Goal: Task Accomplishment & Management: Use online tool/utility

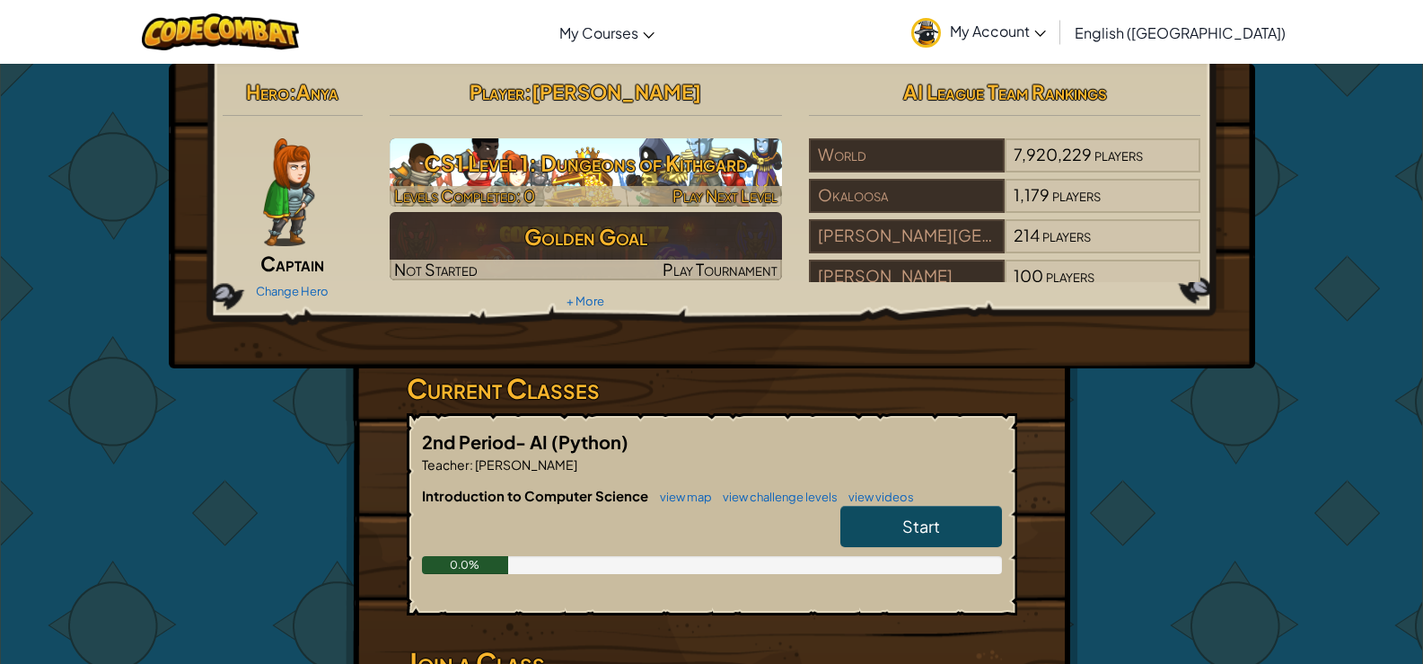
click at [531, 192] on span "Levels Completed: 0" at bounding box center [464, 195] width 141 height 21
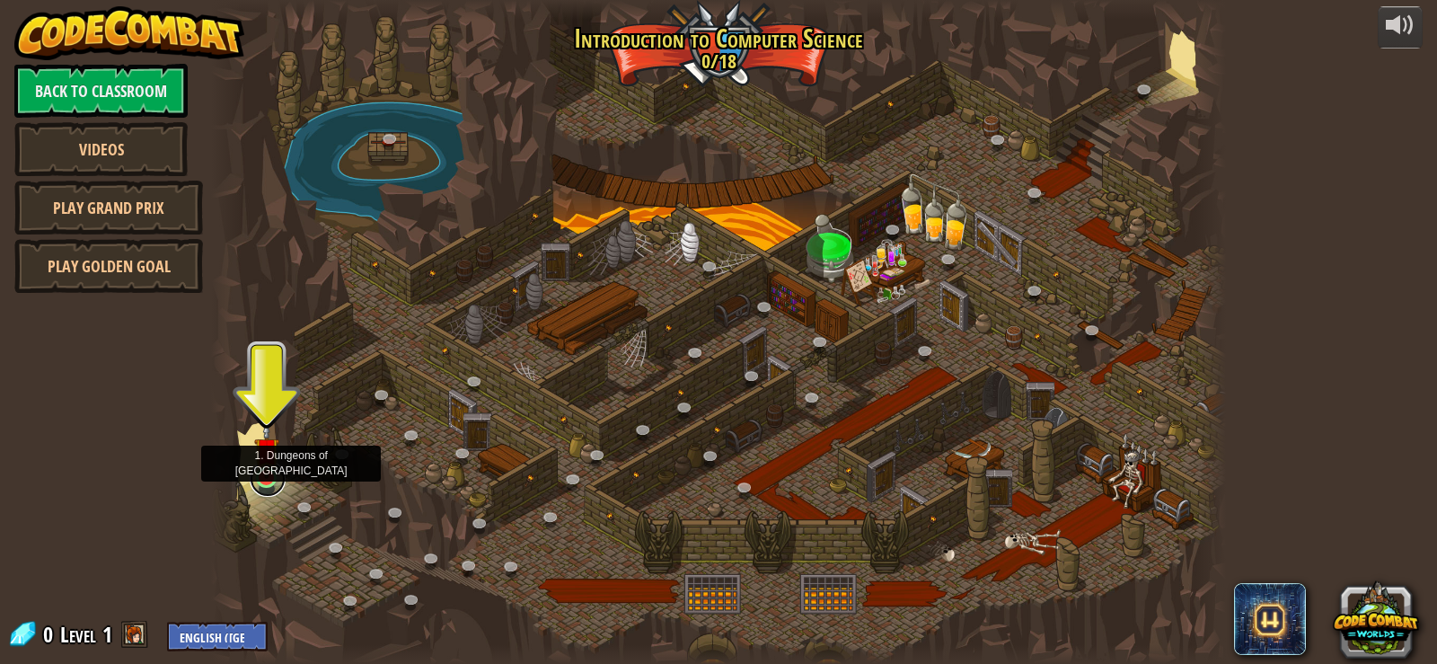
click at [262, 485] on link at bounding box center [268, 479] width 36 height 36
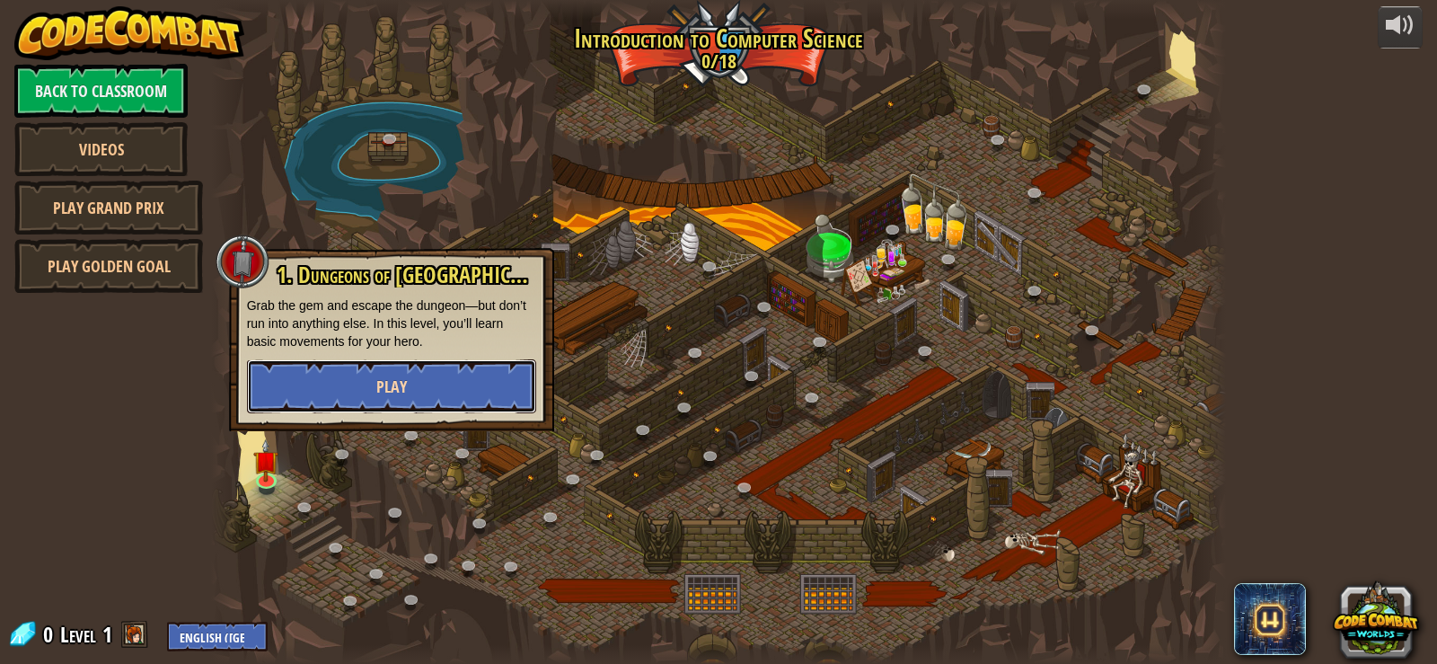
click at [432, 405] on button "Play" at bounding box center [391, 386] width 289 height 54
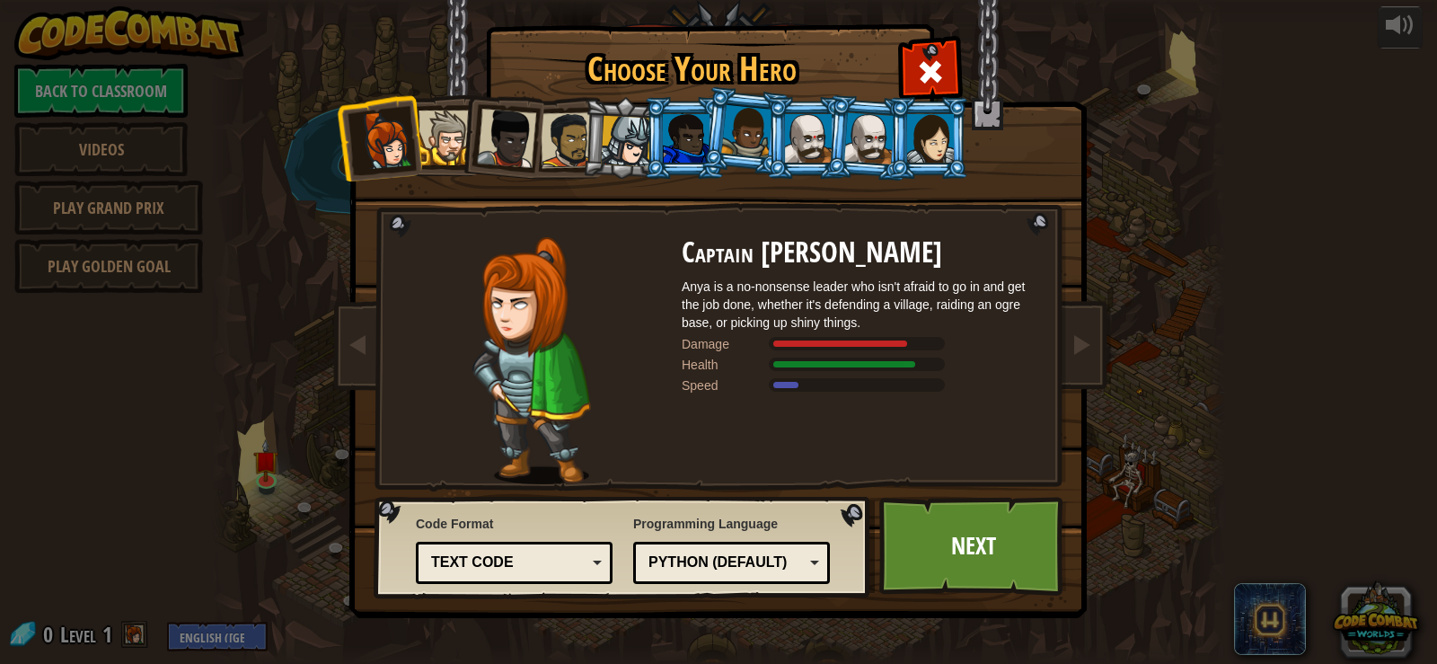
click at [812, 161] on div at bounding box center [808, 138] width 47 height 48
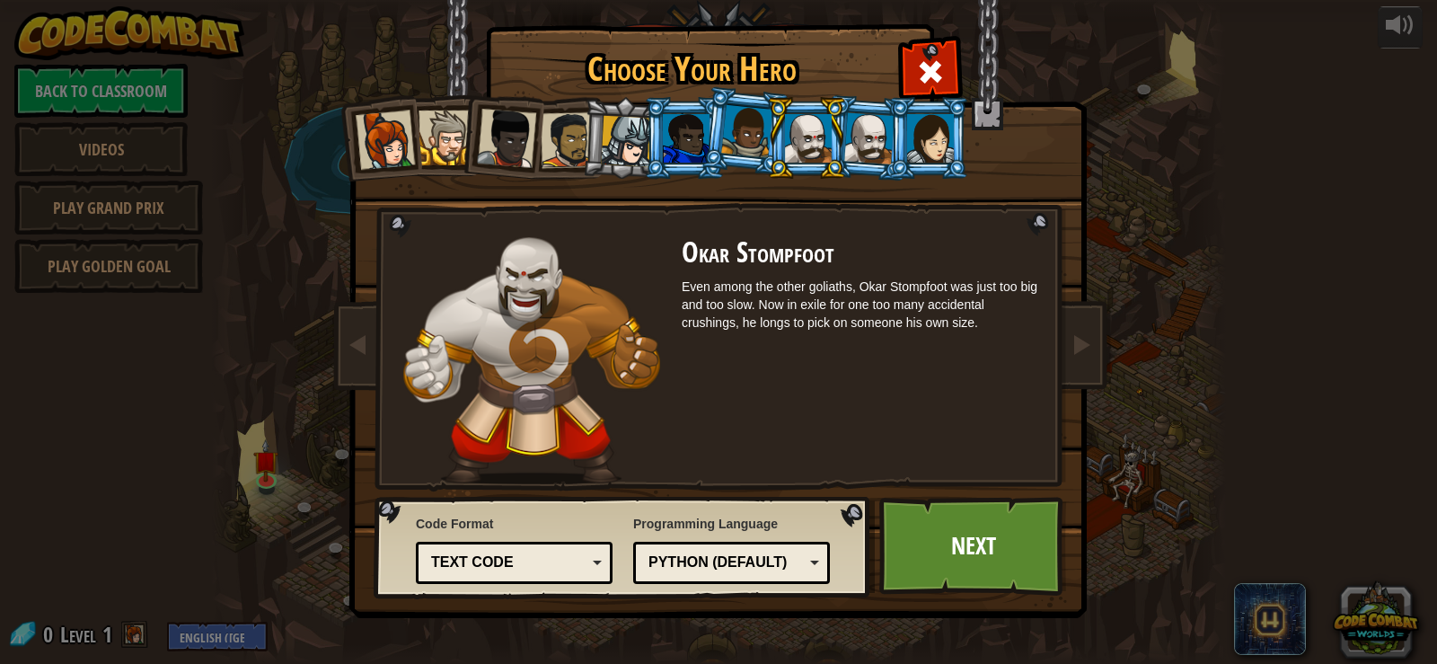
click at [861, 155] on div at bounding box center [869, 137] width 50 height 51
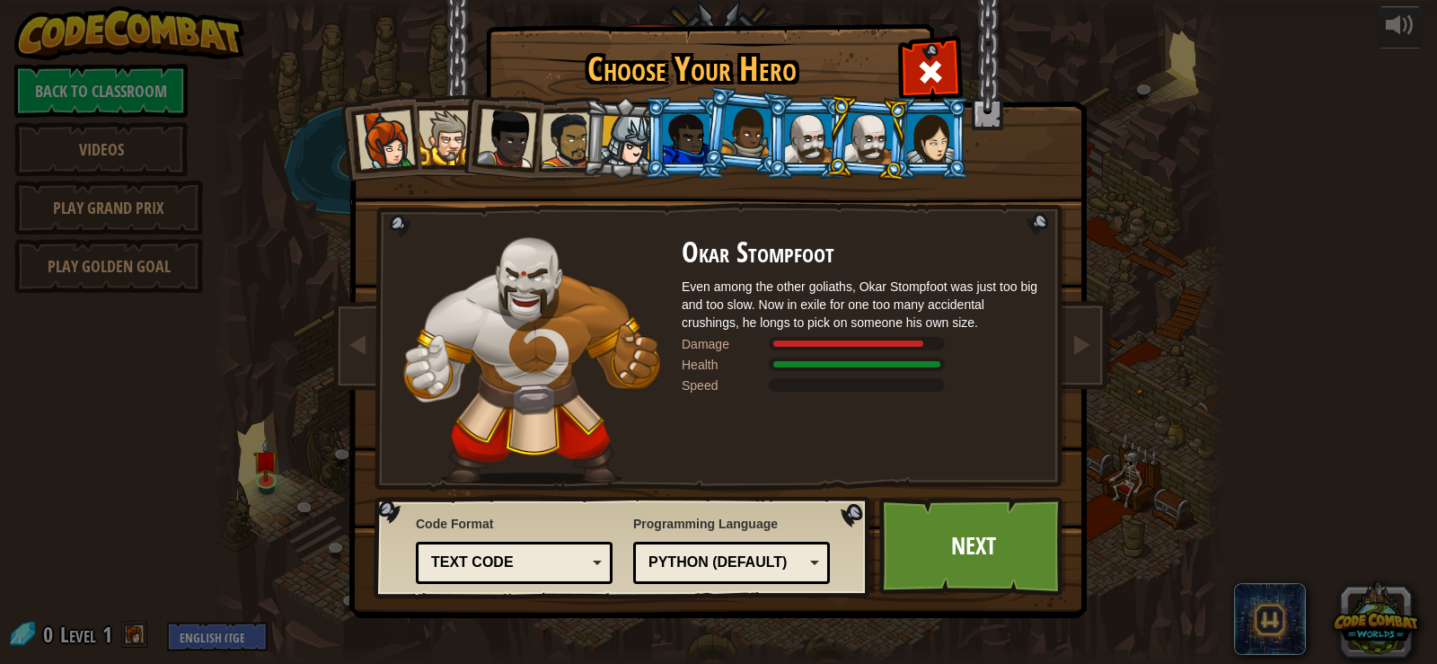
click at [822, 158] on div at bounding box center [808, 138] width 47 height 48
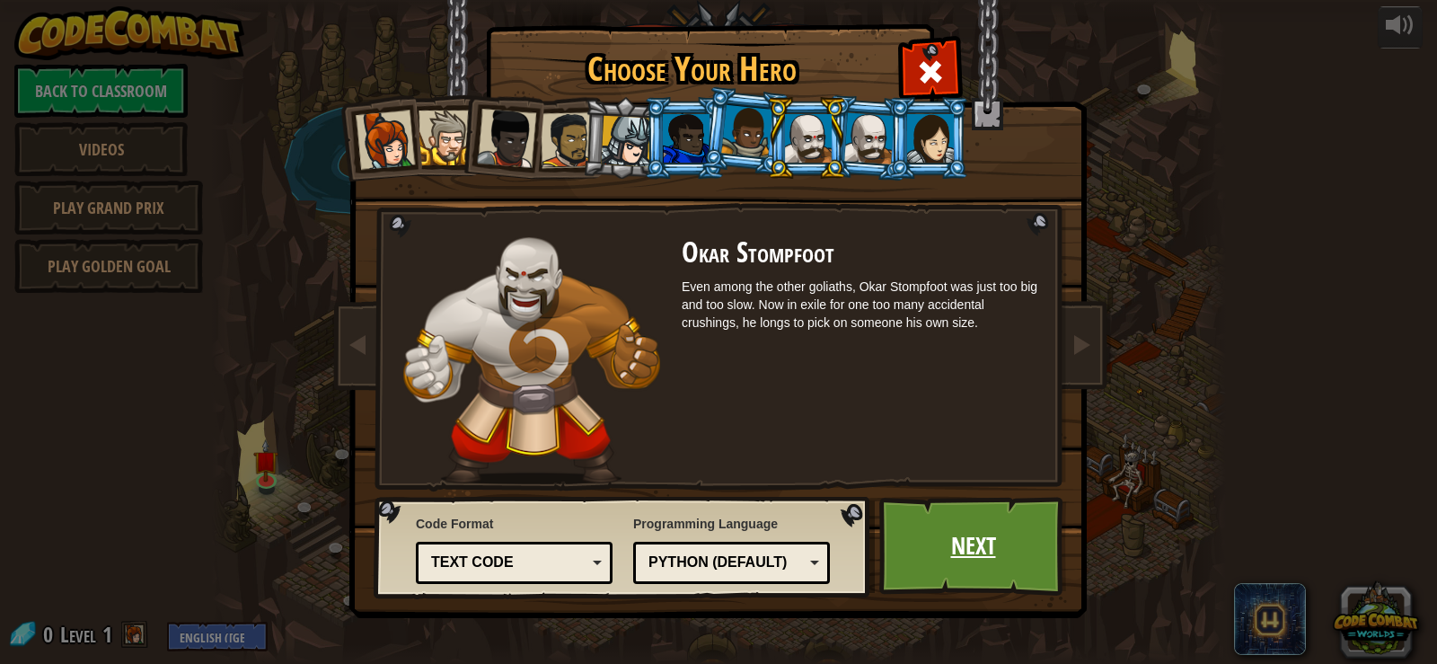
click at [1010, 568] on link "Next" at bounding box center [973, 546] width 188 height 99
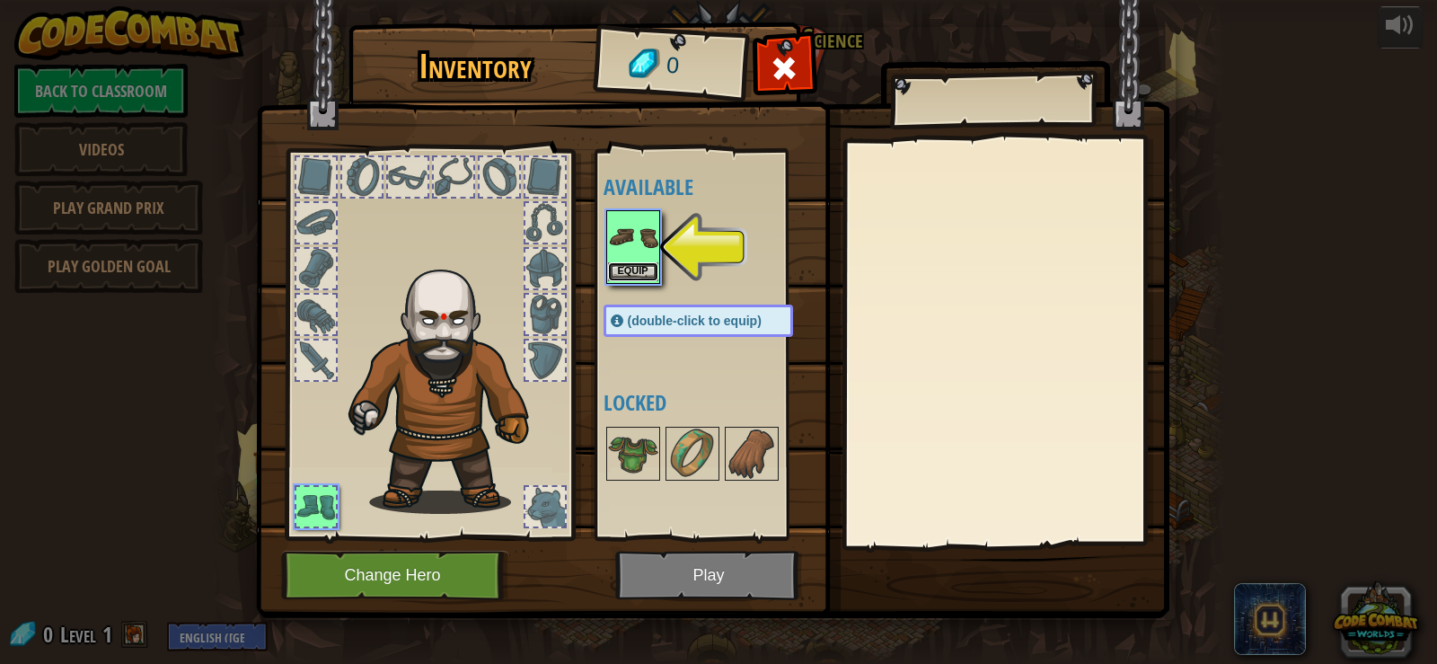
click at [627, 267] on button "Equip" at bounding box center [633, 271] width 50 height 19
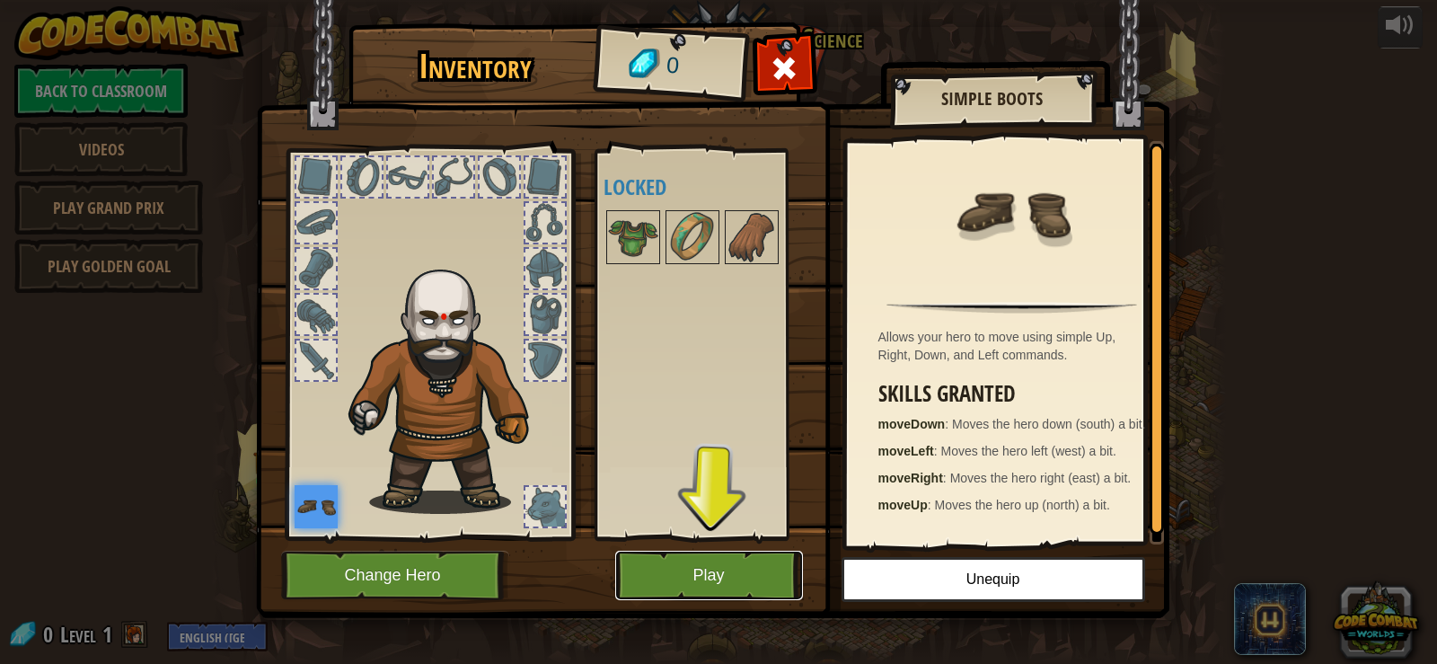
click at [631, 561] on button "Play" at bounding box center [709, 574] width 188 height 49
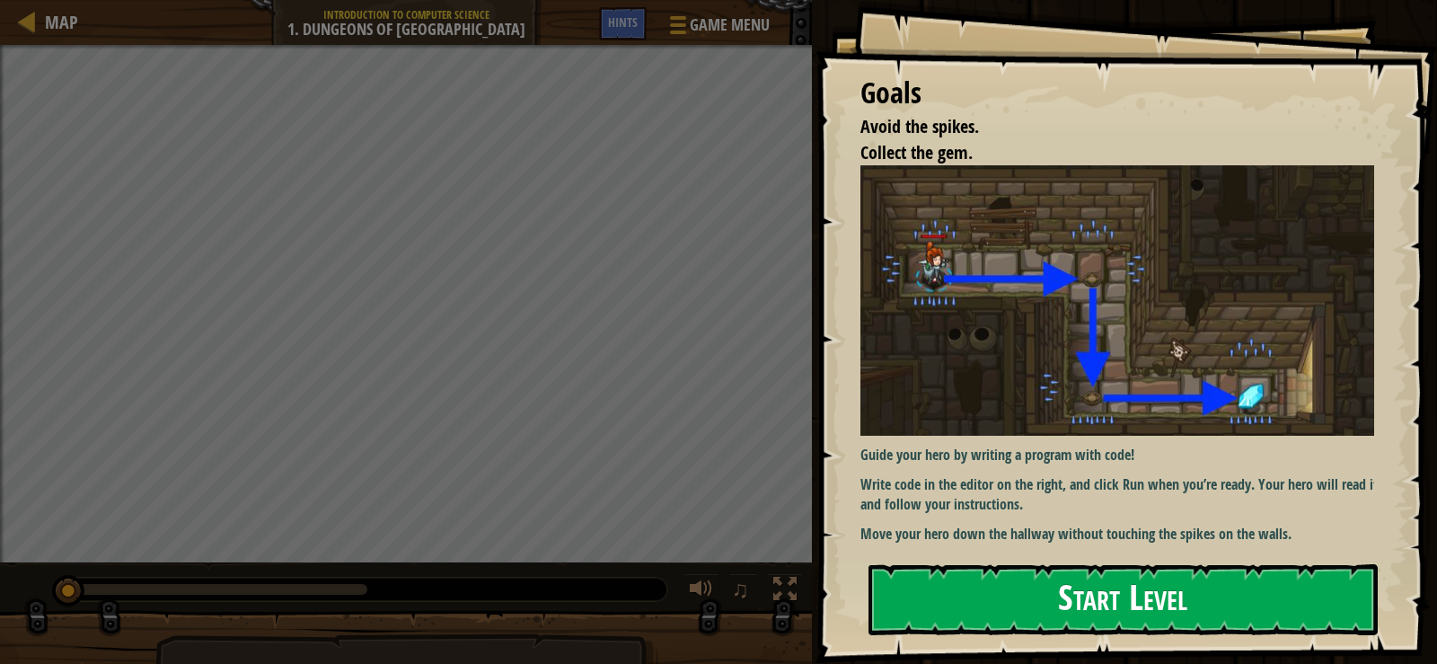
click at [951, 550] on div "Goals Avoid the spikes. Collect the gem. Guide your hero by writing a program w…" at bounding box center [1125, 331] width 621 height 663
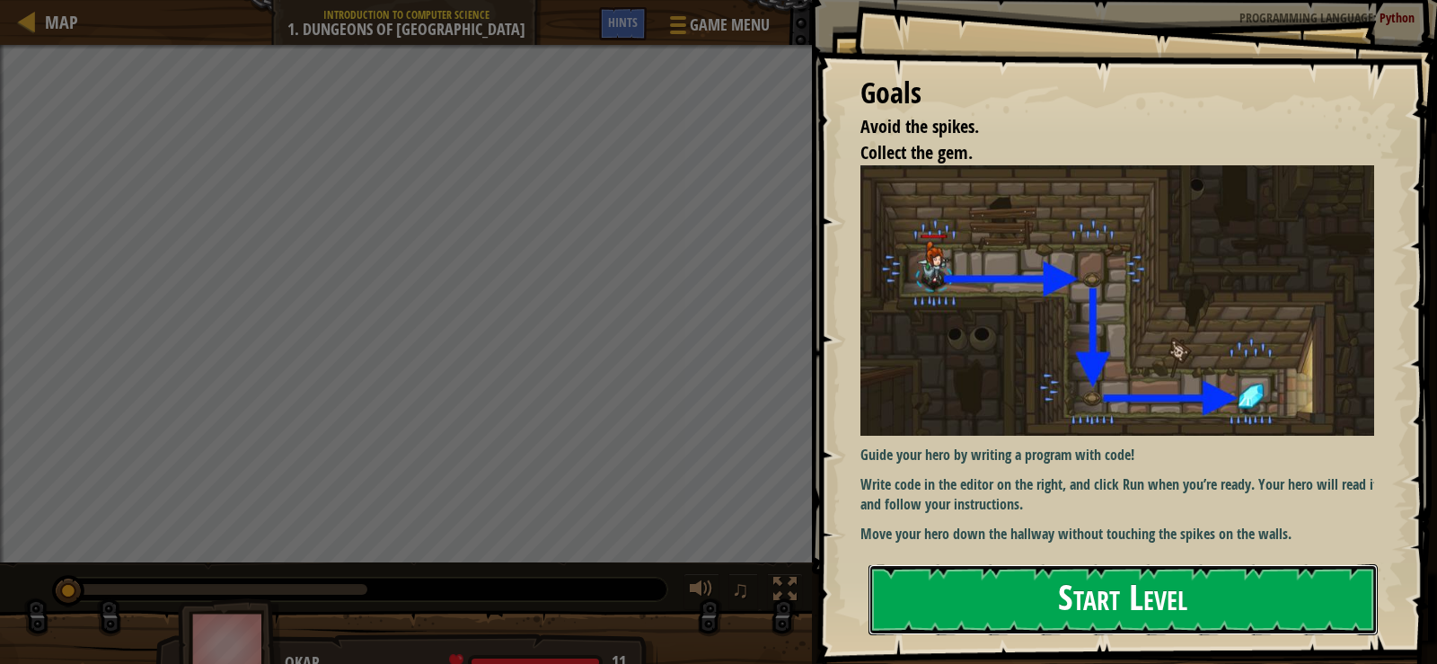
click at [941, 609] on button "Start Level" at bounding box center [1122, 599] width 509 height 71
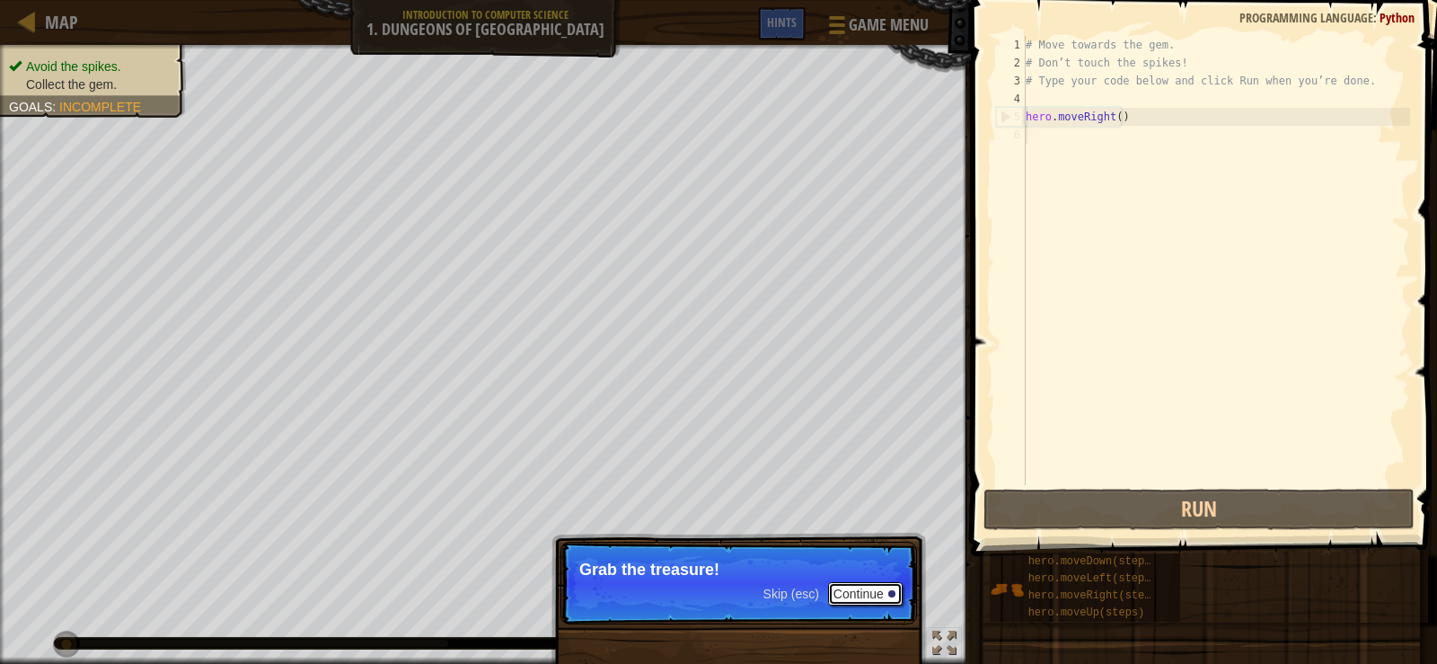
click at [886, 603] on button "Continue" at bounding box center [865, 593] width 75 height 23
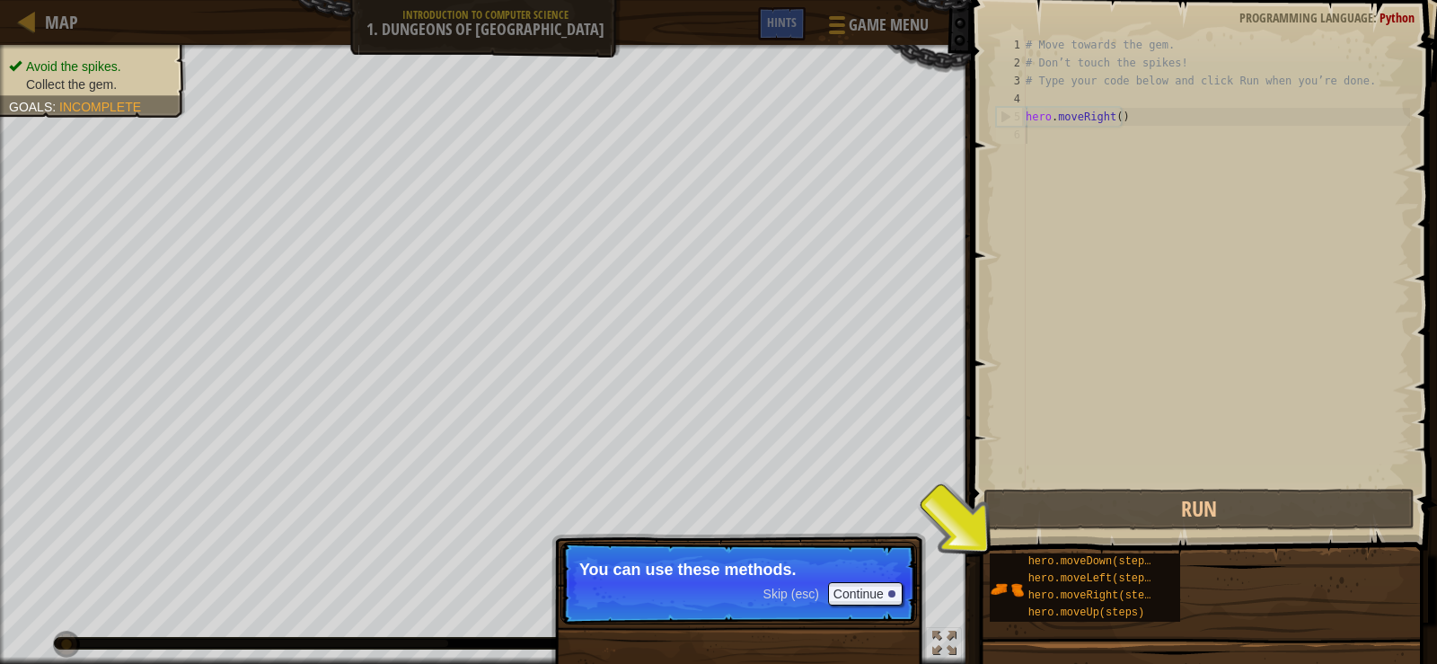
click at [1138, 138] on div "# Move towards the gem. # Don’t touch the spikes! # Type your code below and cl…" at bounding box center [1216, 278] width 388 height 485
click at [1114, 400] on div "# Move towards the gem. # Don’t touch the spikes! # Type your code below and cl…" at bounding box center [1216, 278] width 388 height 485
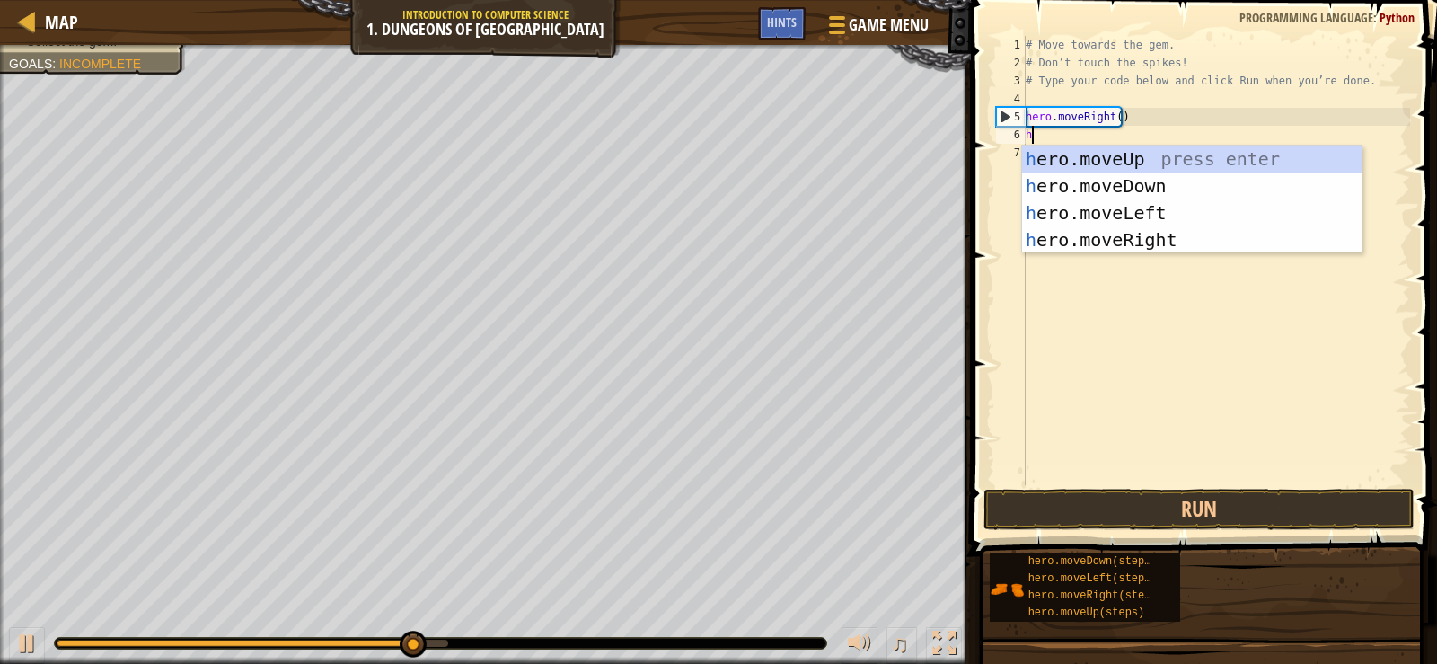
scroll to position [8, 0]
type textarea "he"
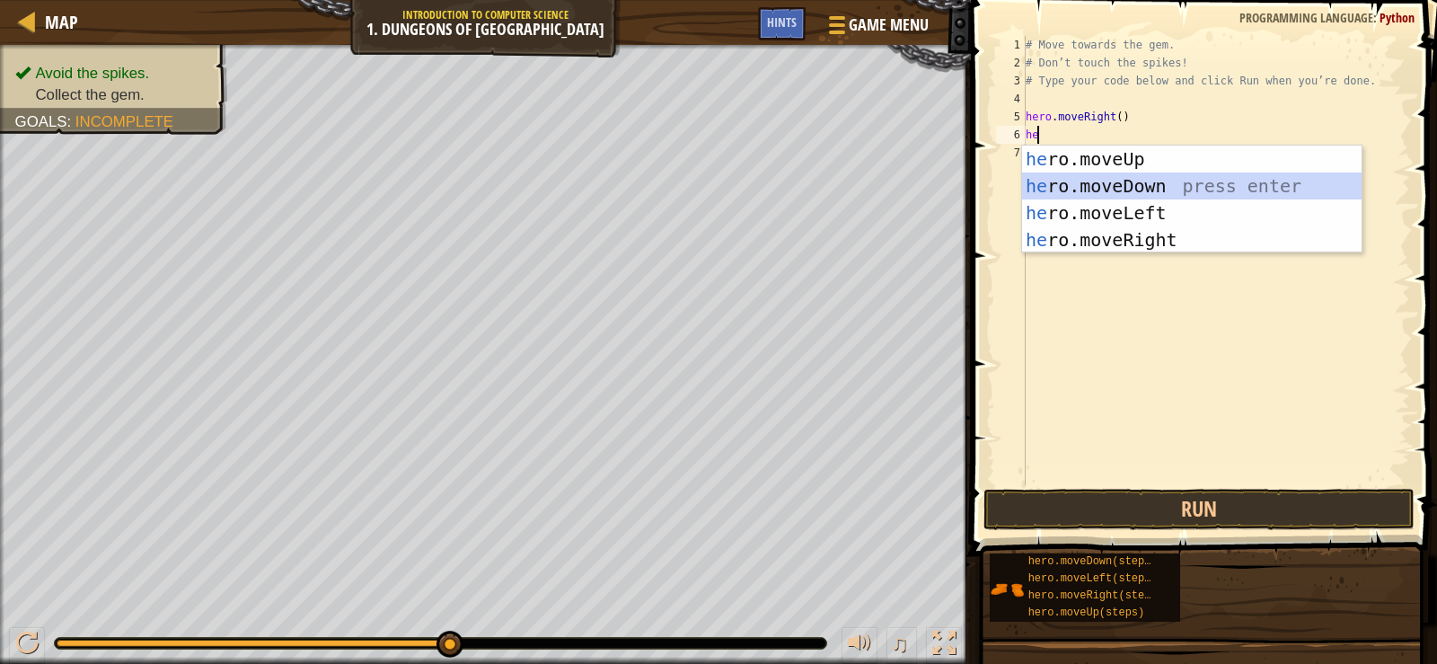
click at [1077, 189] on div "he ro.moveUp press enter he ro.moveDown press enter he ro.moveLeft press enter …" at bounding box center [1191, 226] width 339 height 162
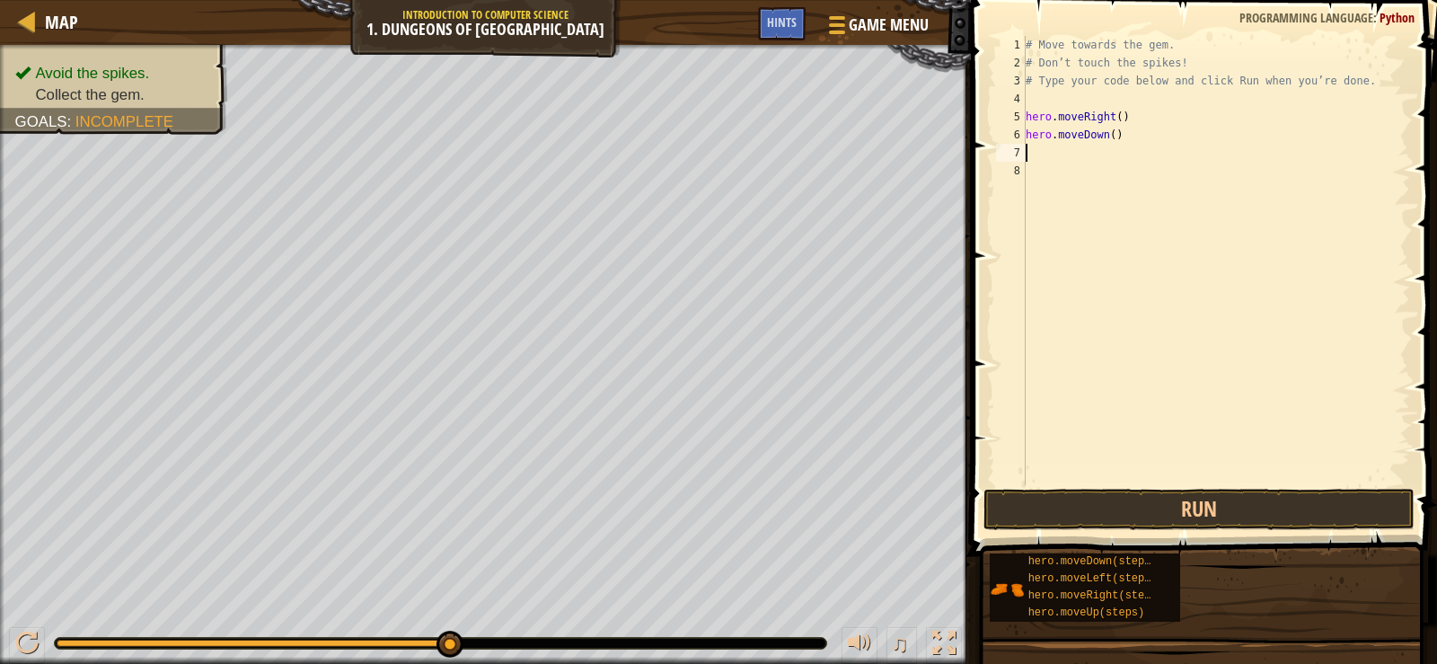
type textarea "h"
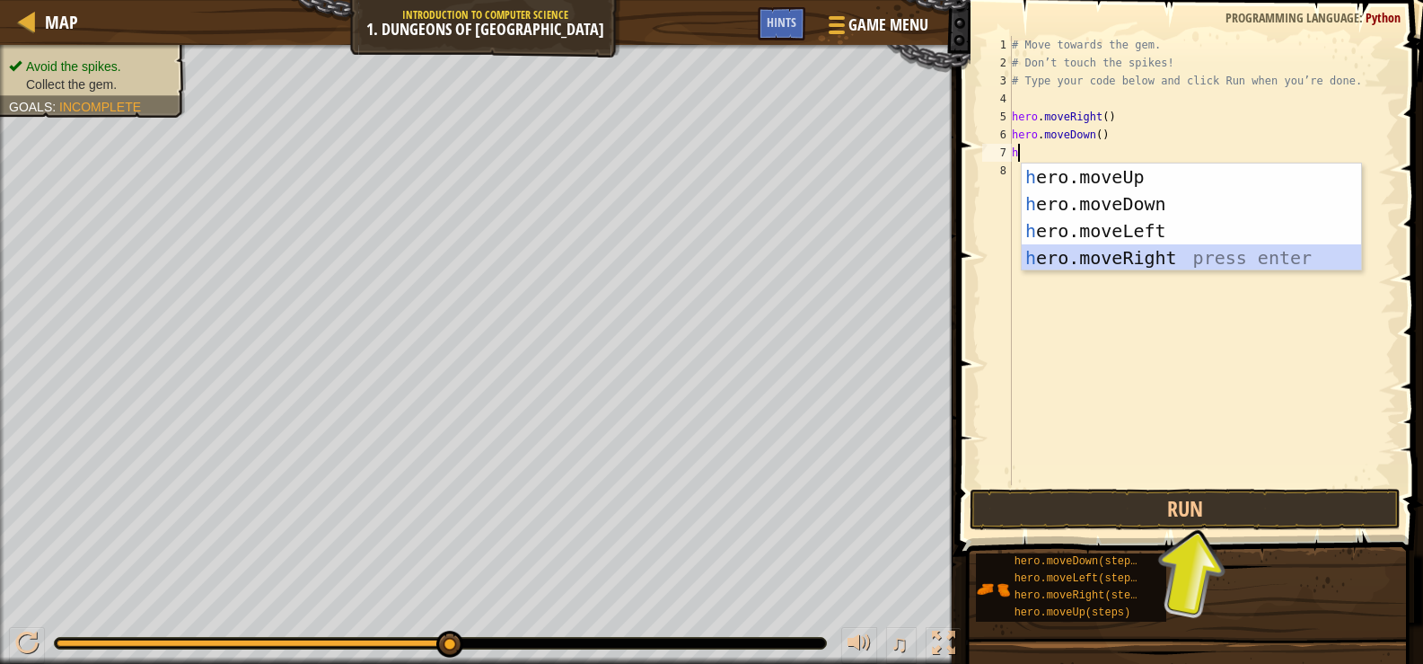
click at [1099, 251] on div "h ero.moveUp press enter h ero.moveDown press enter h ero.moveLeft press enter …" at bounding box center [1191, 244] width 339 height 162
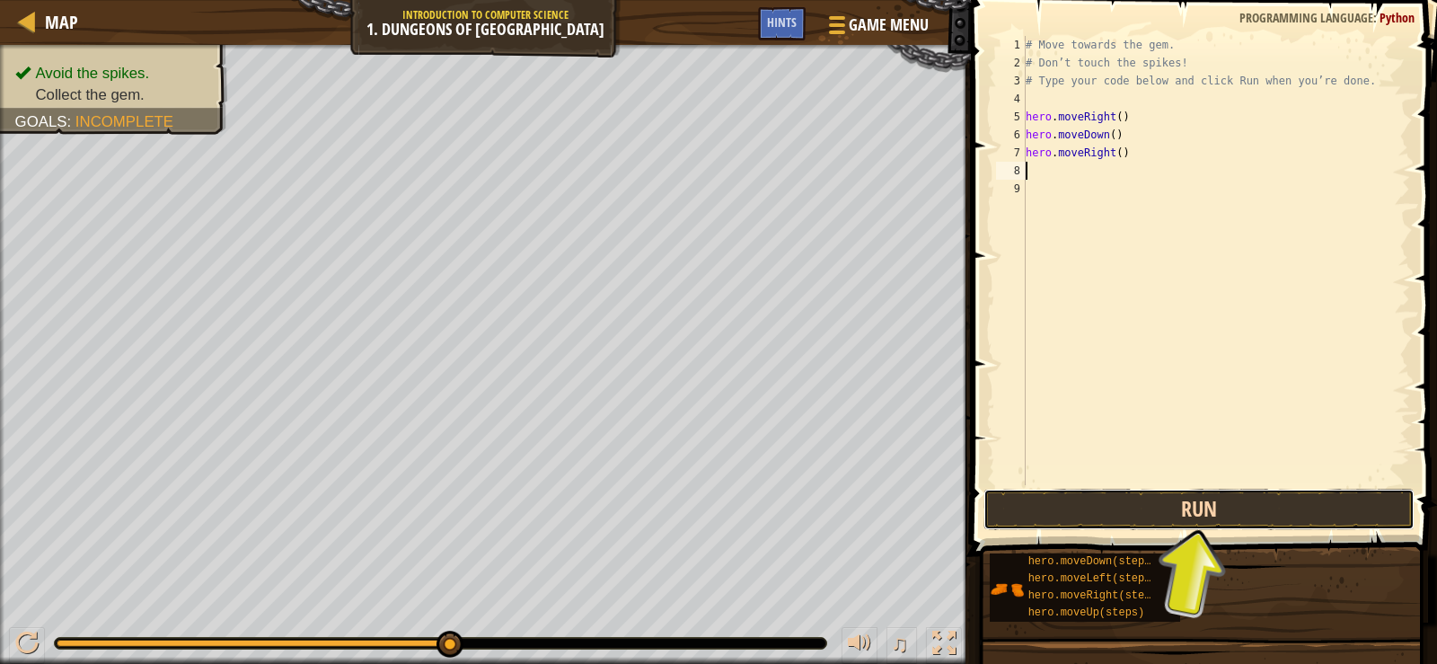
click at [1200, 505] on button "Run" at bounding box center [1198, 508] width 431 height 41
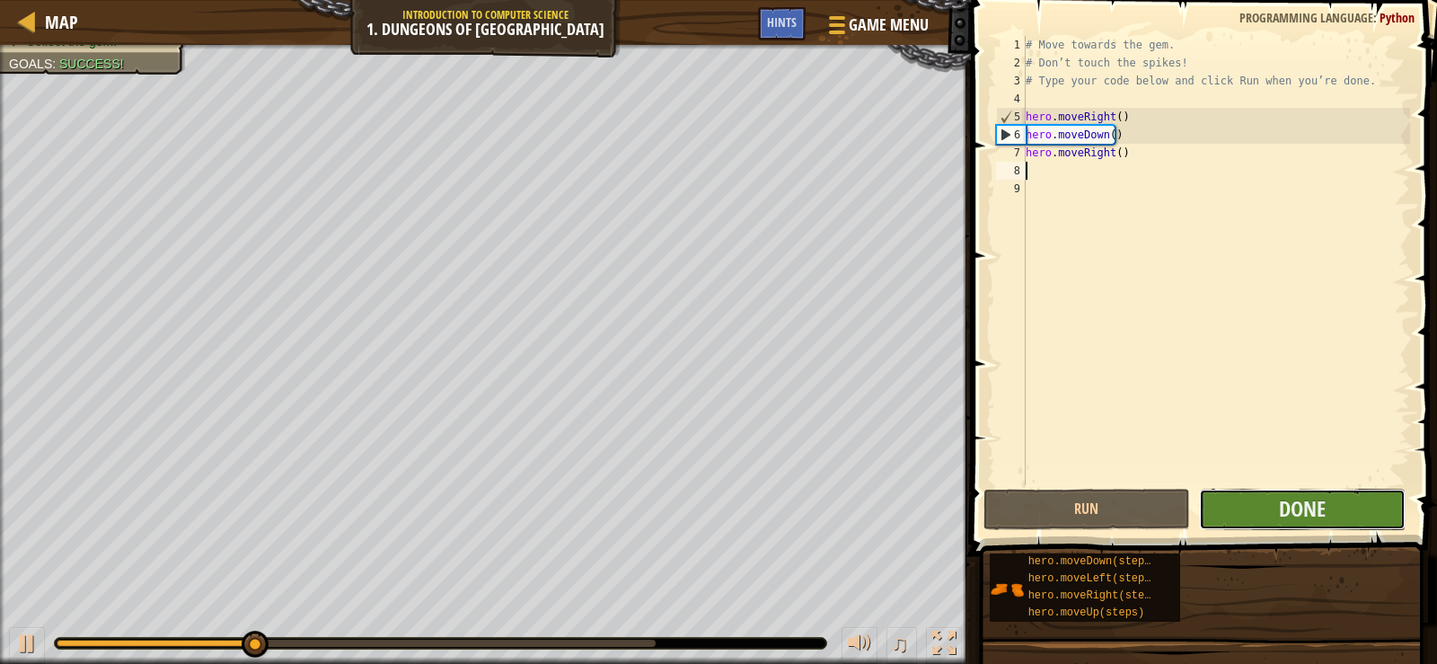
click at [1283, 523] on button "Done" at bounding box center [1302, 508] width 207 height 41
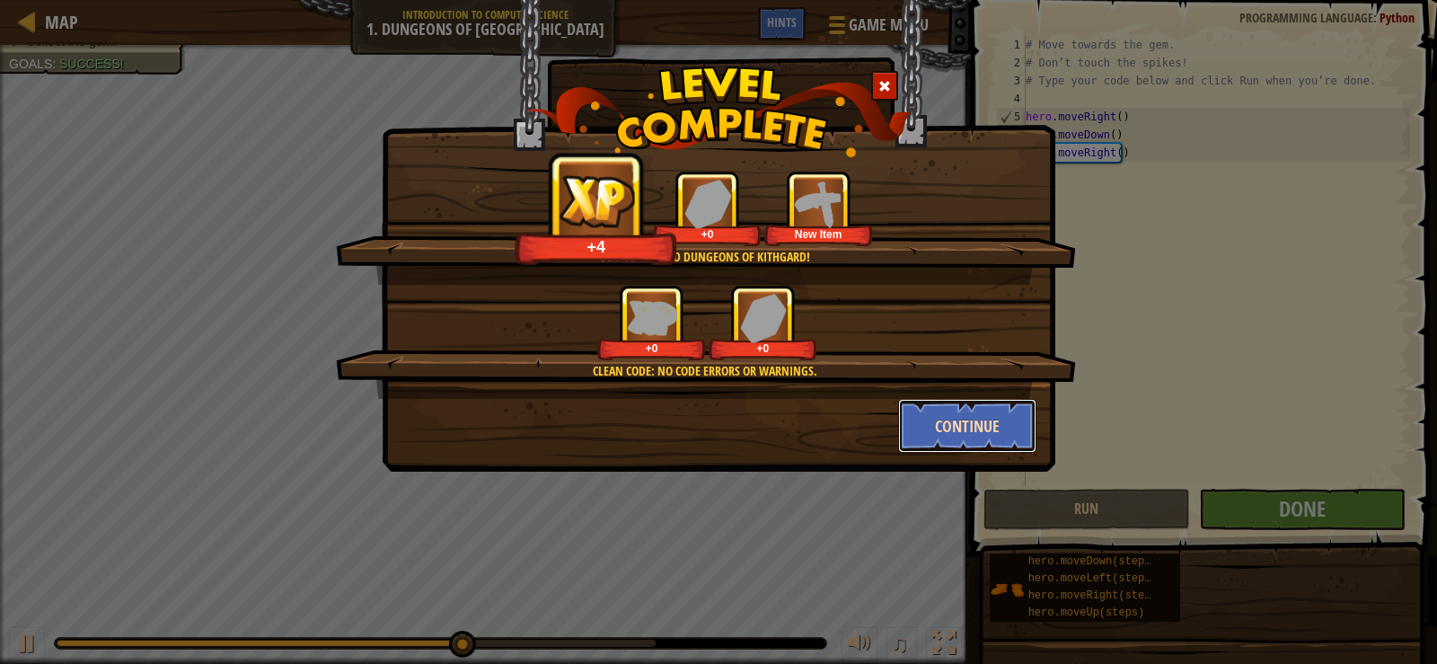
click at [943, 438] on button "Continue" at bounding box center [967, 426] width 139 height 54
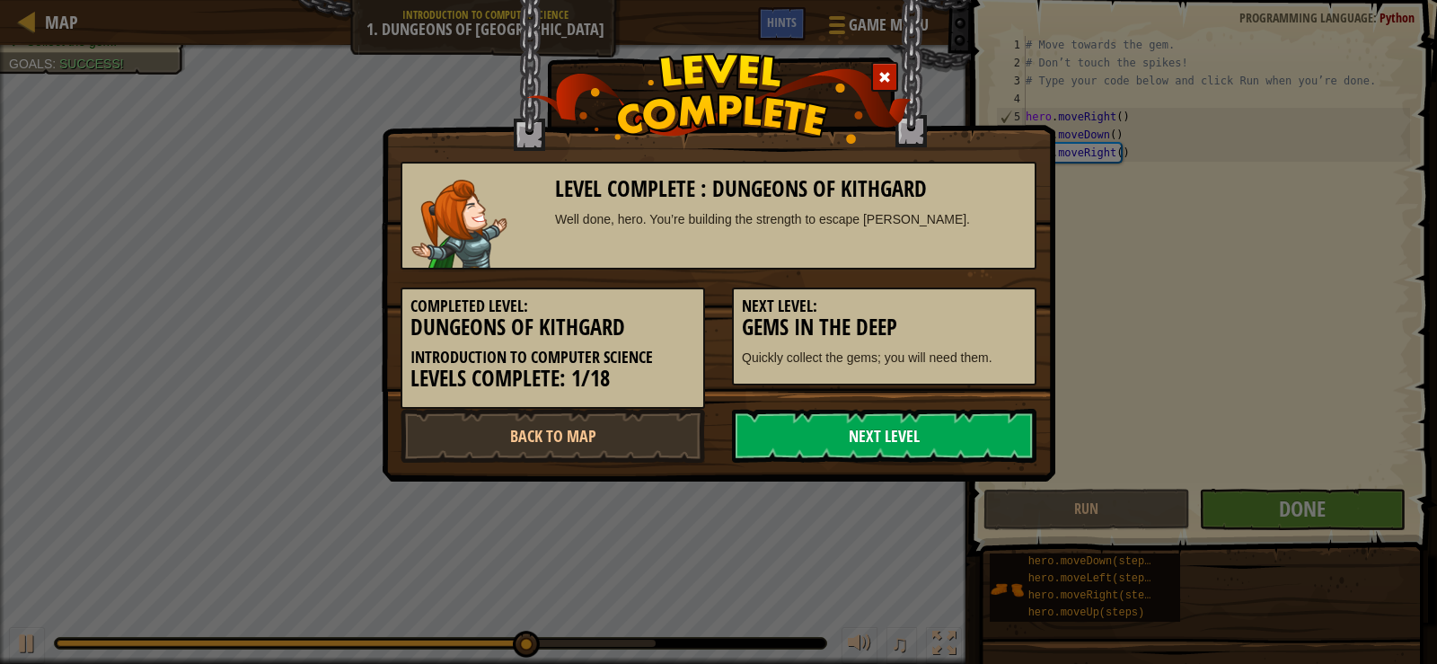
click at [866, 426] on link "Next Level" at bounding box center [884, 436] width 304 height 54
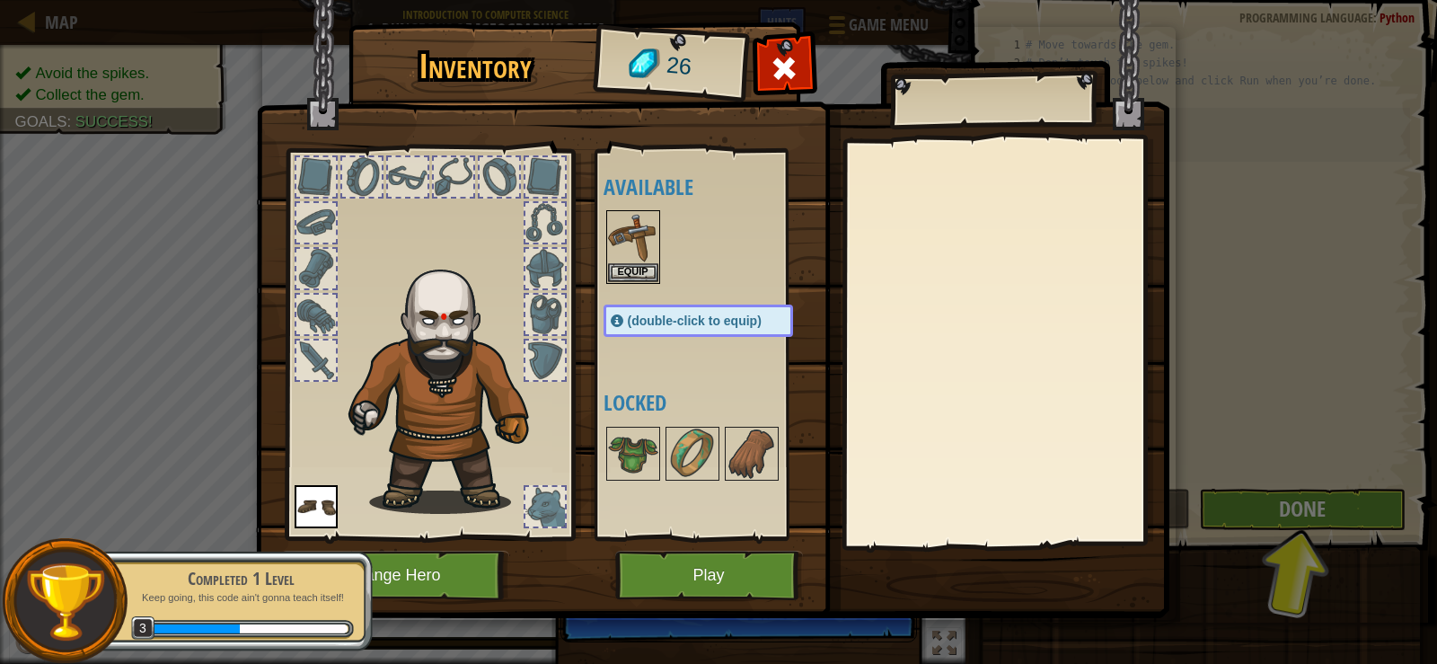
click at [661, 271] on div at bounding box center [715, 246] width 225 height 79
click at [655, 268] on button "Equip" at bounding box center [633, 271] width 50 height 19
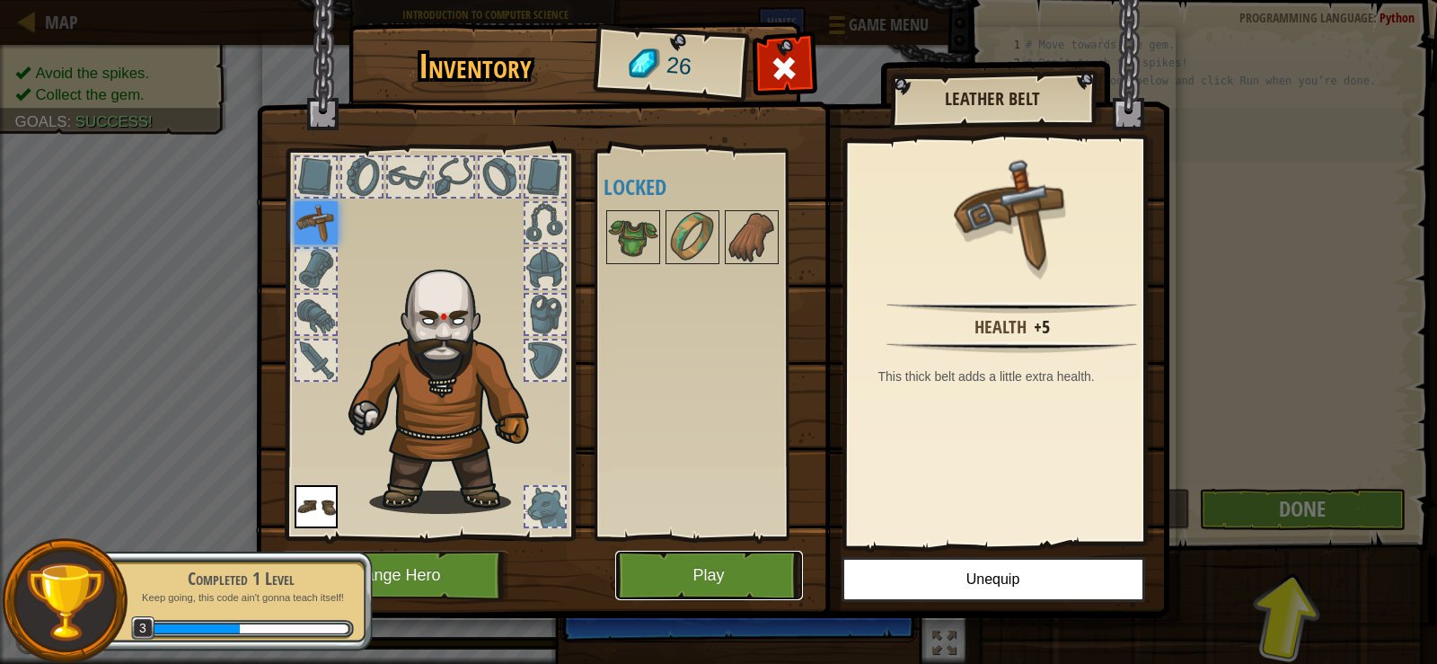
click at [682, 589] on button "Play" at bounding box center [709, 574] width 188 height 49
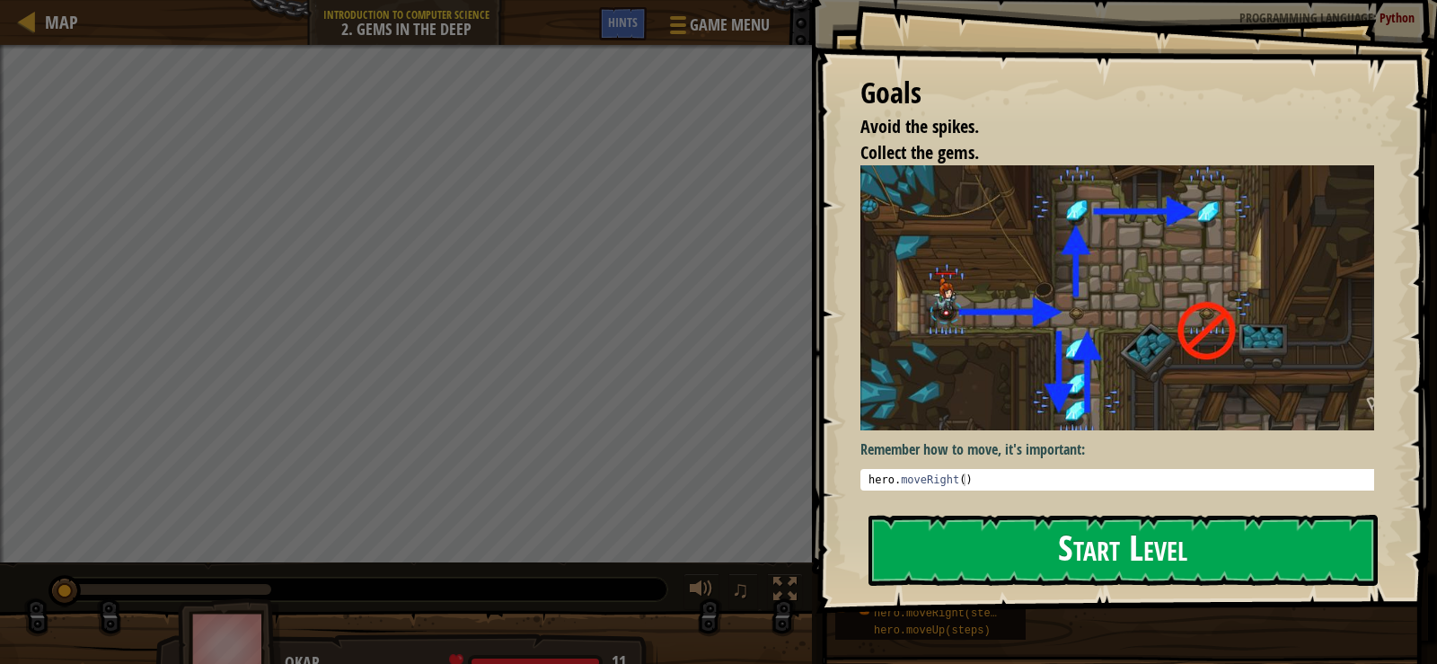
click at [1056, 535] on button "Start Level" at bounding box center [1122, 549] width 509 height 71
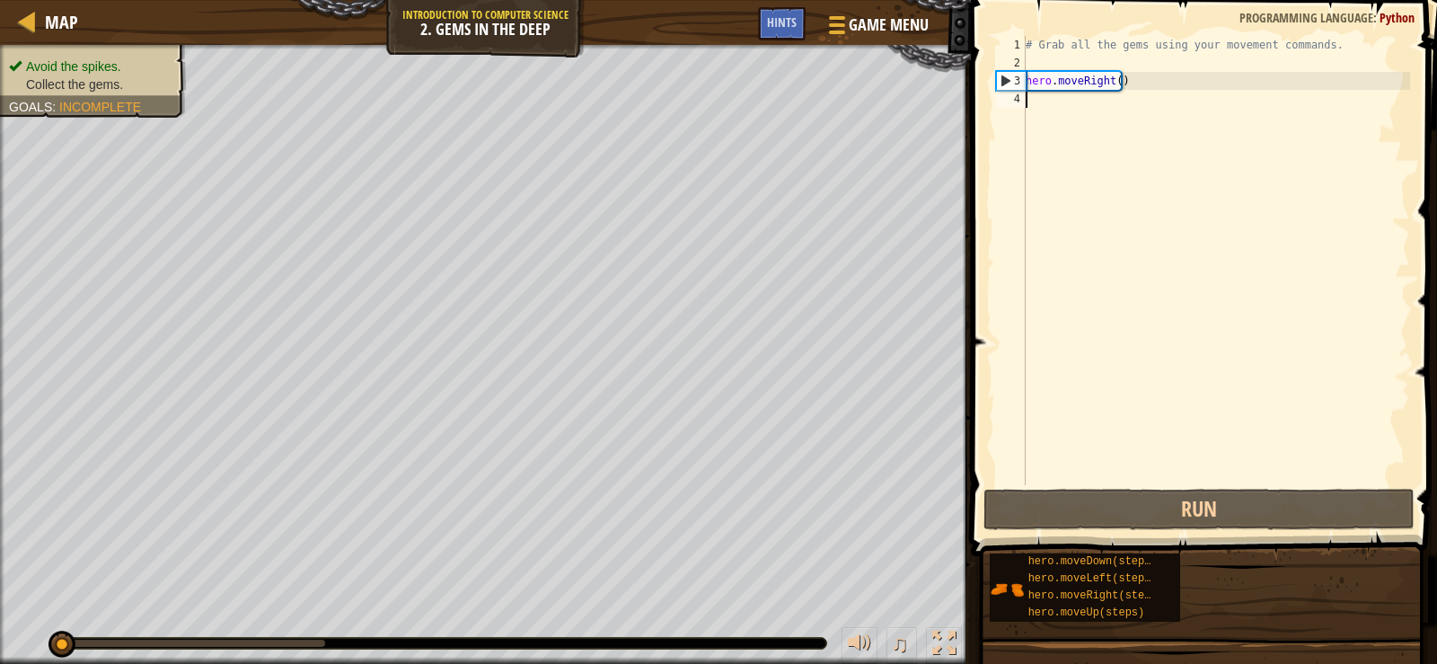
type textarea "h"
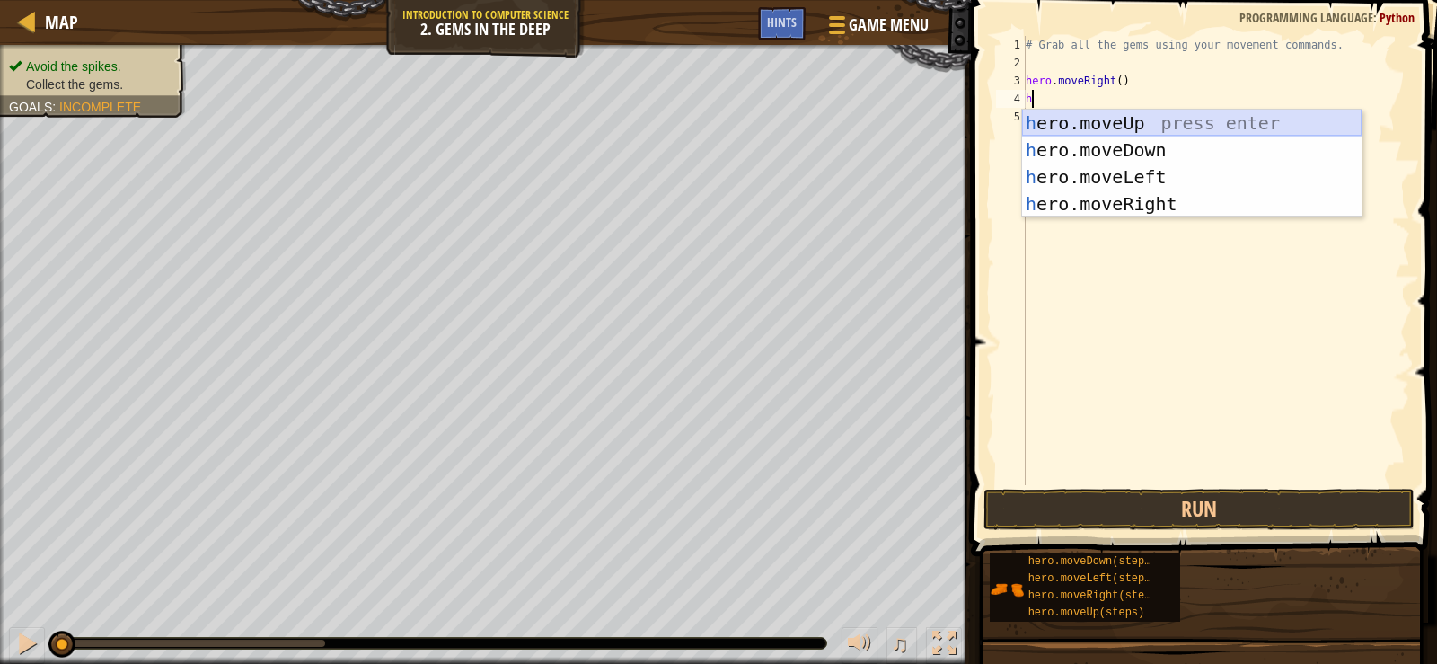
click at [1121, 118] on div "h ero.moveUp press enter h ero.moveDown press enter h ero.moveLeft press enter …" at bounding box center [1191, 191] width 339 height 162
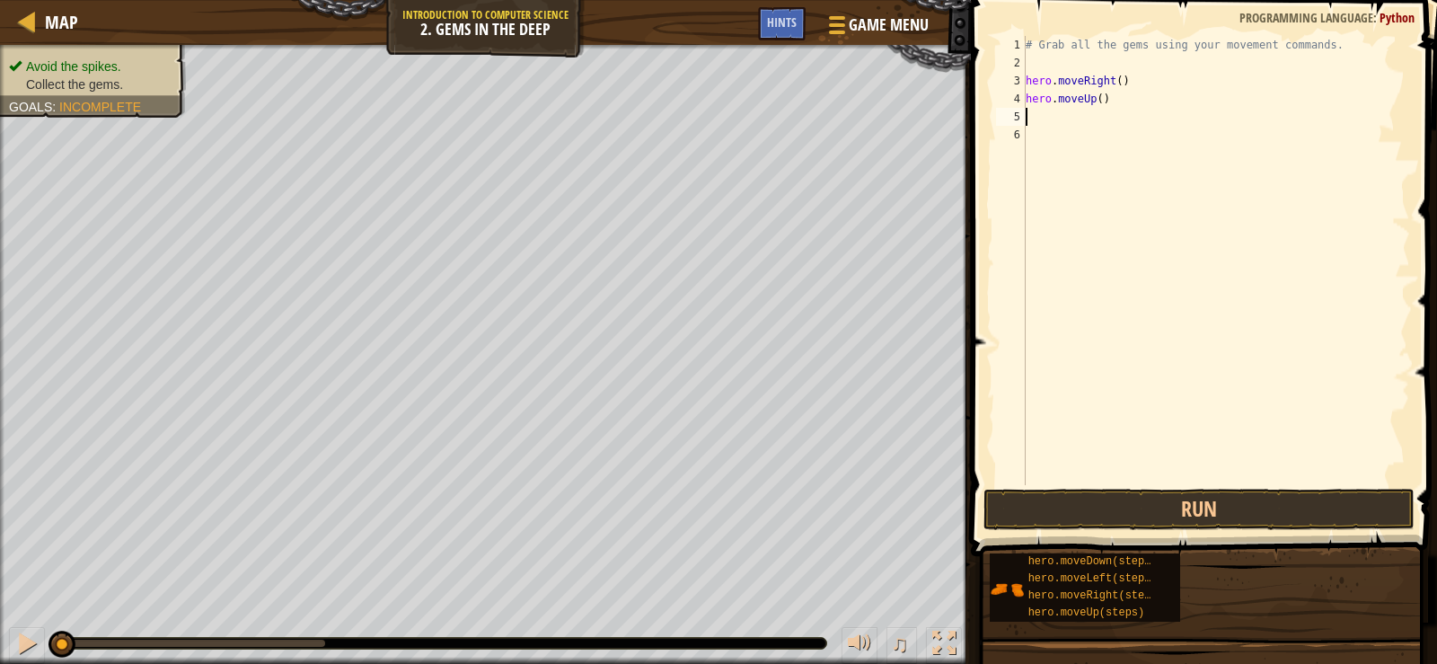
type textarea "h"
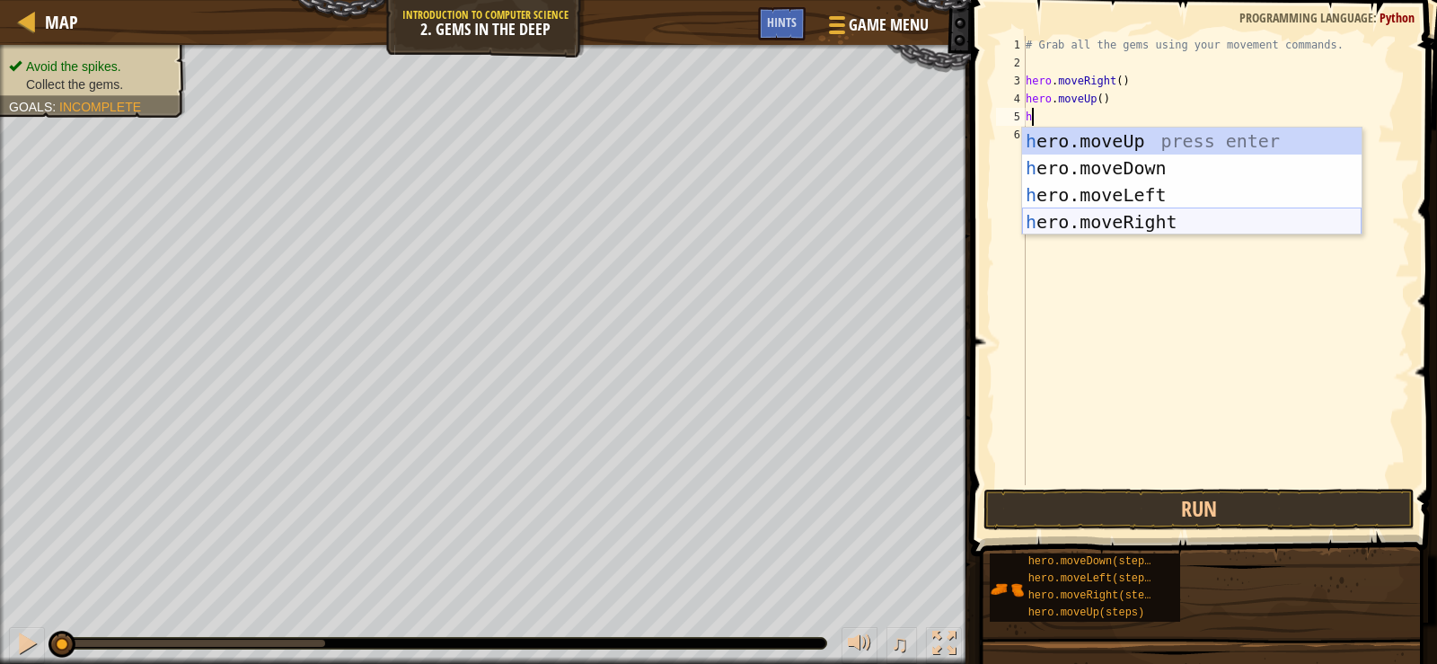
click at [1114, 221] on div "h ero.moveUp press enter h ero.moveDown press enter h ero.moveLeft press enter …" at bounding box center [1191, 208] width 339 height 162
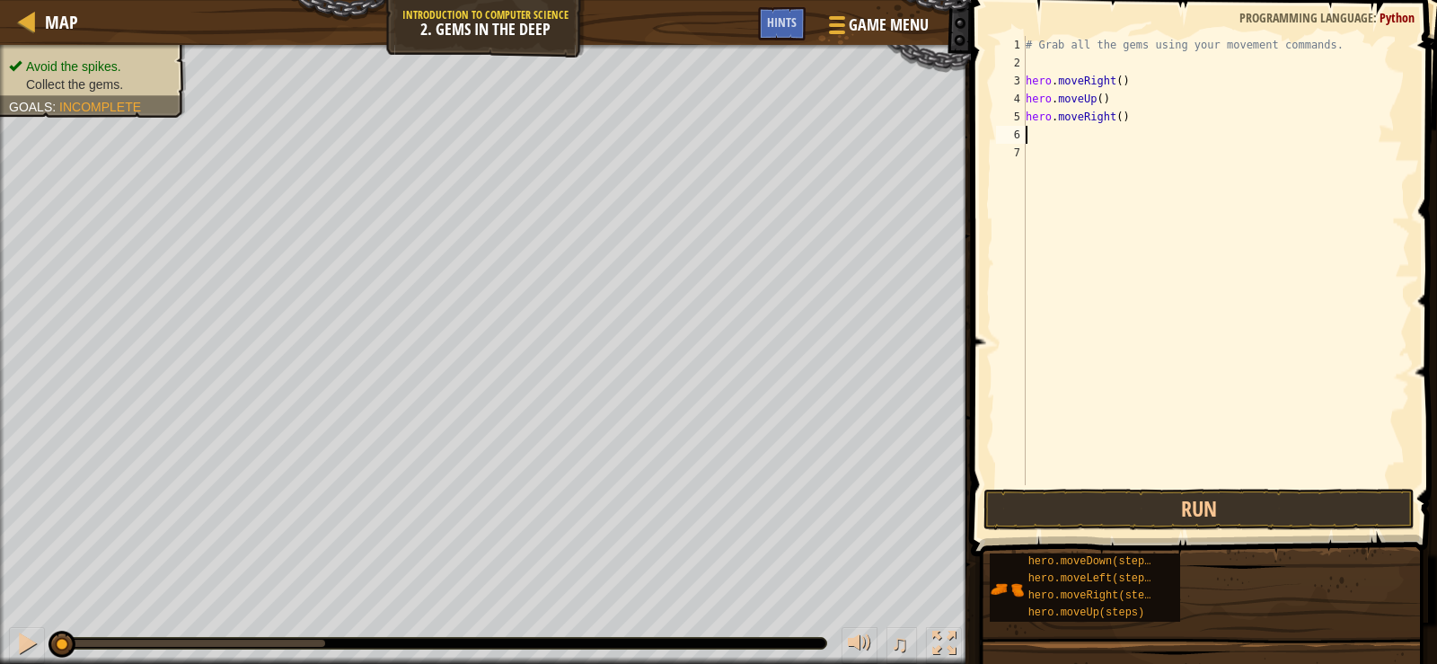
type textarea "h"
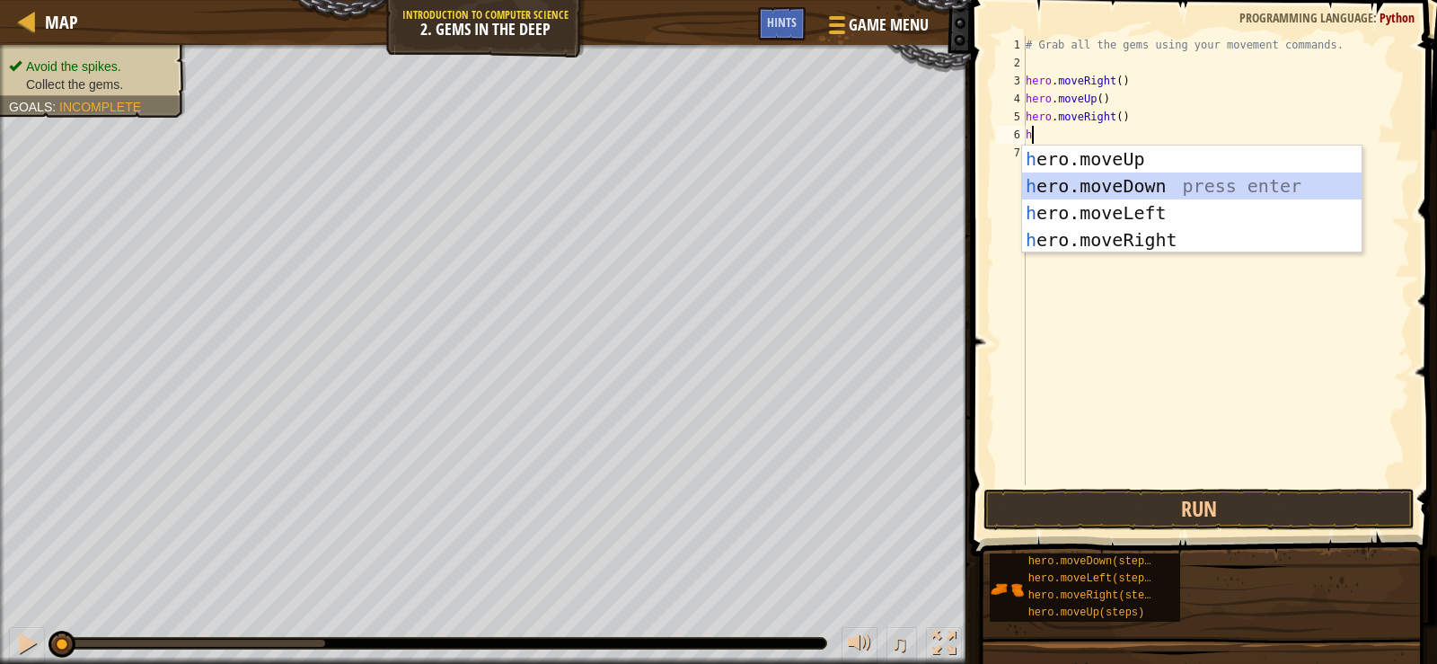
click at [1072, 189] on div "h ero.moveUp press enter h ero.moveDown press enter h ero.moveLeft press enter …" at bounding box center [1191, 226] width 339 height 162
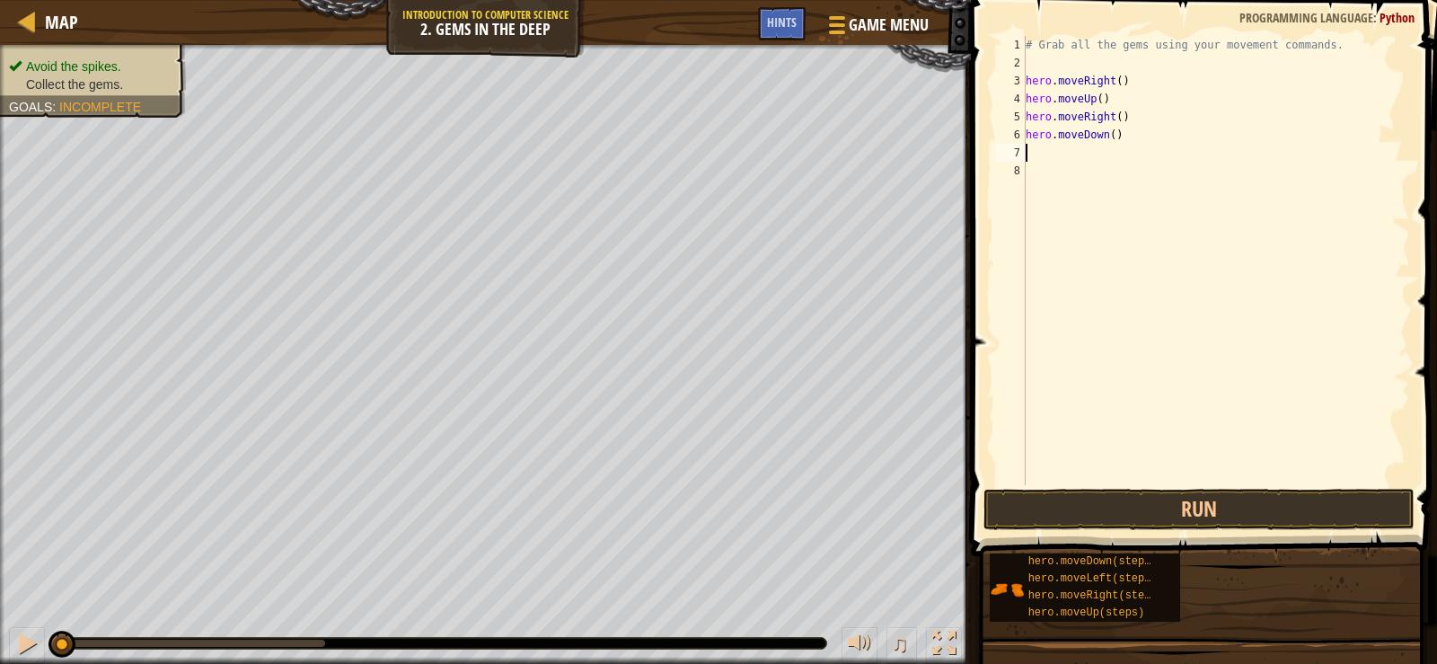
type textarea "h"
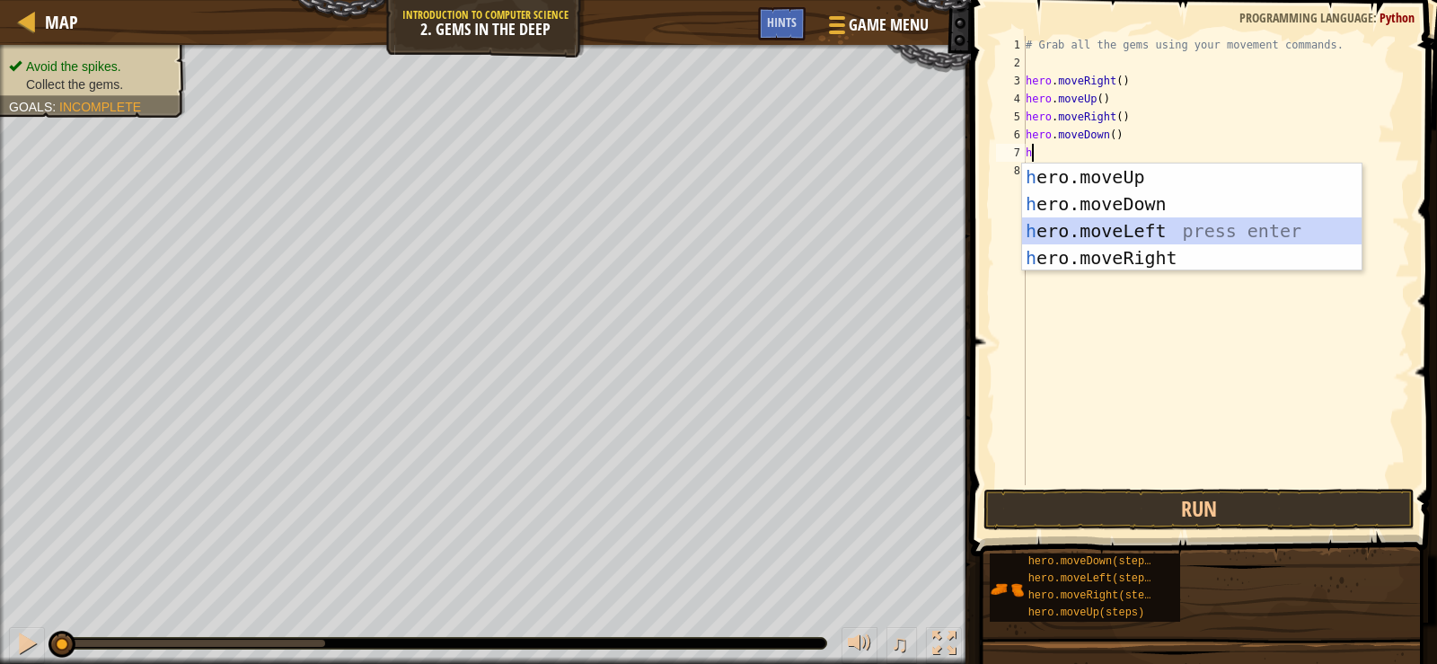
click at [1071, 233] on div "h ero.moveUp press enter h ero.moveDown press enter h ero.moveLeft press enter …" at bounding box center [1191, 244] width 339 height 162
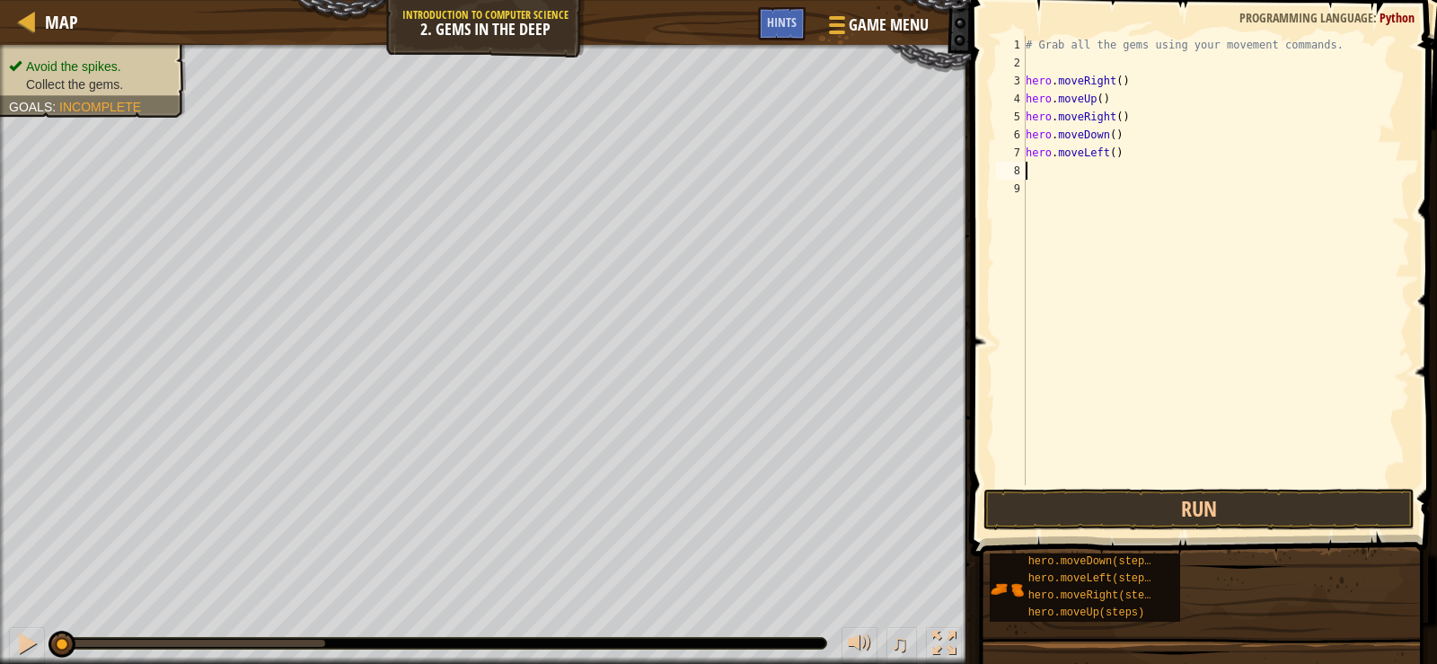
type textarea "h"
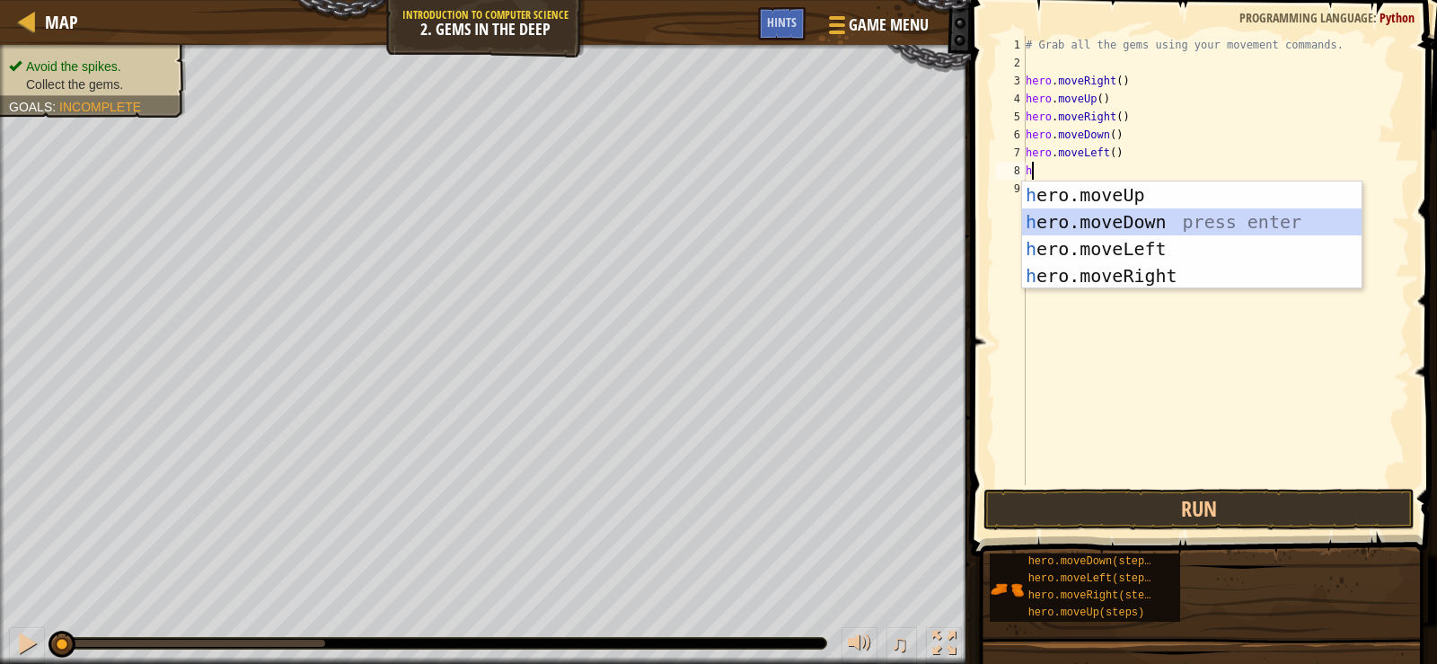
click at [1084, 229] on div "h ero.moveUp press enter h ero.moveDown press enter h ero.moveLeft press enter …" at bounding box center [1191, 262] width 339 height 162
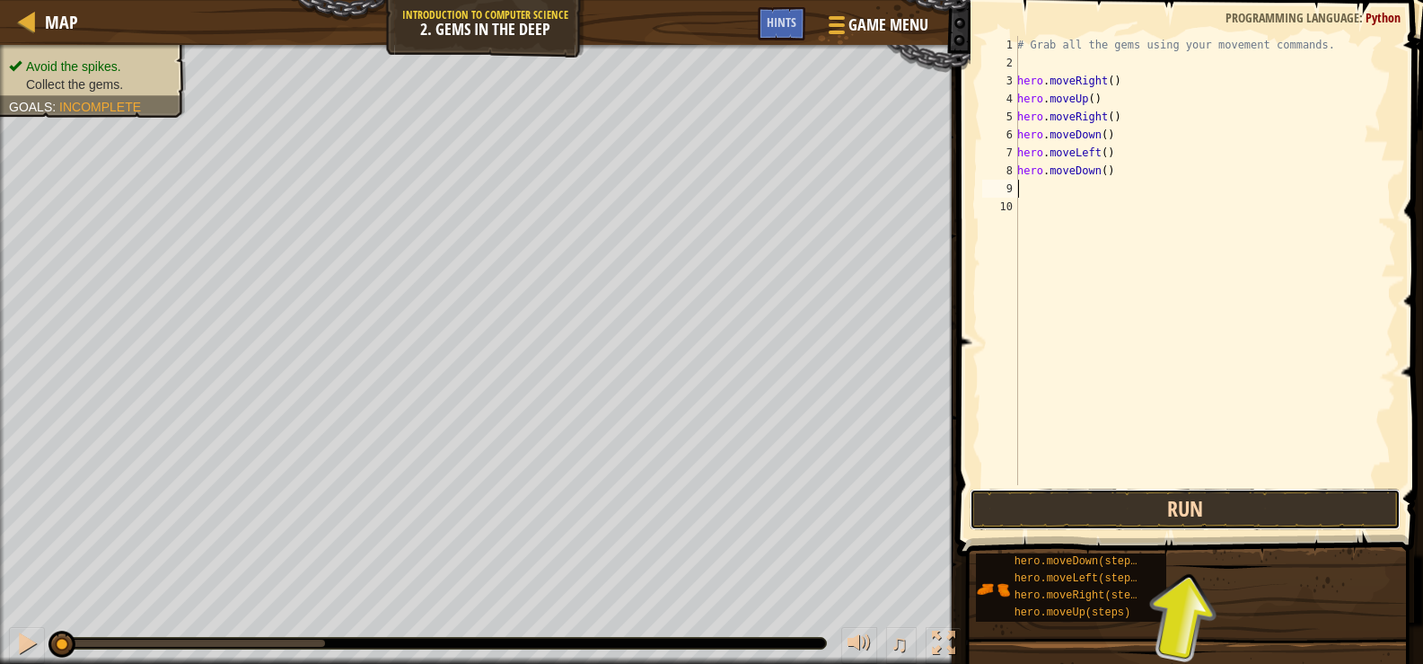
click at [1213, 501] on button "Run" at bounding box center [1185, 508] width 431 height 41
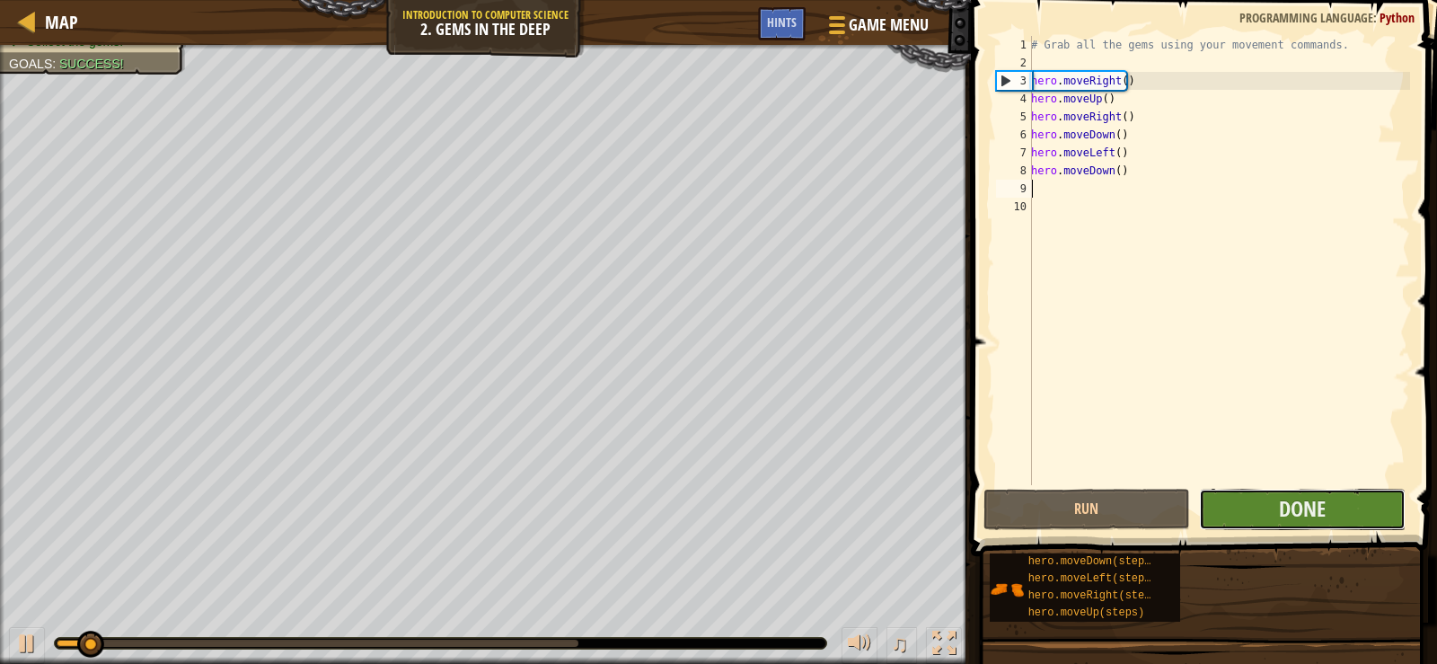
click at [1257, 514] on button "Done" at bounding box center [1302, 508] width 207 height 41
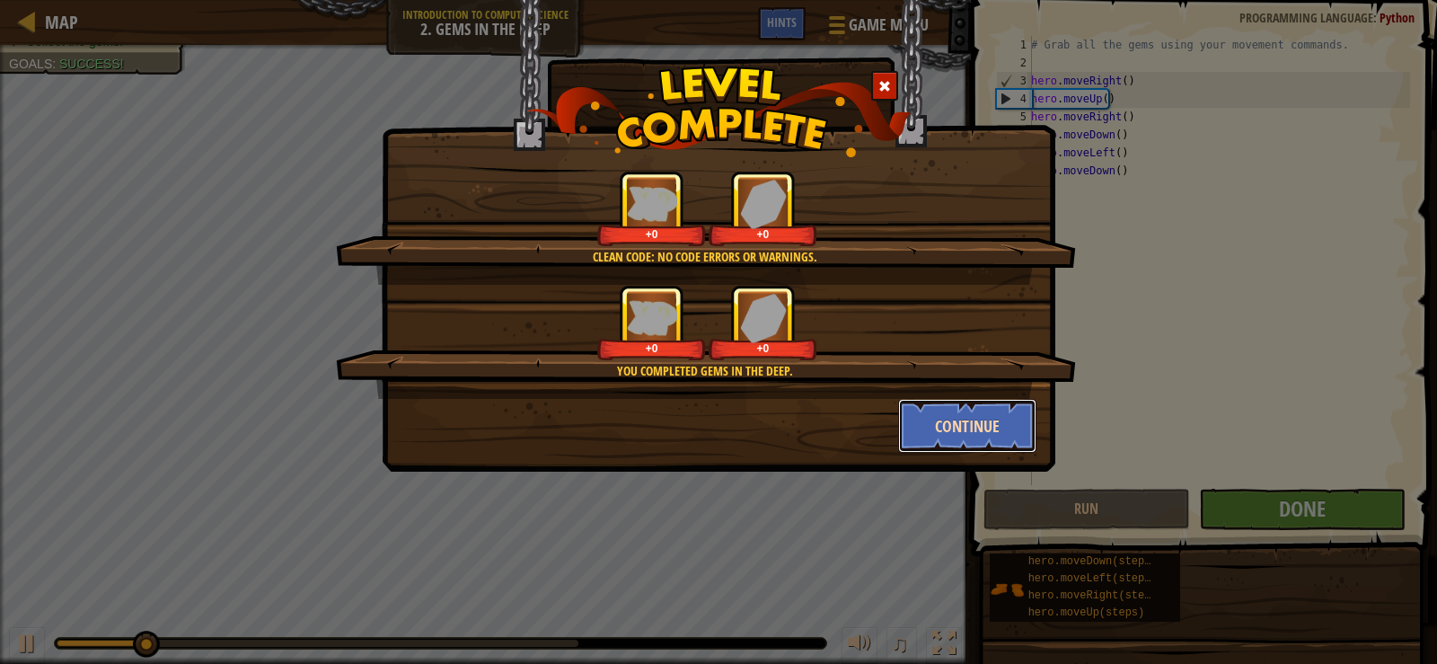
click at [1006, 418] on button "Continue" at bounding box center [967, 426] width 139 height 54
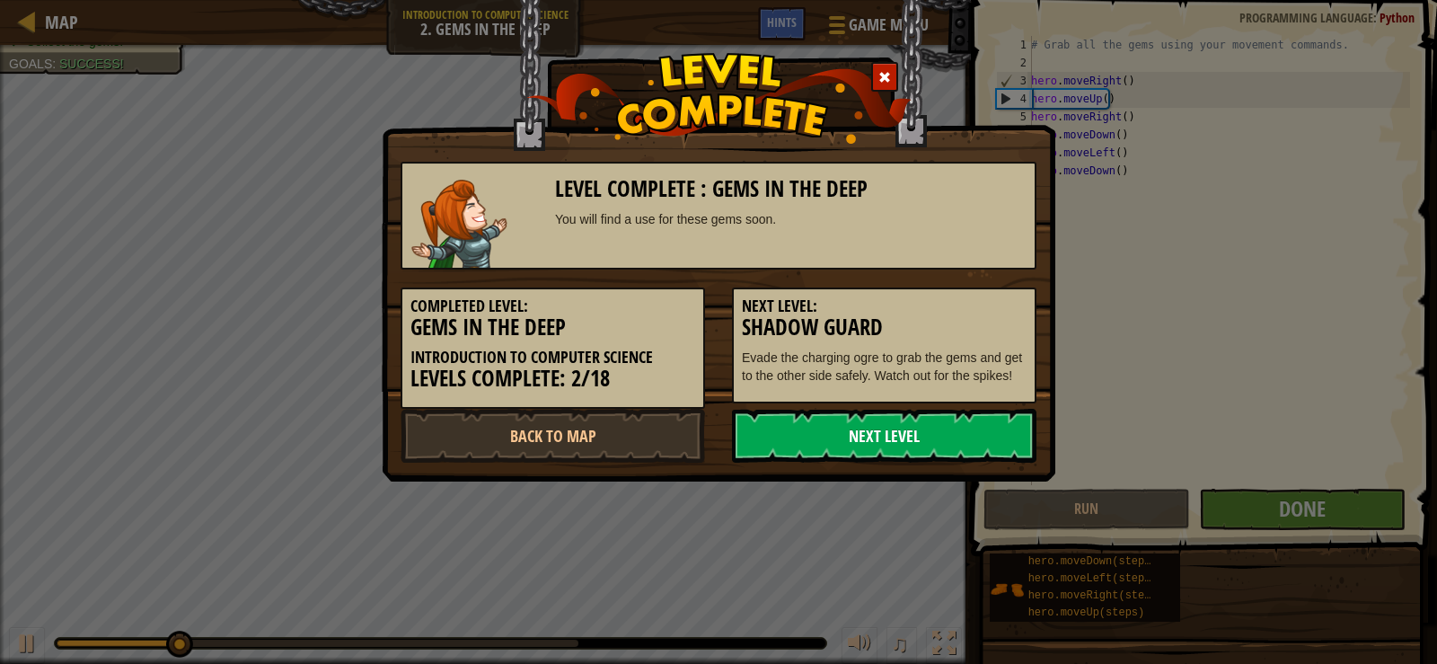
drag, startPoint x: 941, startPoint y: 420, endPoint x: 958, endPoint y: 448, distance: 32.6
click at [947, 442] on link "Next Level" at bounding box center [884, 436] width 304 height 54
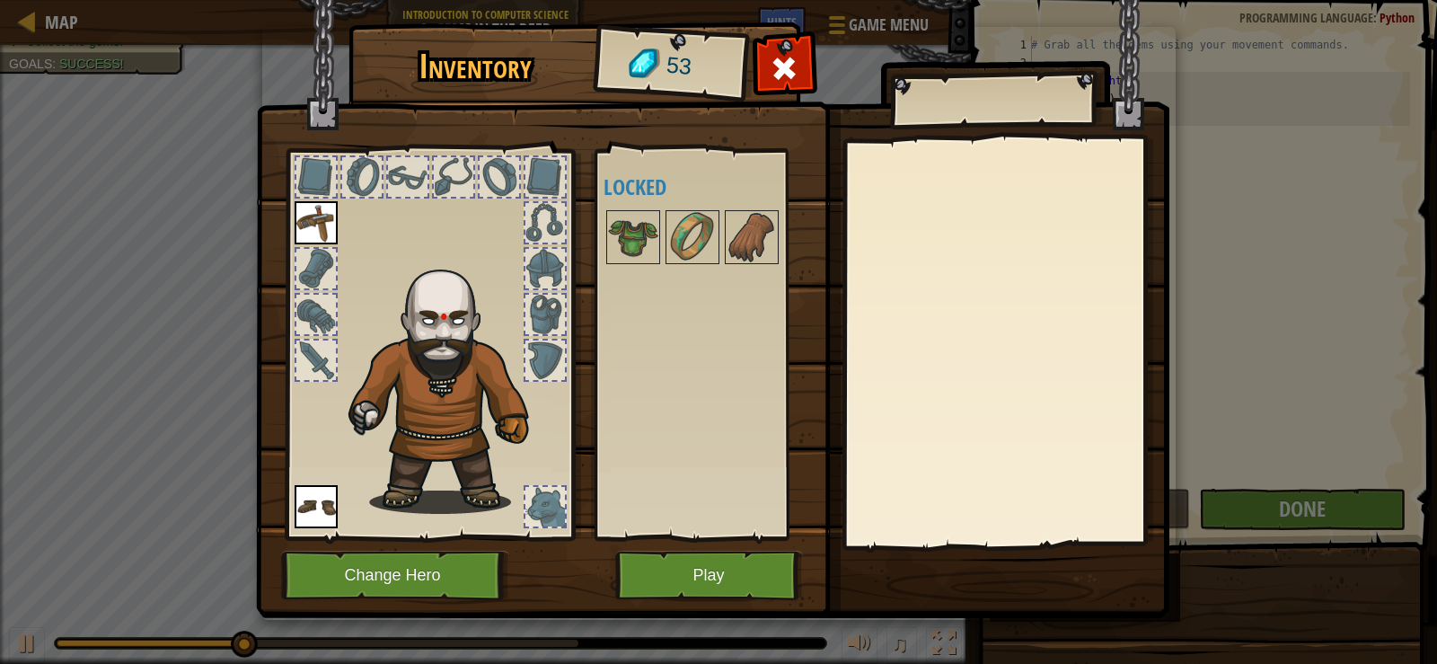
click at [708, 593] on div "Inventory 53 Available Equip Equip (double-click to equip) Locked Equip Unequip…" at bounding box center [718, 323] width 913 height 593
click at [707, 593] on button "Play" at bounding box center [709, 574] width 188 height 49
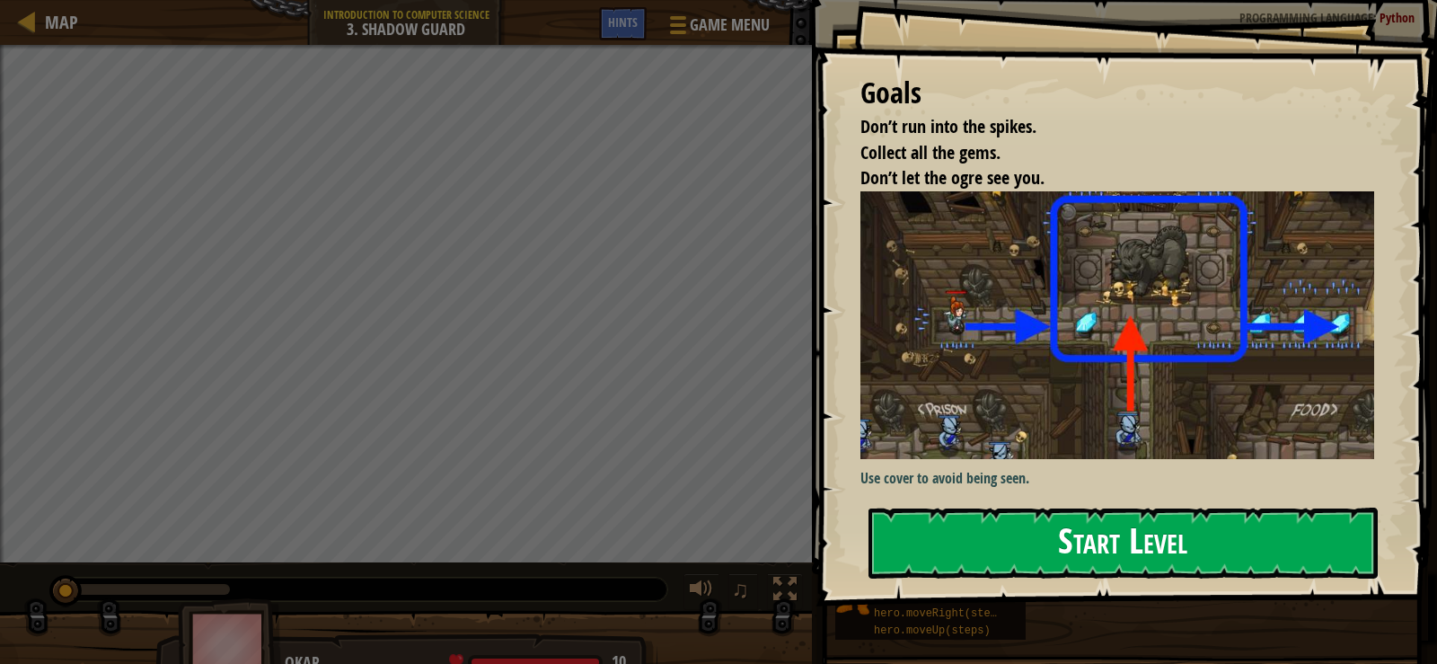
click at [919, 507] on button "Start Level" at bounding box center [1122, 542] width 509 height 71
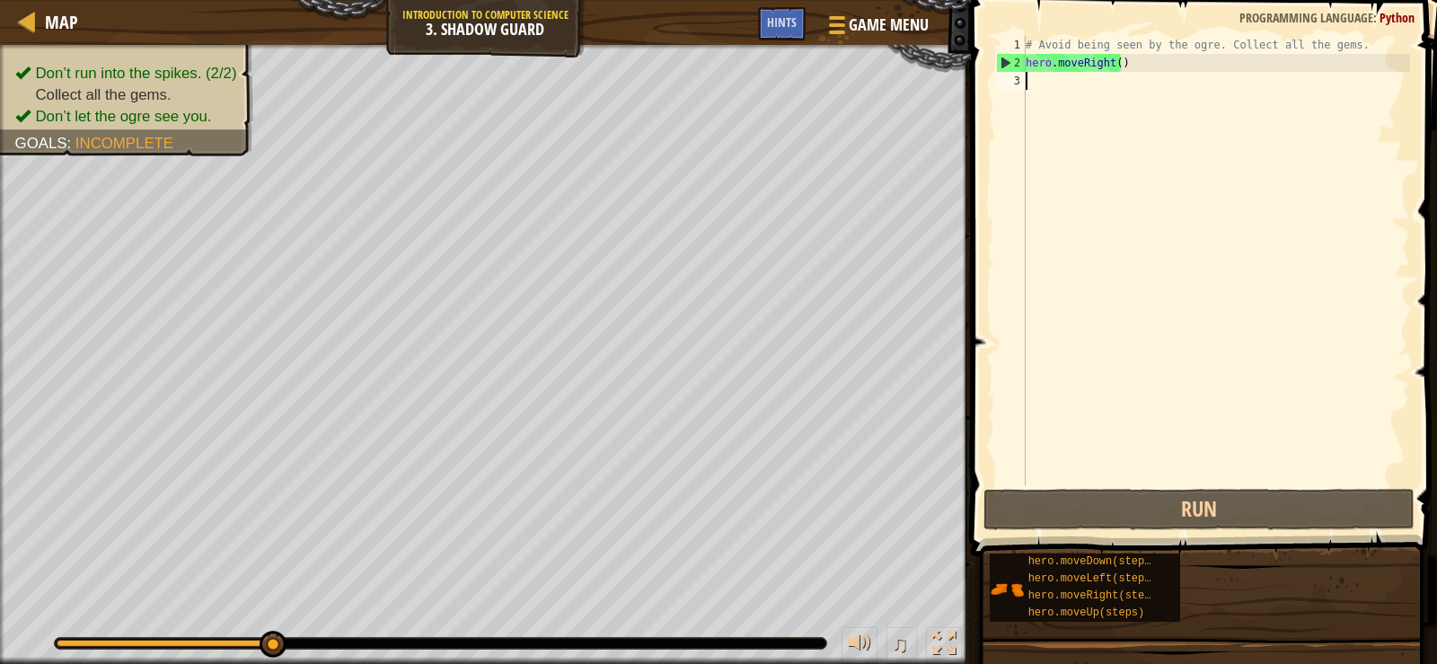
type textarea "h"
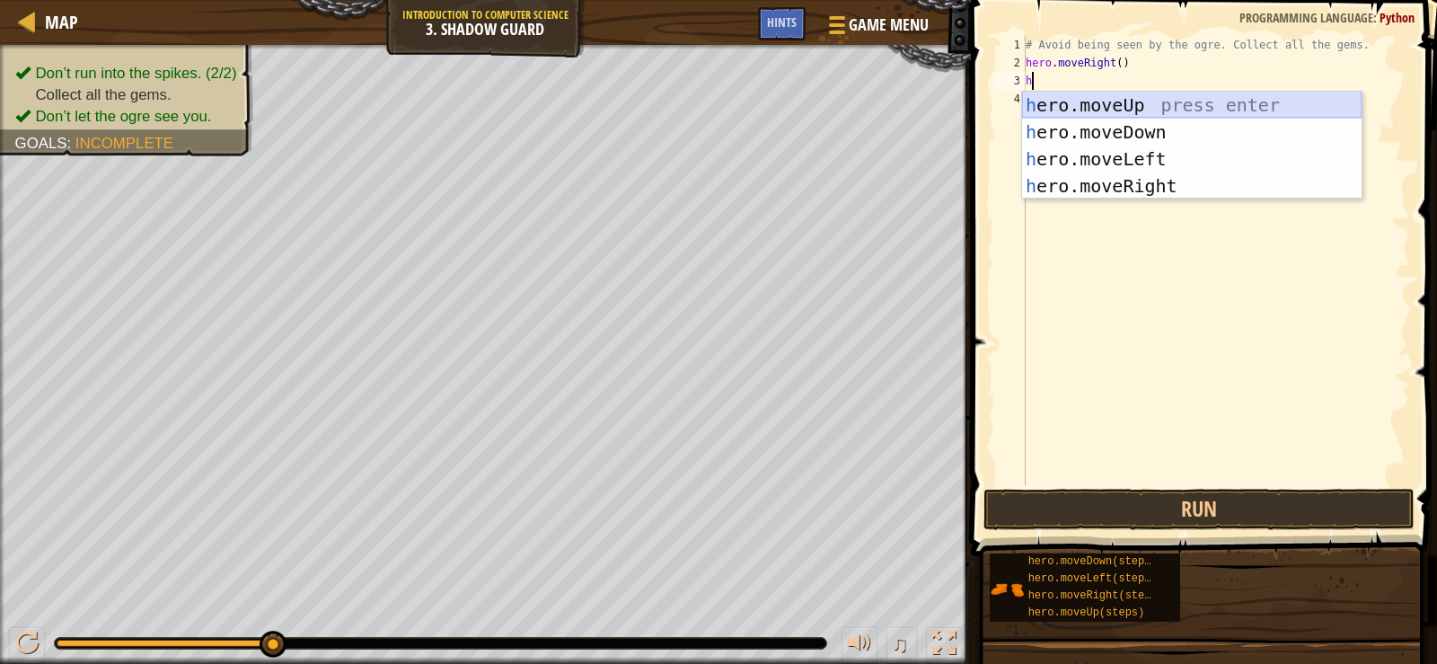
click at [1121, 109] on div "h ero.moveUp press enter h ero.moveDown press enter h ero.moveLeft press enter …" at bounding box center [1191, 173] width 339 height 162
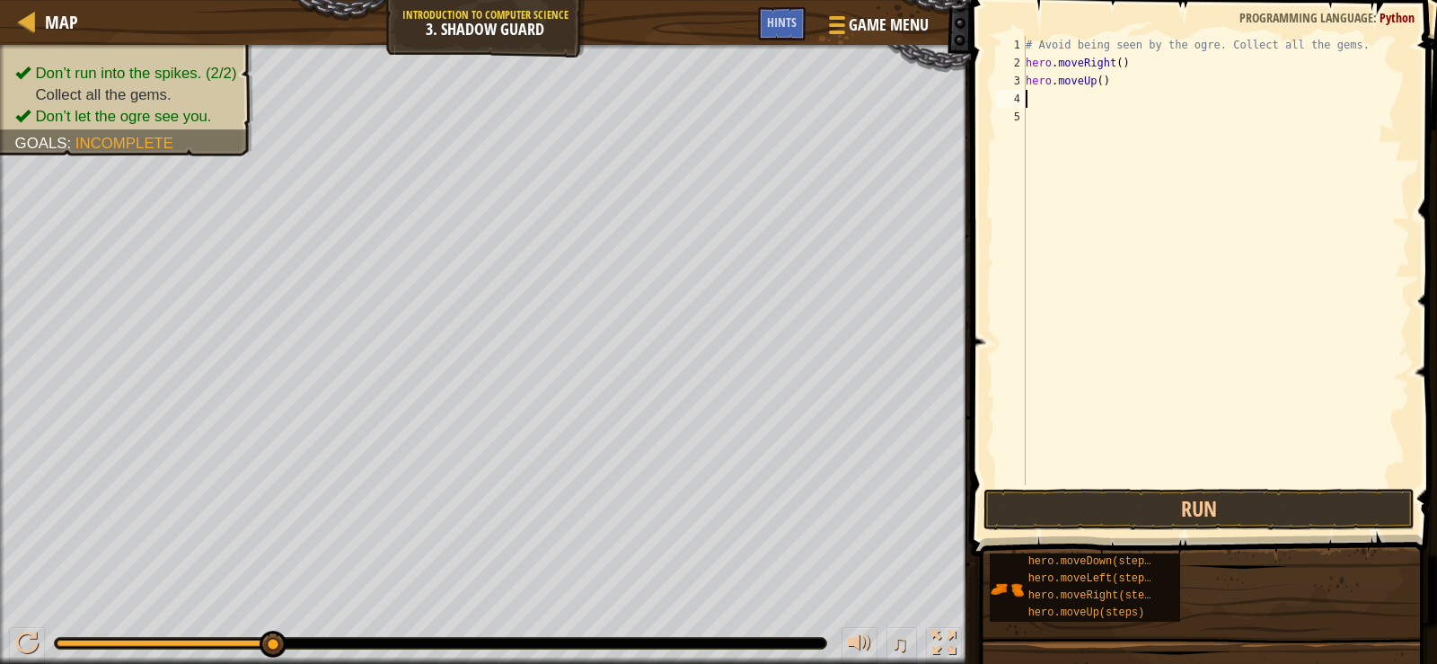
type textarea "h"
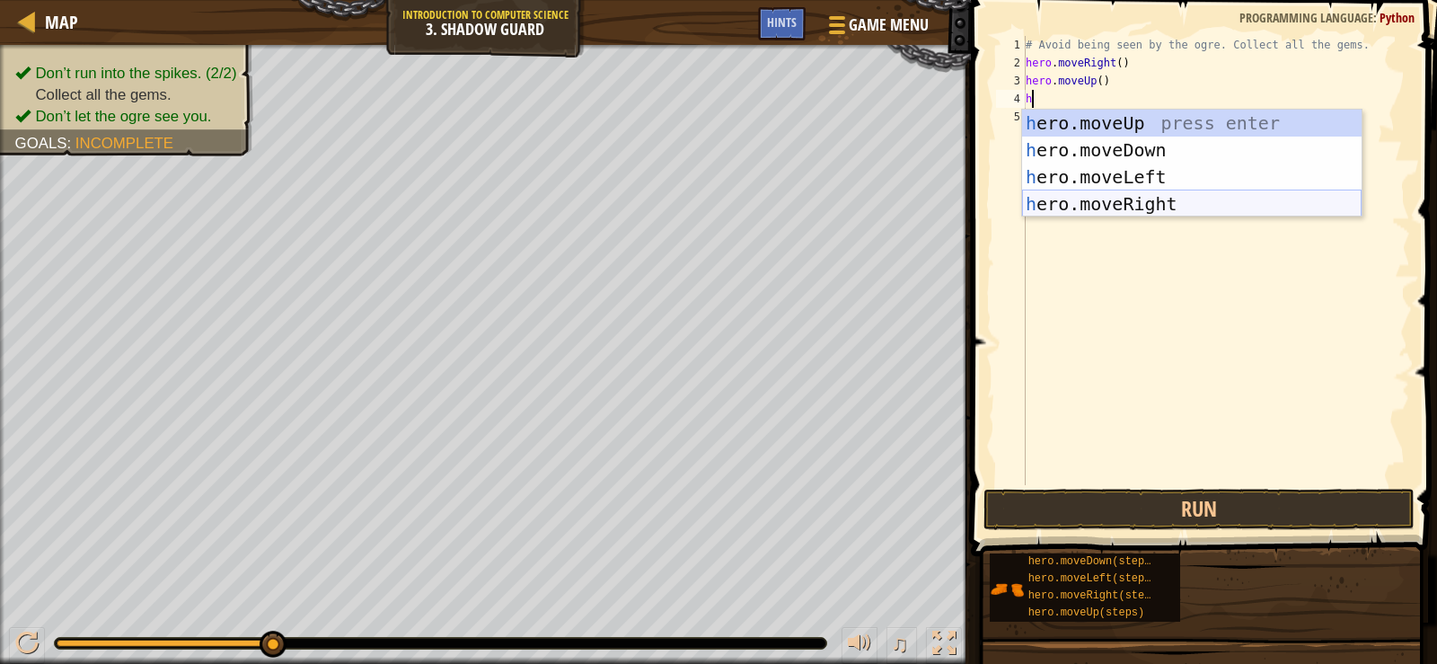
click at [1081, 194] on div "h ero.moveUp press enter h ero.moveDown press enter h ero.moveLeft press enter …" at bounding box center [1191, 191] width 339 height 162
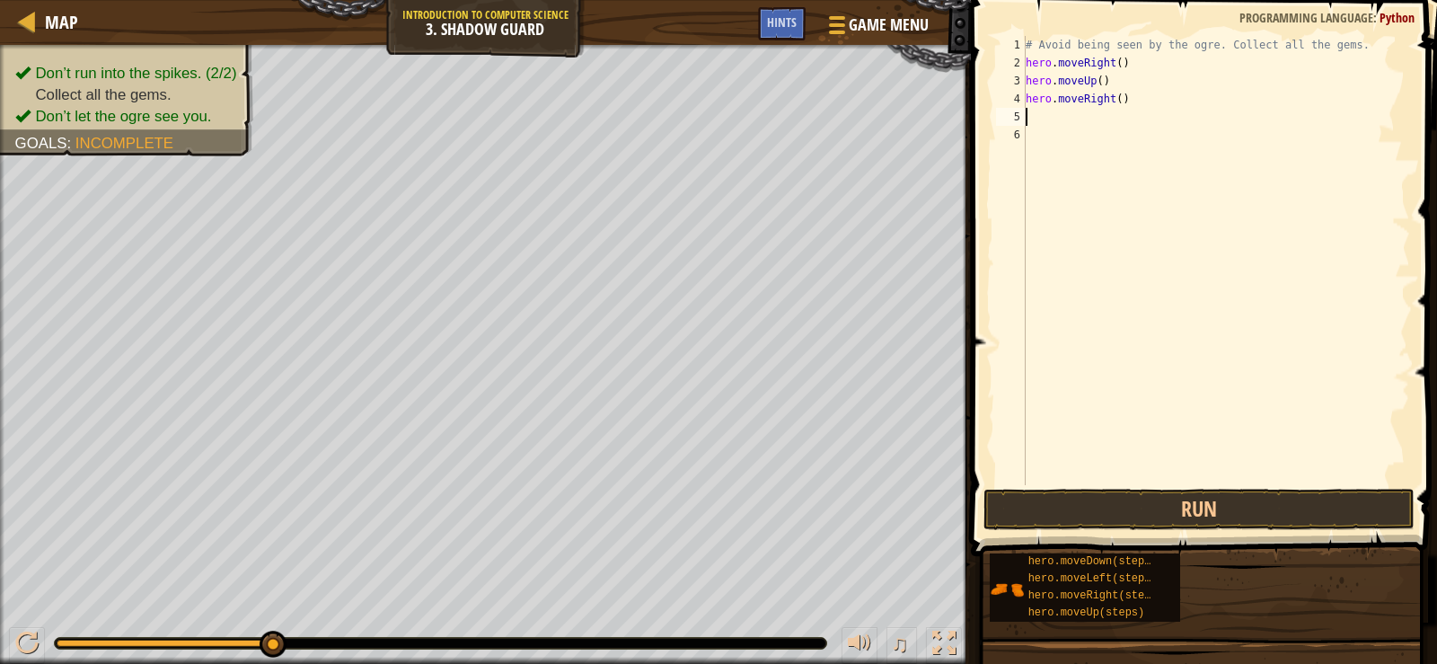
type textarea "h"
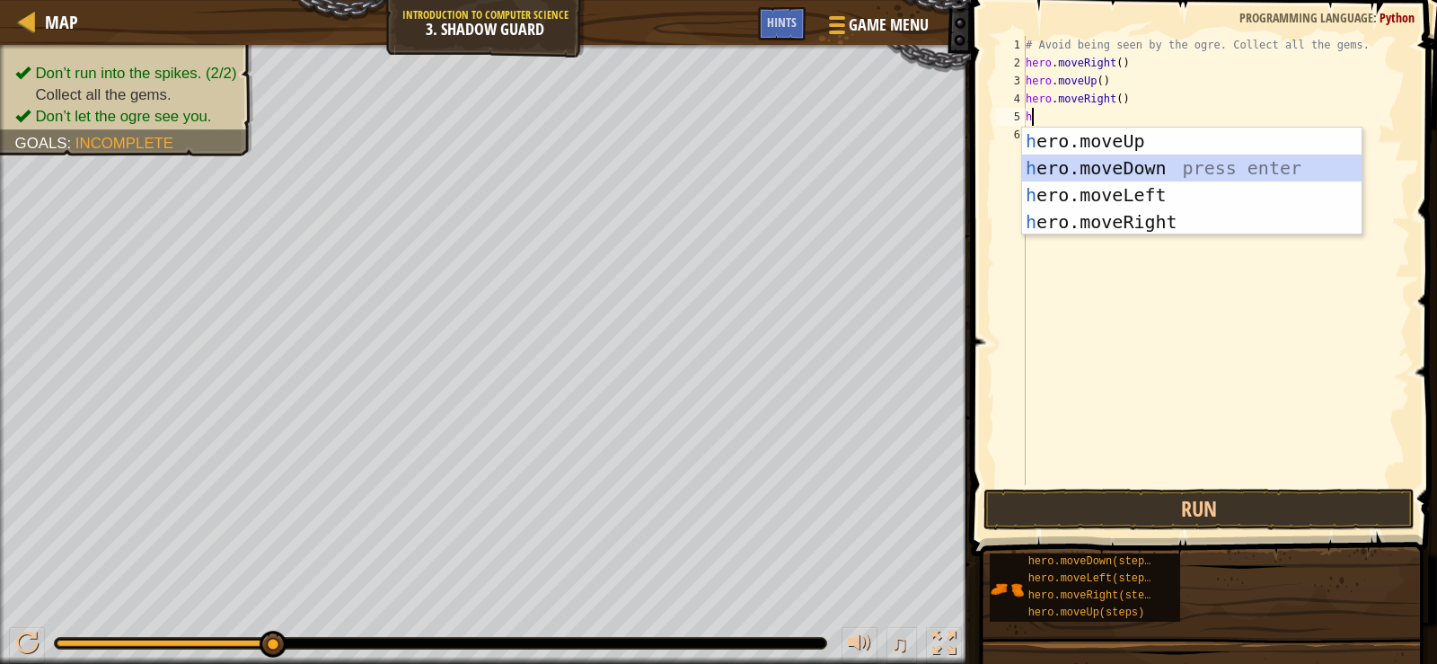
click at [1089, 163] on div "h ero.moveUp press enter h ero.moveDown press enter h ero.moveLeft press enter …" at bounding box center [1191, 208] width 339 height 162
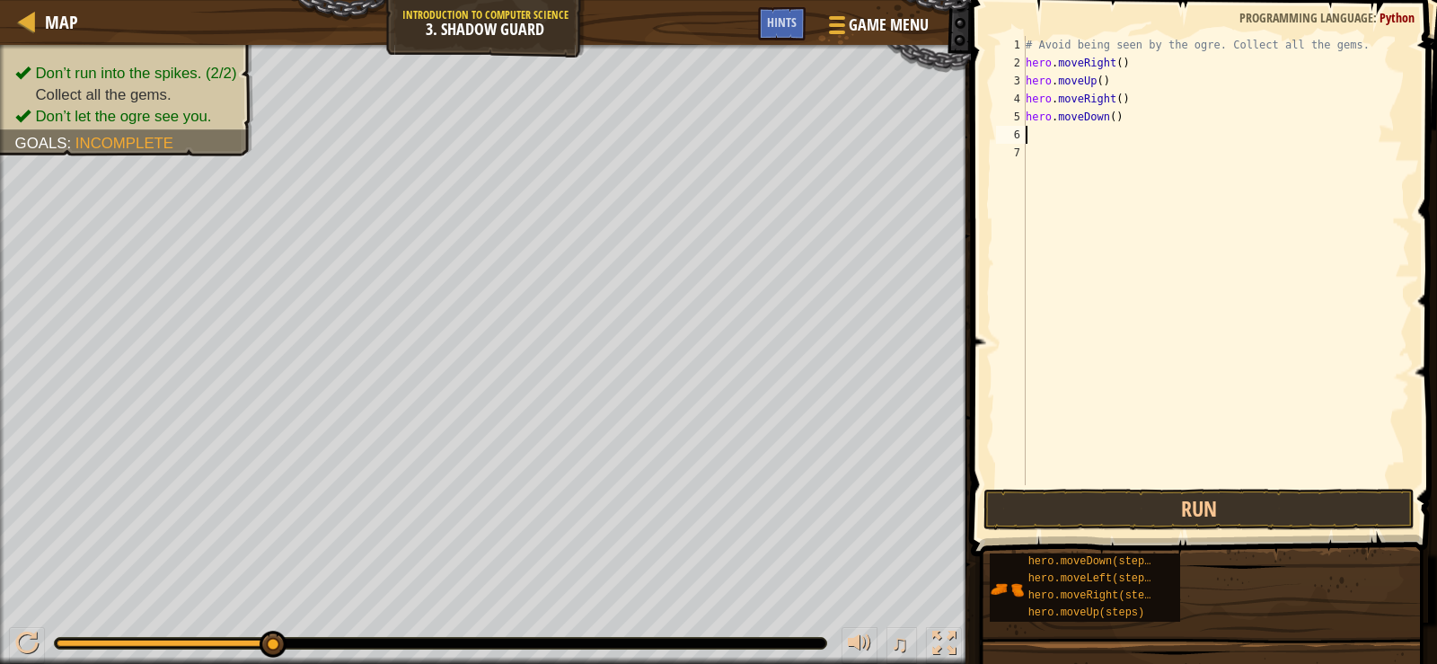
type textarea "h"
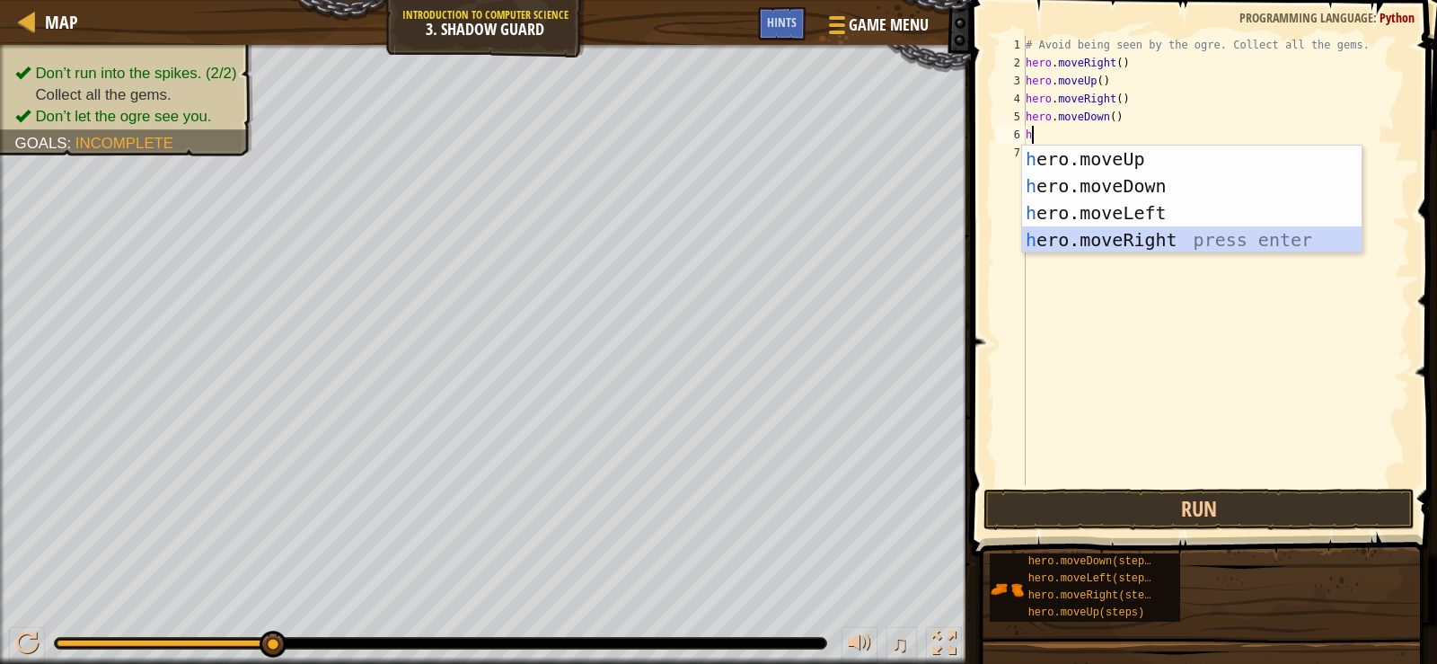
click at [1107, 243] on div "h ero.moveUp press enter h ero.moveDown press enter h ero.moveLeft press enter …" at bounding box center [1191, 226] width 339 height 162
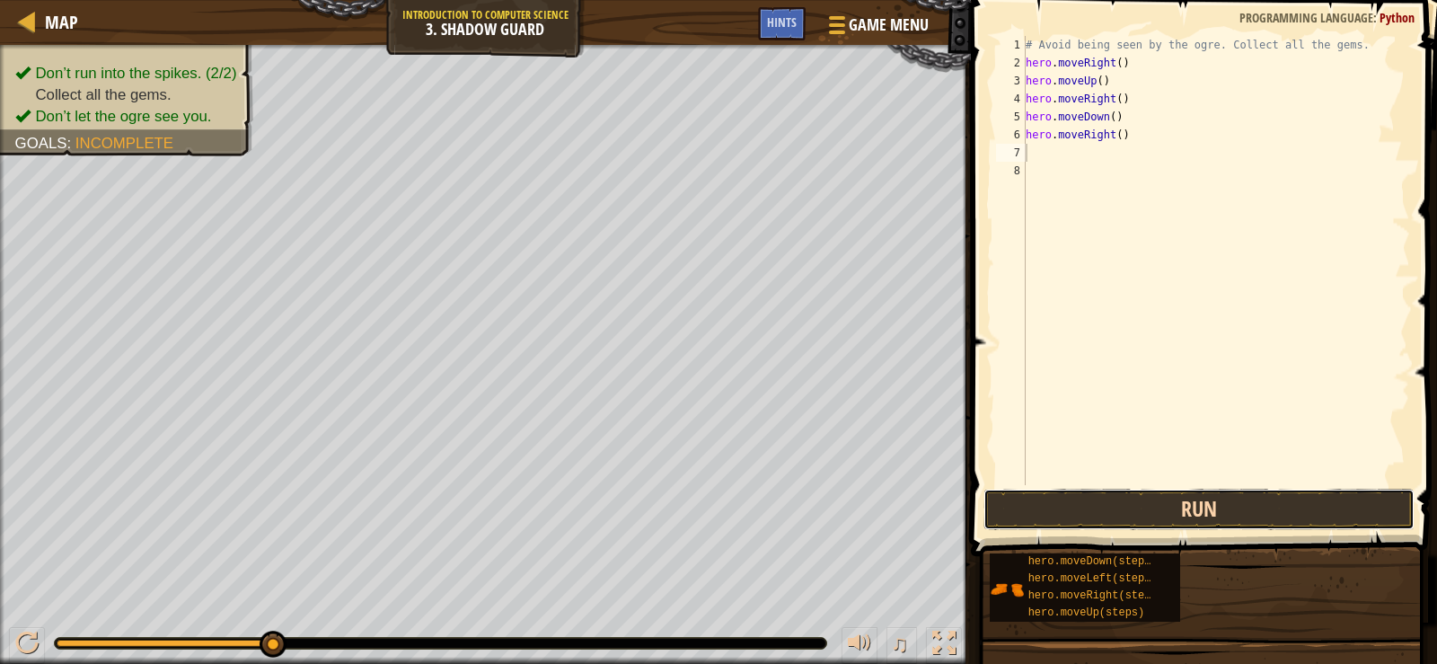
click at [1103, 505] on button "Run" at bounding box center [1198, 508] width 431 height 41
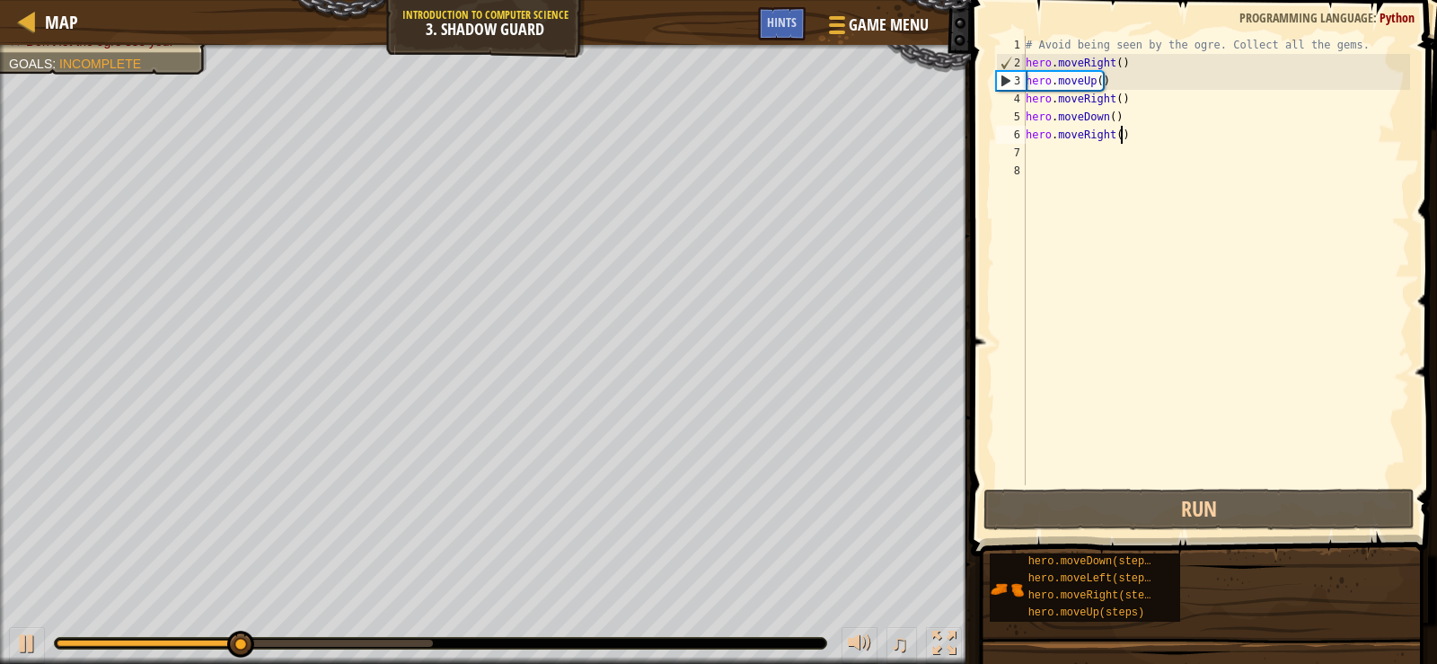
click at [1119, 130] on div "# Avoid being seen by the ogre. Collect all the gems. hero . moveRight ( ) hero…" at bounding box center [1216, 278] width 388 height 485
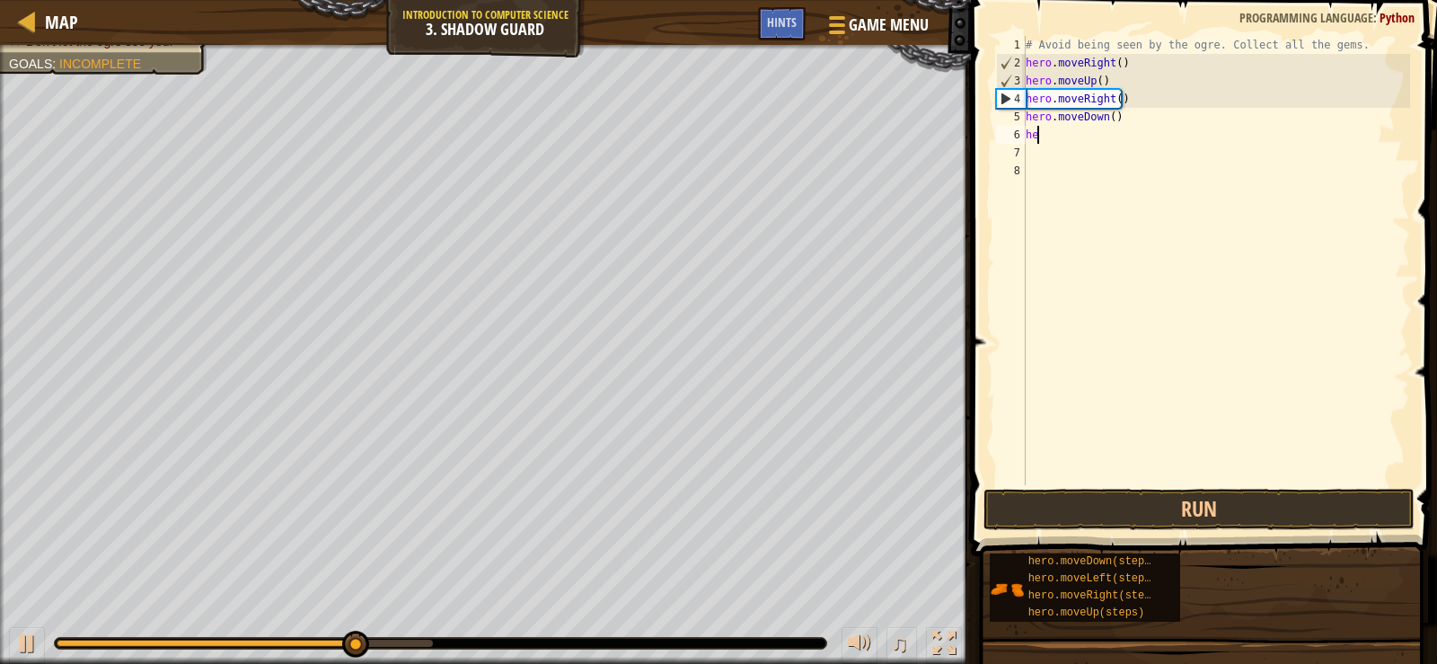
type textarea "h"
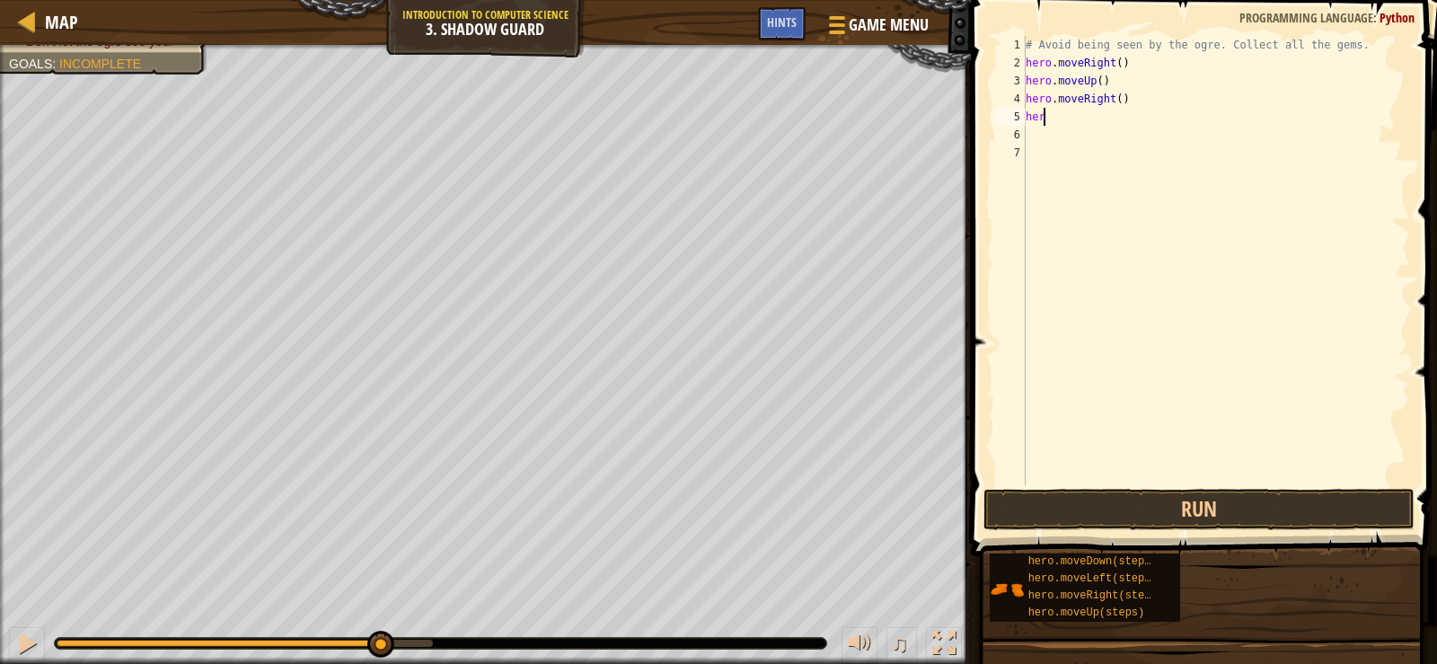
type textarea "h"
click at [1111, 74] on div "# Avoid being seen by the ogre. Collect all the gems. hero . moveRight ( )" at bounding box center [1216, 278] width 388 height 485
click at [1111, 68] on div "# Avoid being seen by the ogre. Collect all the gems. hero . moveRight ( )" at bounding box center [1216, 278] width 388 height 485
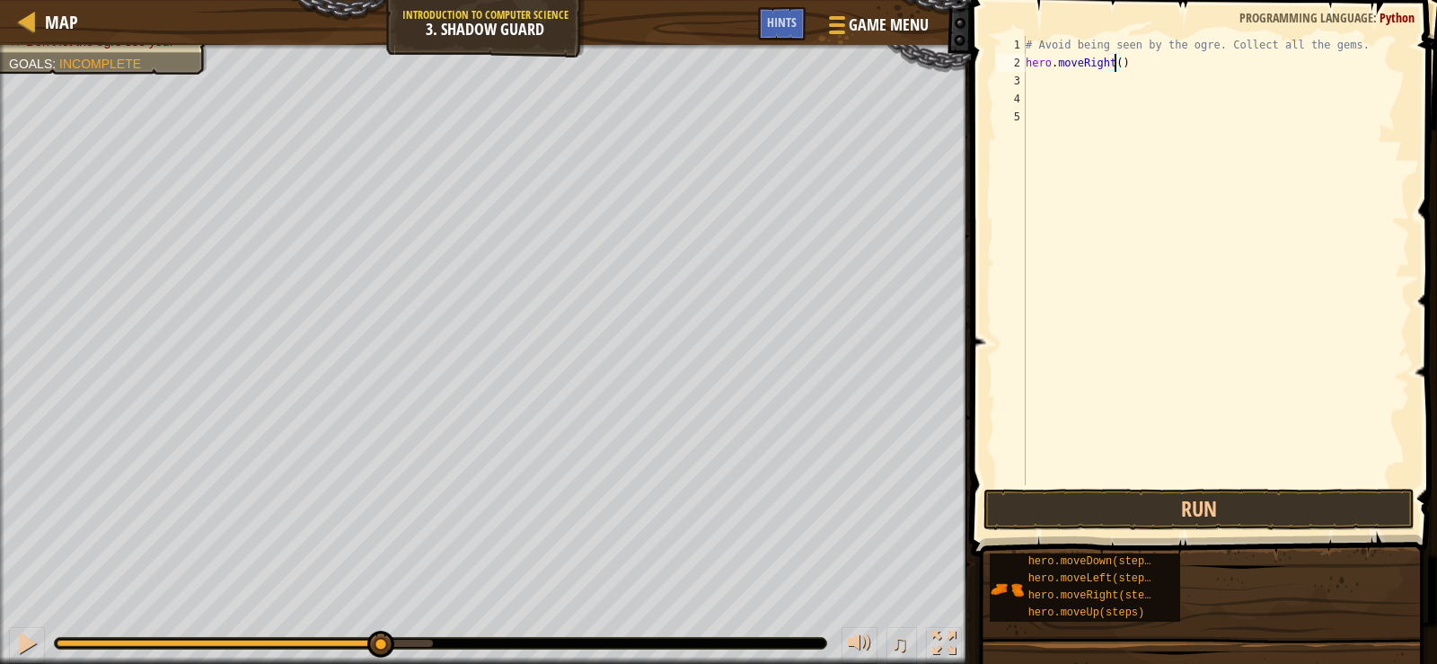
click at [1114, 61] on div "# Avoid being seen by the ogre. Collect all the gems. hero . moveRight ( )" at bounding box center [1216, 278] width 388 height 485
click at [1166, 527] on button "Run" at bounding box center [1198, 508] width 431 height 41
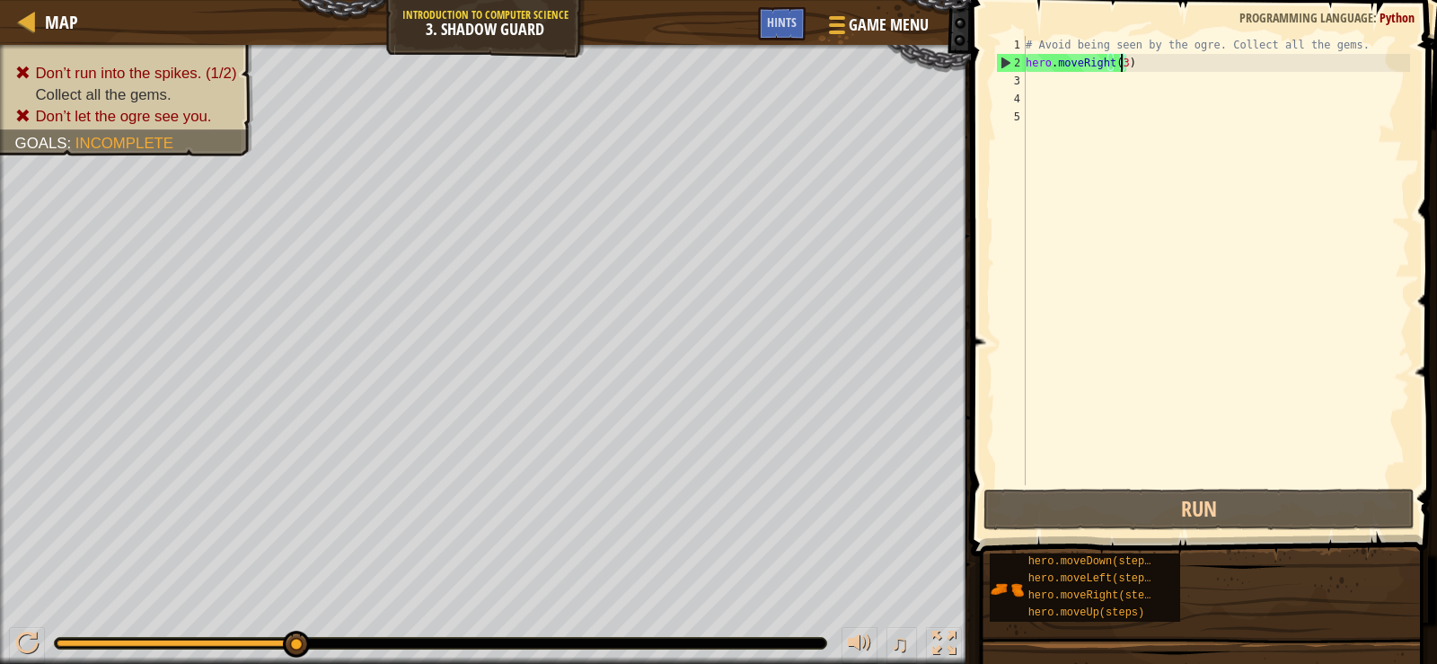
type textarea "hero.moveRight()"
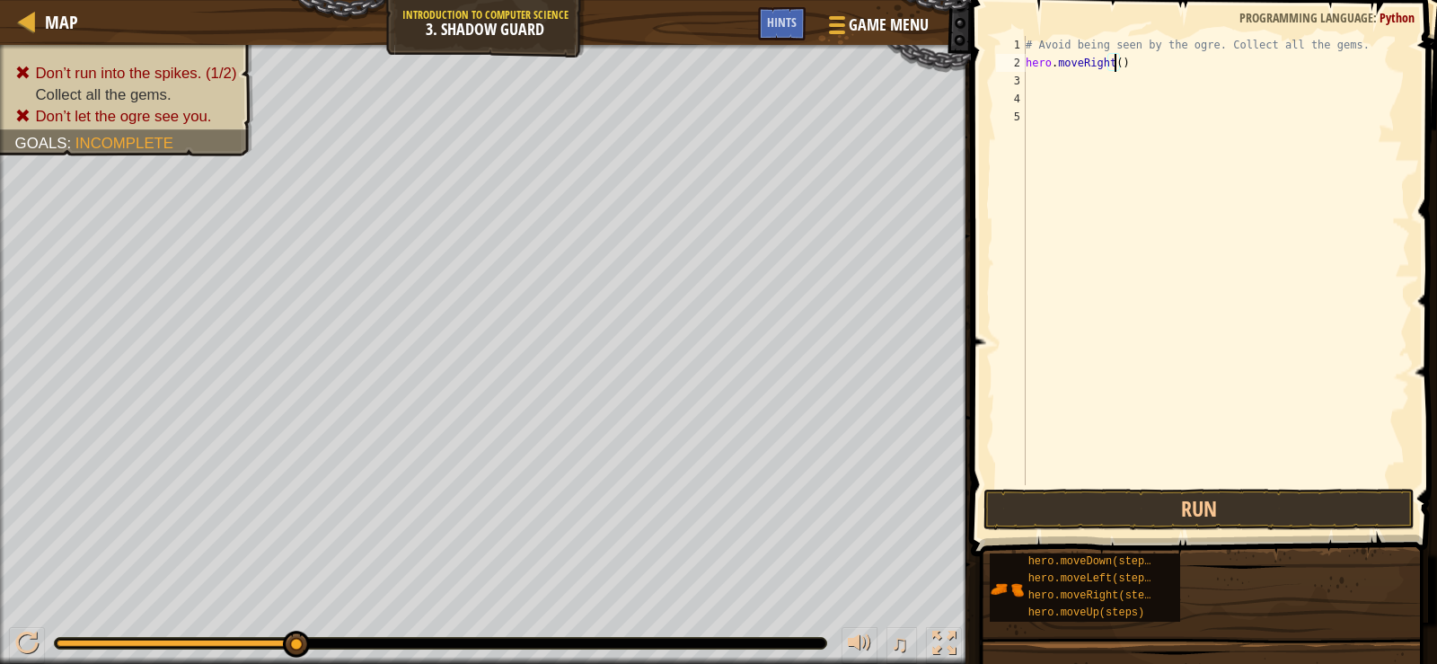
click at [1049, 90] on div "# Avoid being seen by the ogre. Collect all the gems. hero . moveRight ( )" at bounding box center [1216, 278] width 388 height 485
click at [1040, 82] on div "# Avoid being seen by the ogre. Collect all the gems. hero . moveRight ( )" at bounding box center [1216, 278] width 388 height 485
type textarea "h"
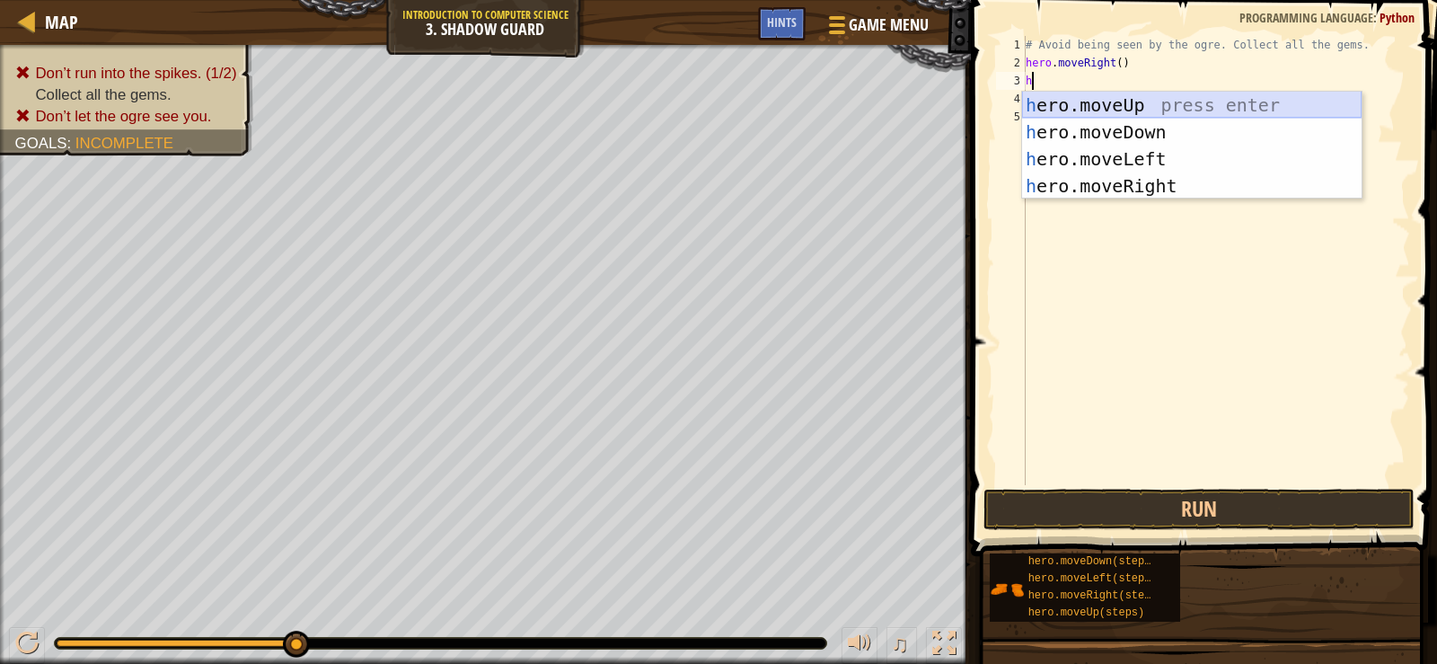
click at [1070, 111] on div "h ero.moveUp press enter h ero.moveDown press enter h ero.moveLeft press enter …" at bounding box center [1191, 173] width 339 height 162
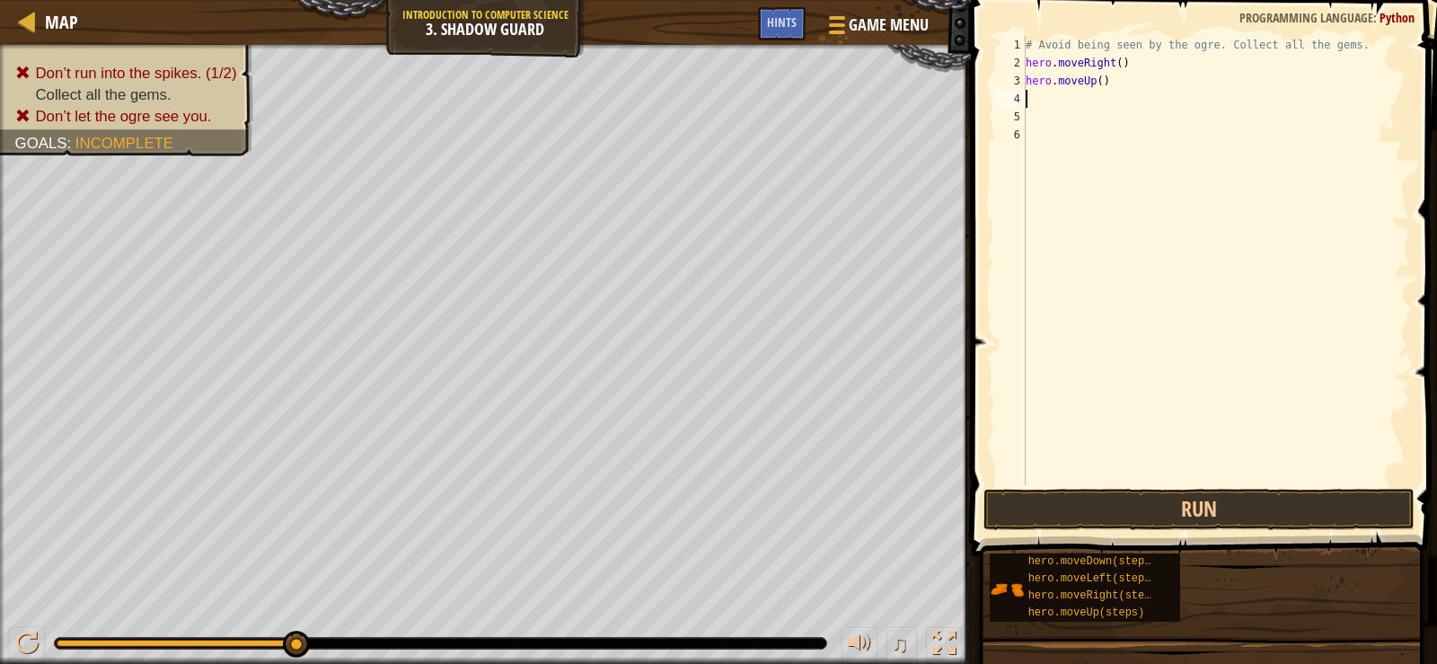
type textarea "h"
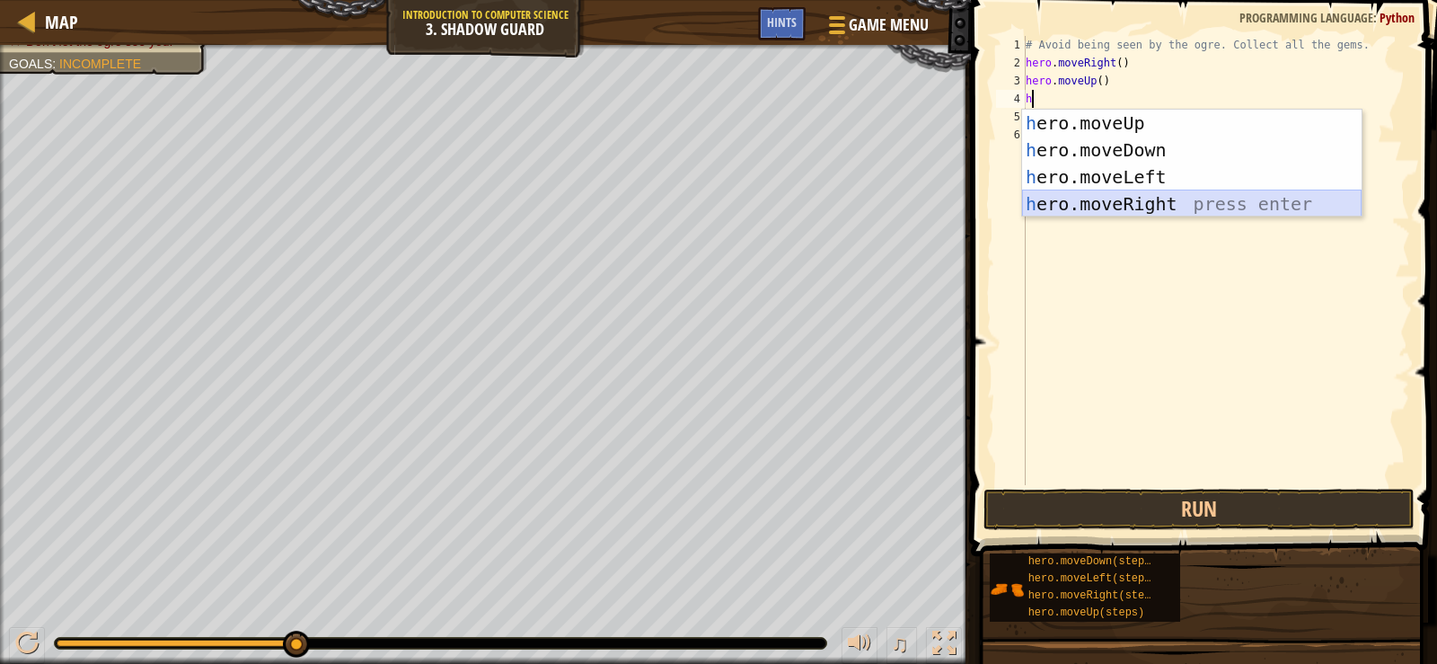
click at [1102, 210] on div "h ero.moveUp press enter h ero.moveDown press enter h ero.moveLeft press enter …" at bounding box center [1191, 191] width 339 height 162
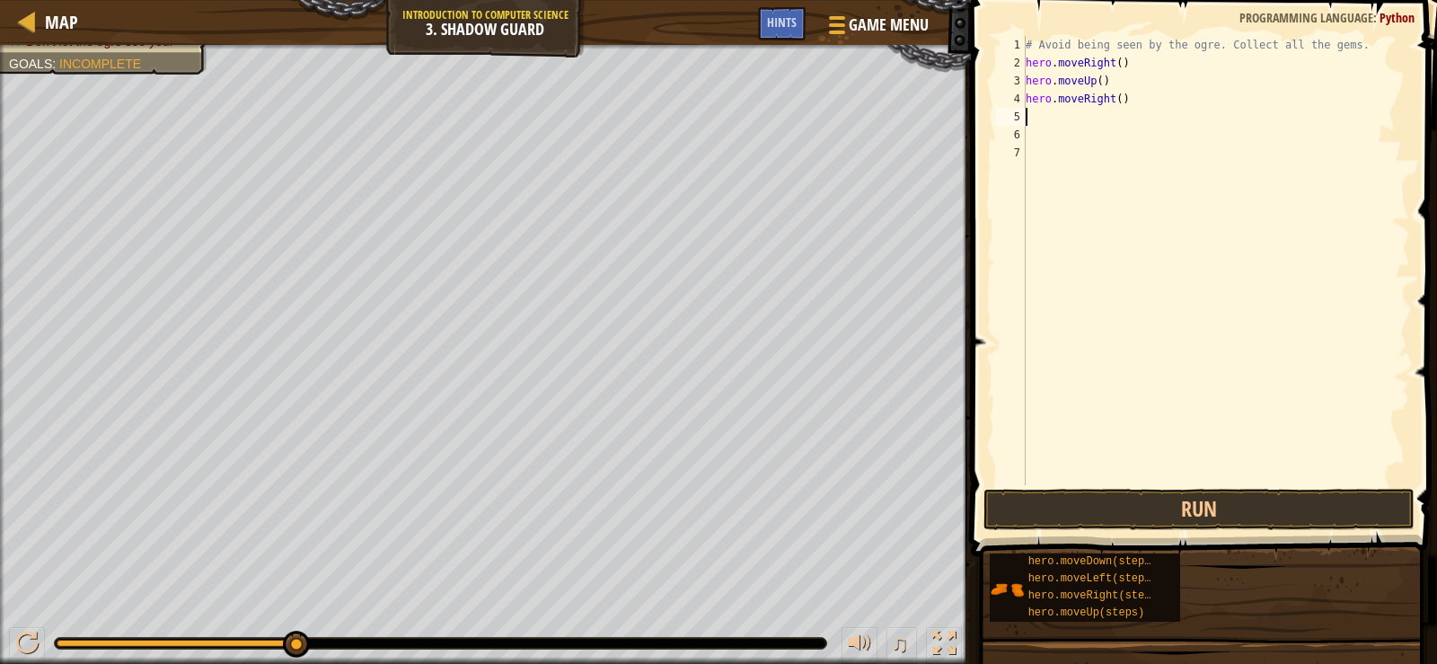
type textarea "h"
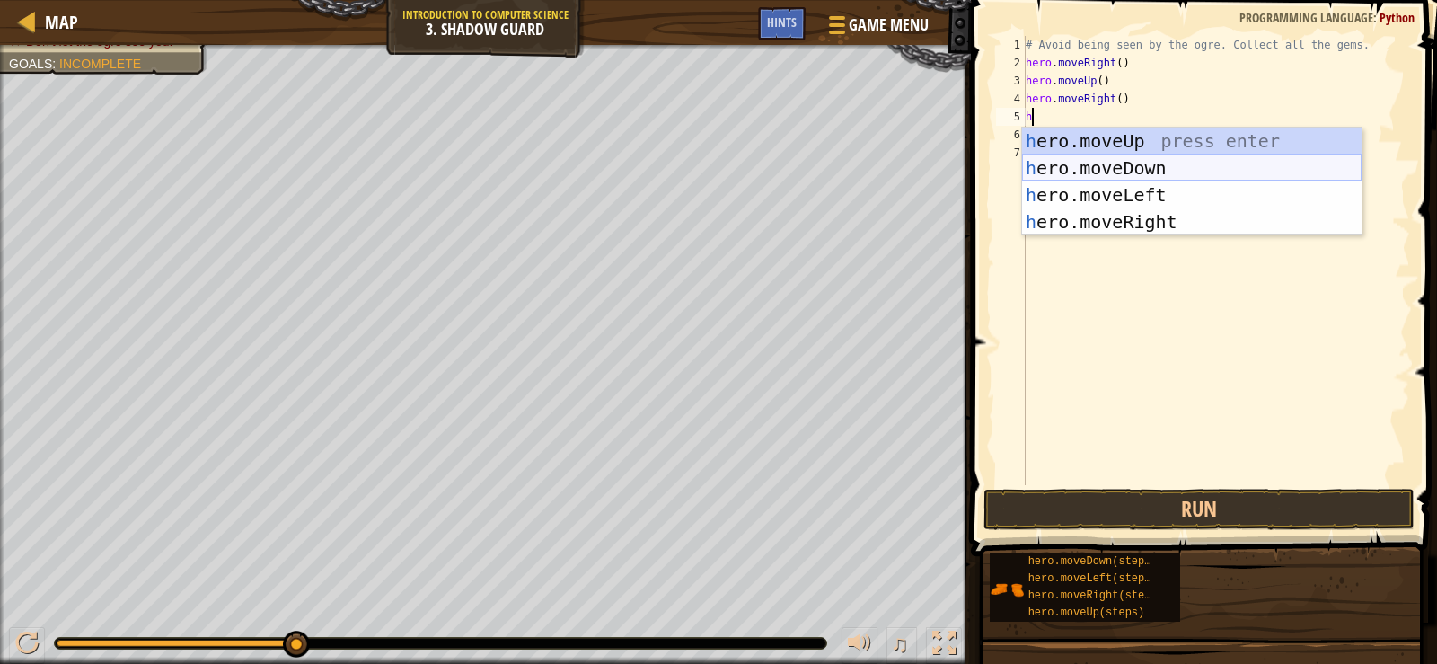
click at [1085, 172] on div "h ero.moveUp press enter h ero.moveDown press enter h ero.moveLeft press enter …" at bounding box center [1191, 208] width 339 height 162
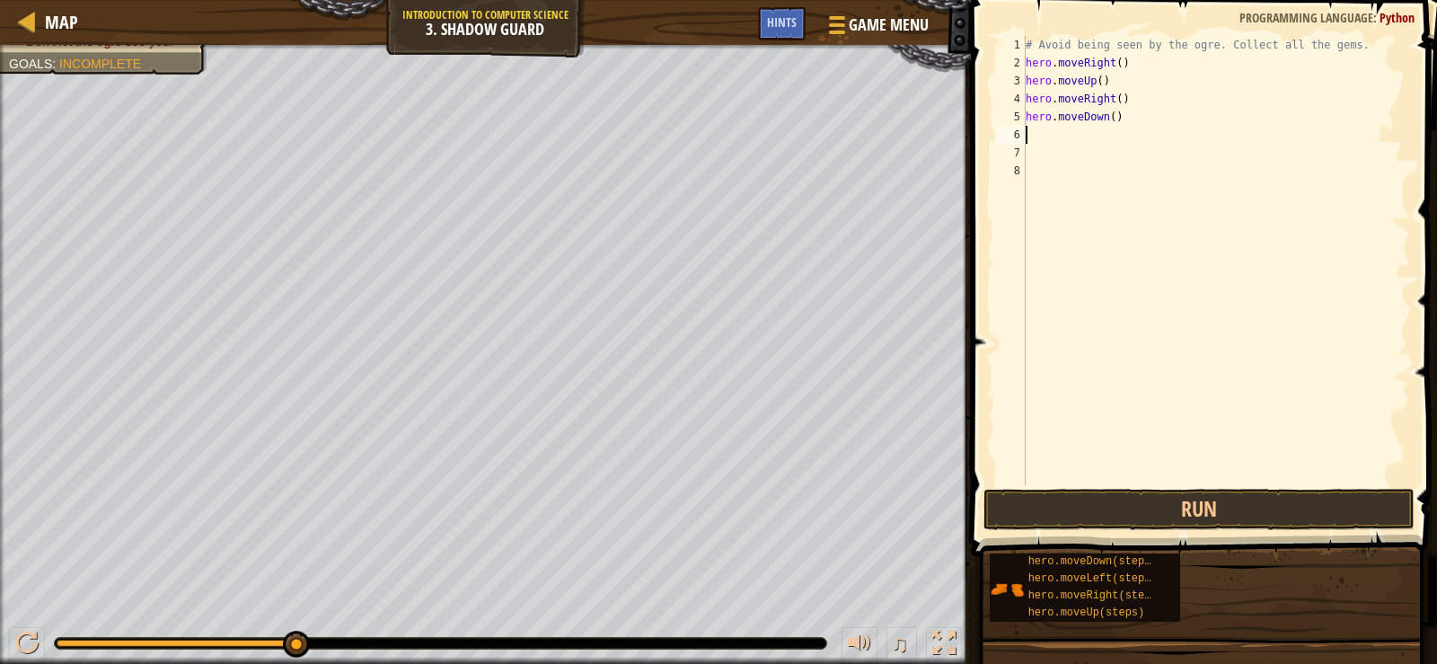
type textarea "h"
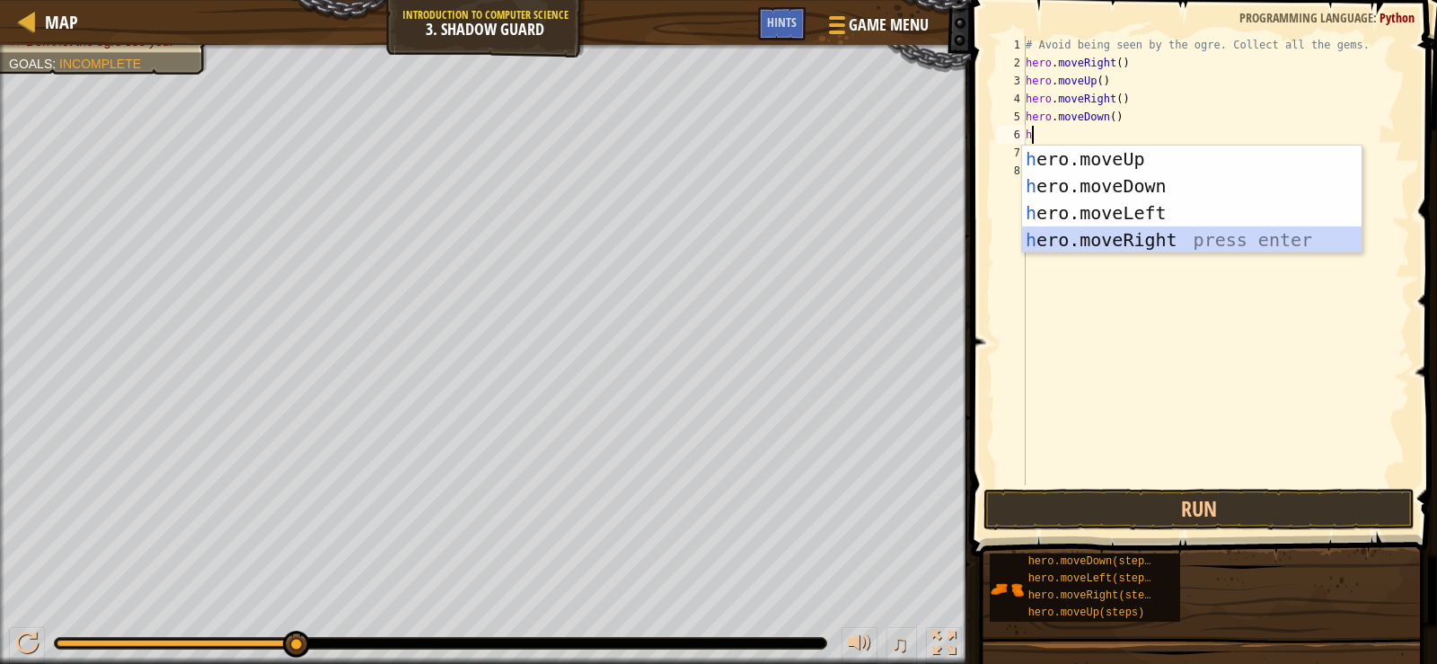
click at [1087, 235] on div "h ero.moveUp press enter h ero.moveDown press enter h ero.moveLeft press enter …" at bounding box center [1191, 226] width 339 height 162
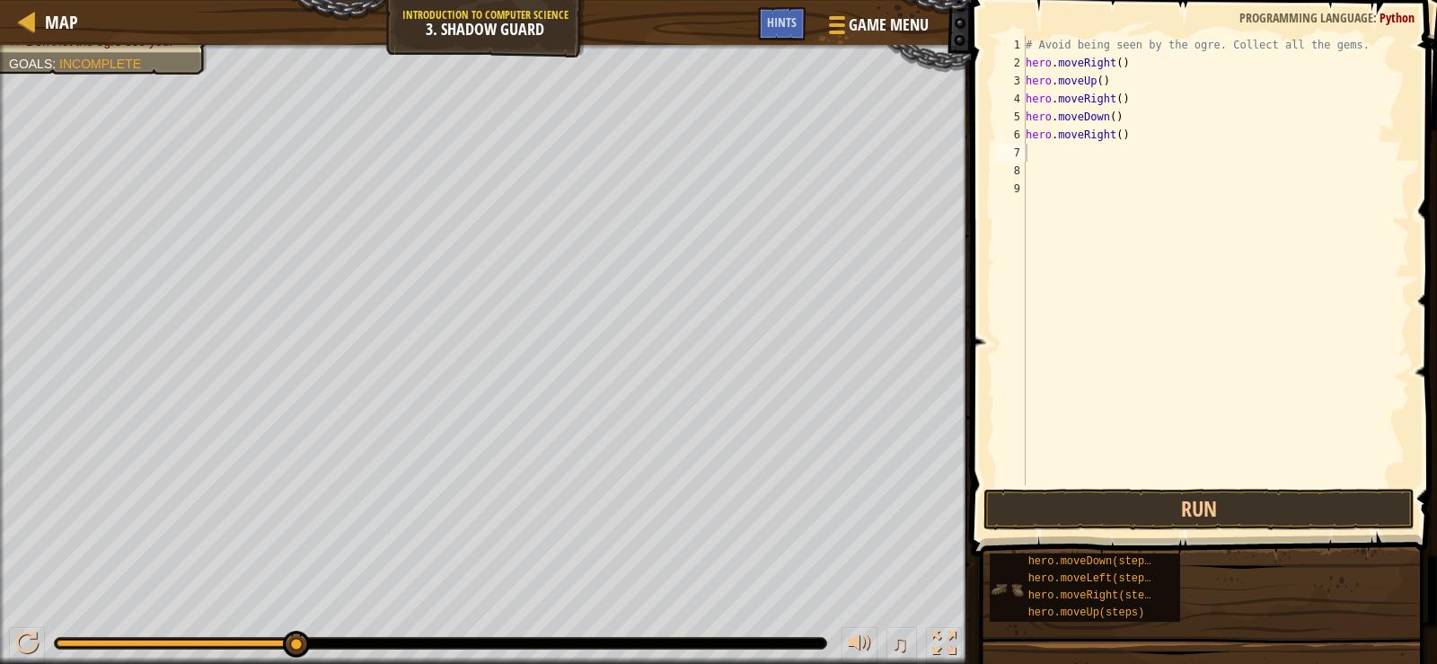
drag, startPoint x: 1068, startPoint y: 542, endPoint x: 1018, endPoint y: 593, distance: 71.1
click at [1028, 643] on div "Hints Videos 1 2 3 4 5 6 7 8 9 # Avoid being seen by the ogre. Collect all the …" at bounding box center [1200, 327] width 471 height 655
click at [1030, 514] on button "Run" at bounding box center [1198, 508] width 431 height 41
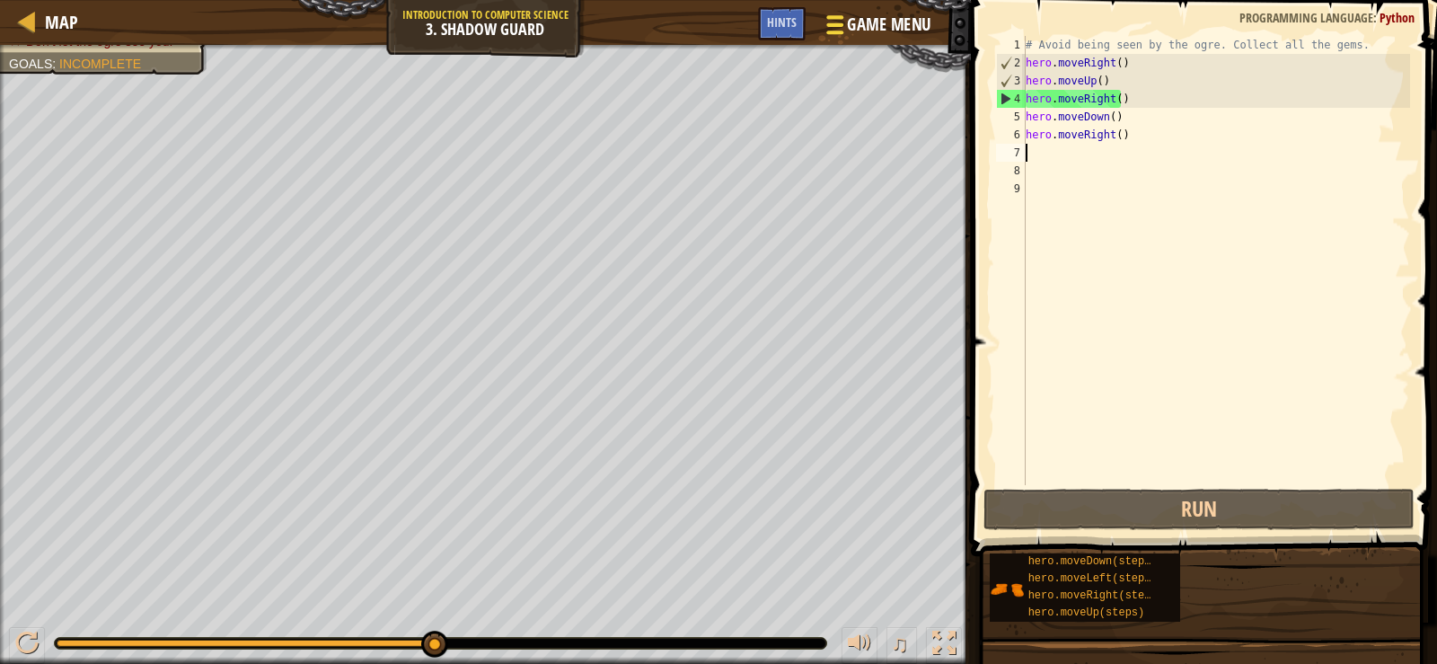
click at [868, 25] on span "Game Menu" at bounding box center [889, 25] width 84 height 24
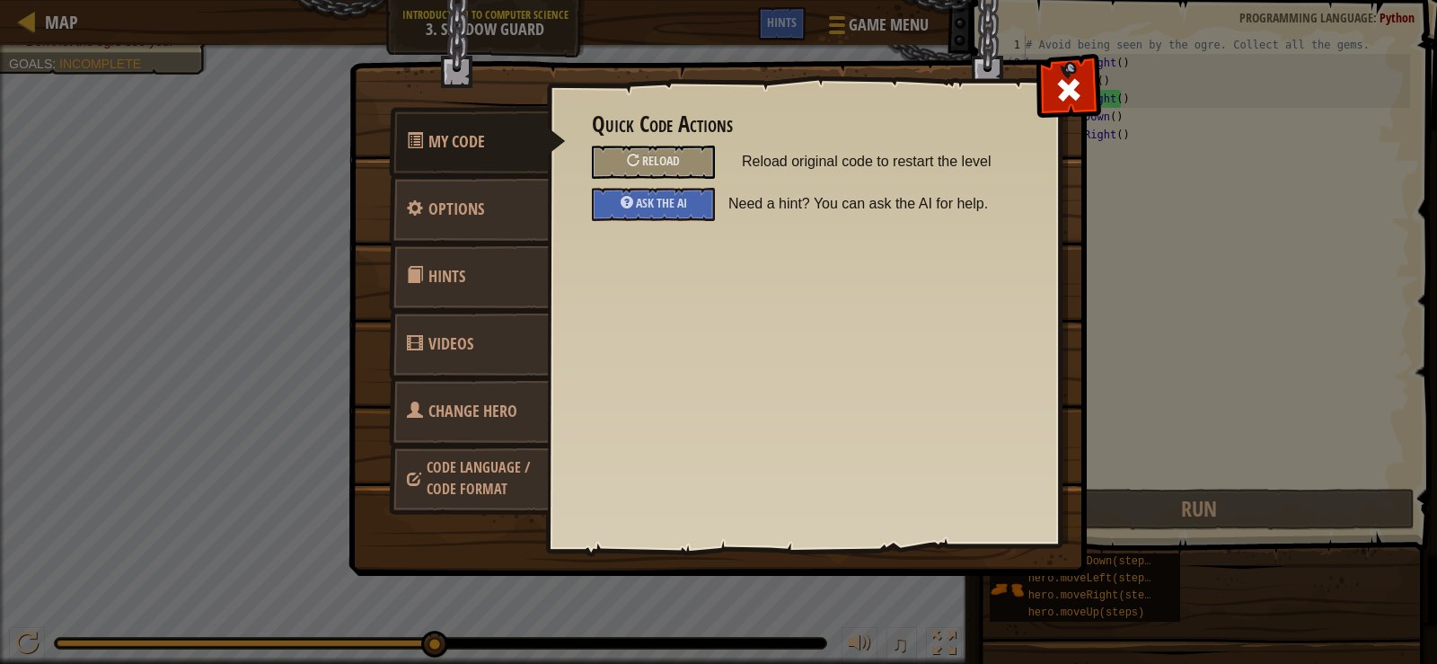
click at [511, 412] on span "Change Hero" at bounding box center [472, 411] width 89 height 22
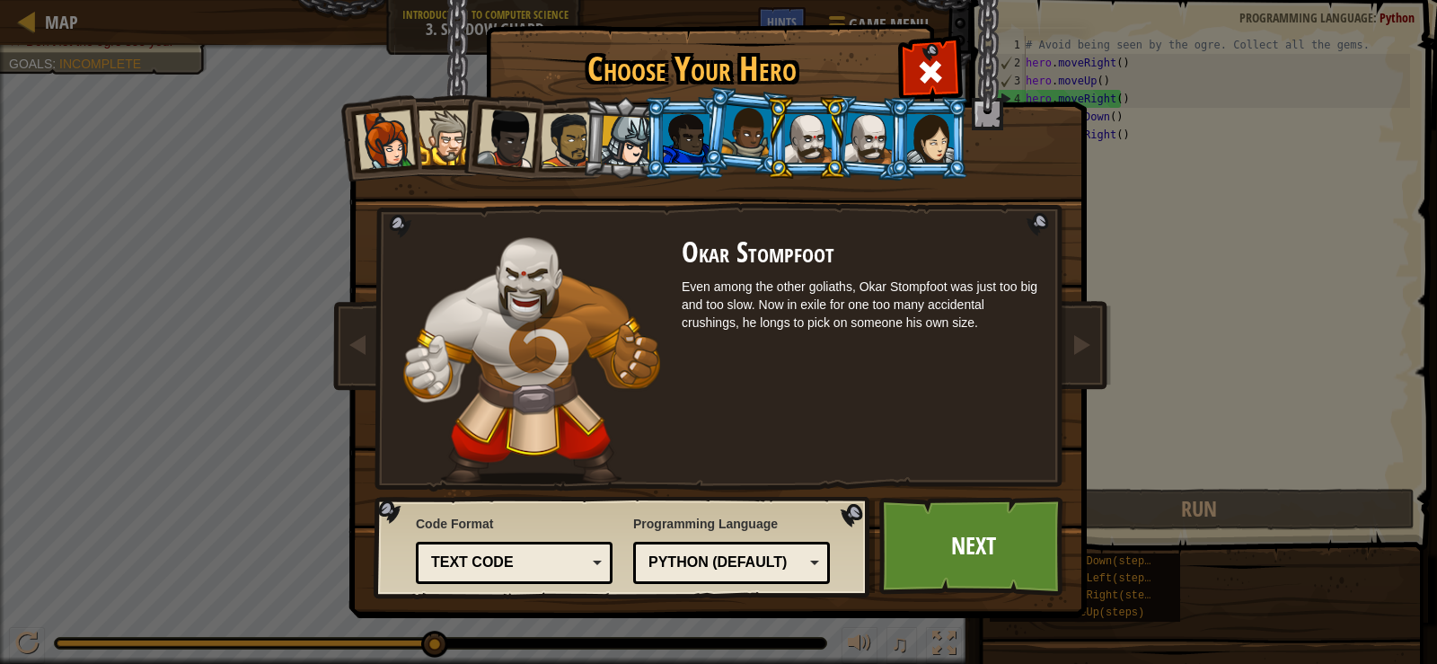
click at [567, 137] on div at bounding box center [569, 140] width 56 height 56
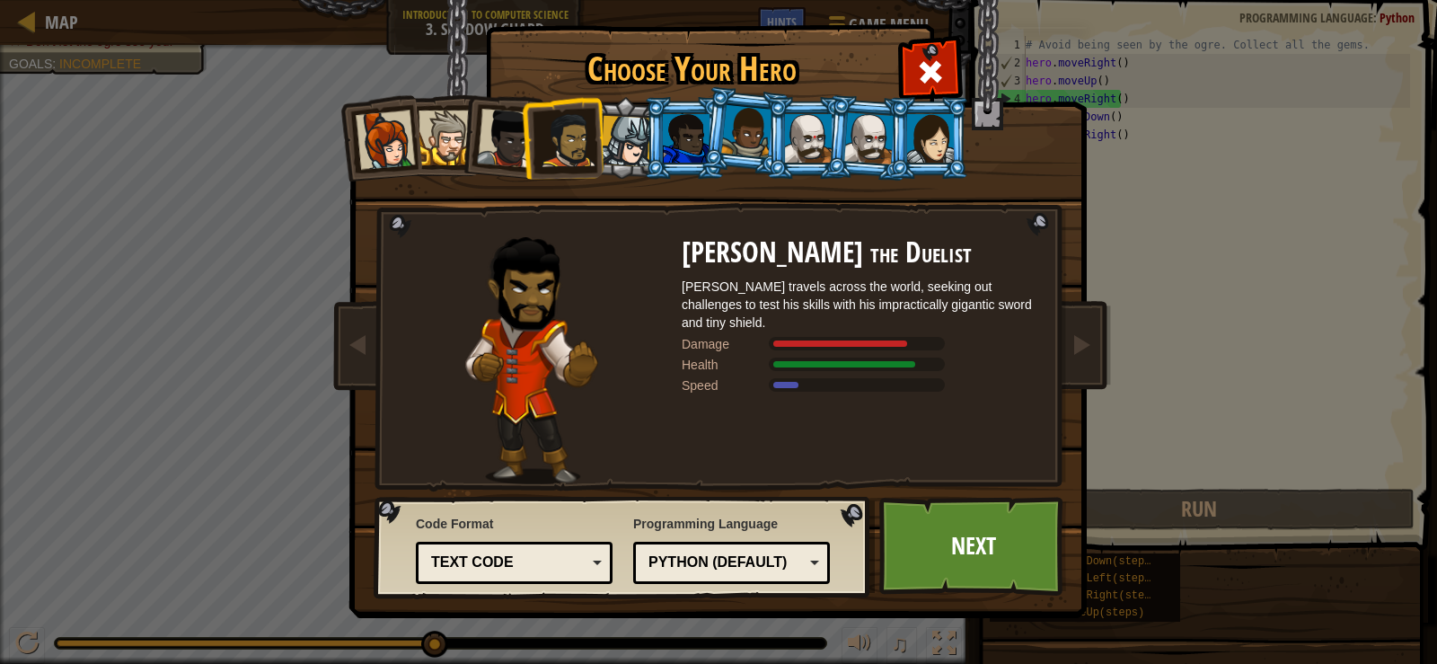
click at [637, 160] on div at bounding box center [626, 141] width 51 height 51
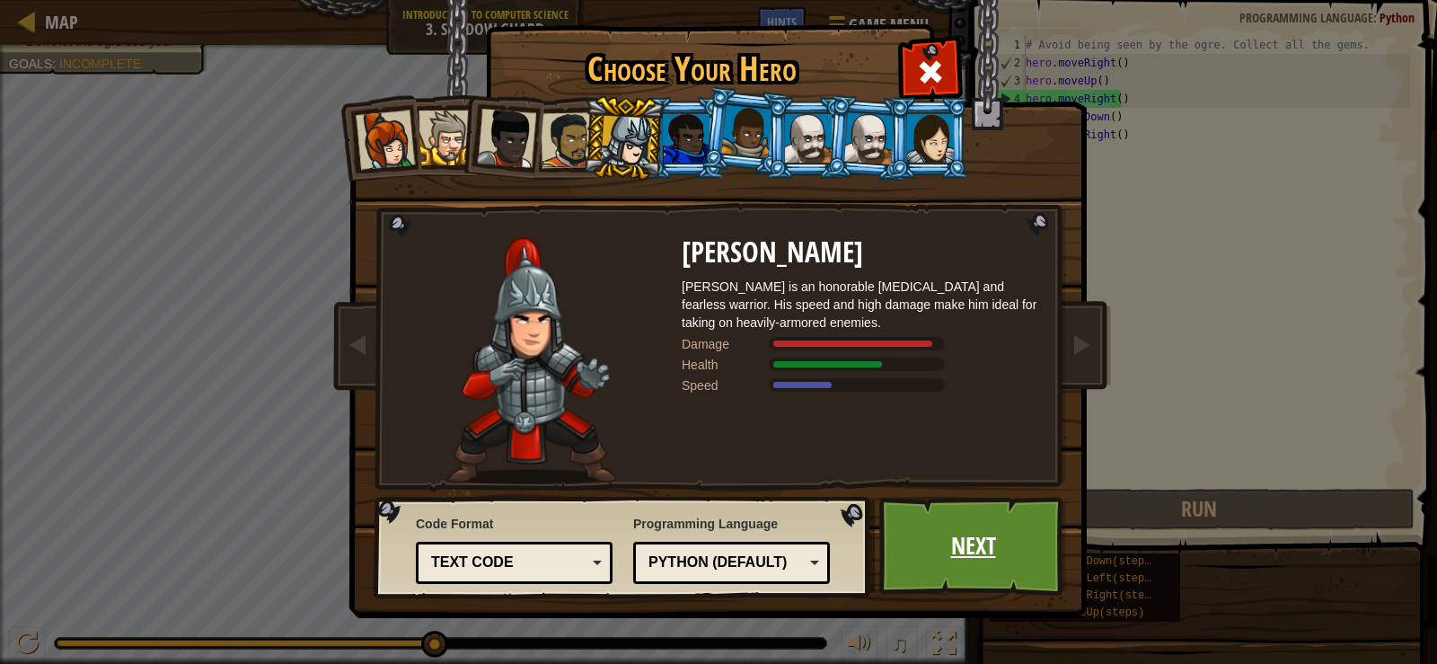
click at [979, 571] on link "Next" at bounding box center [973, 546] width 188 height 99
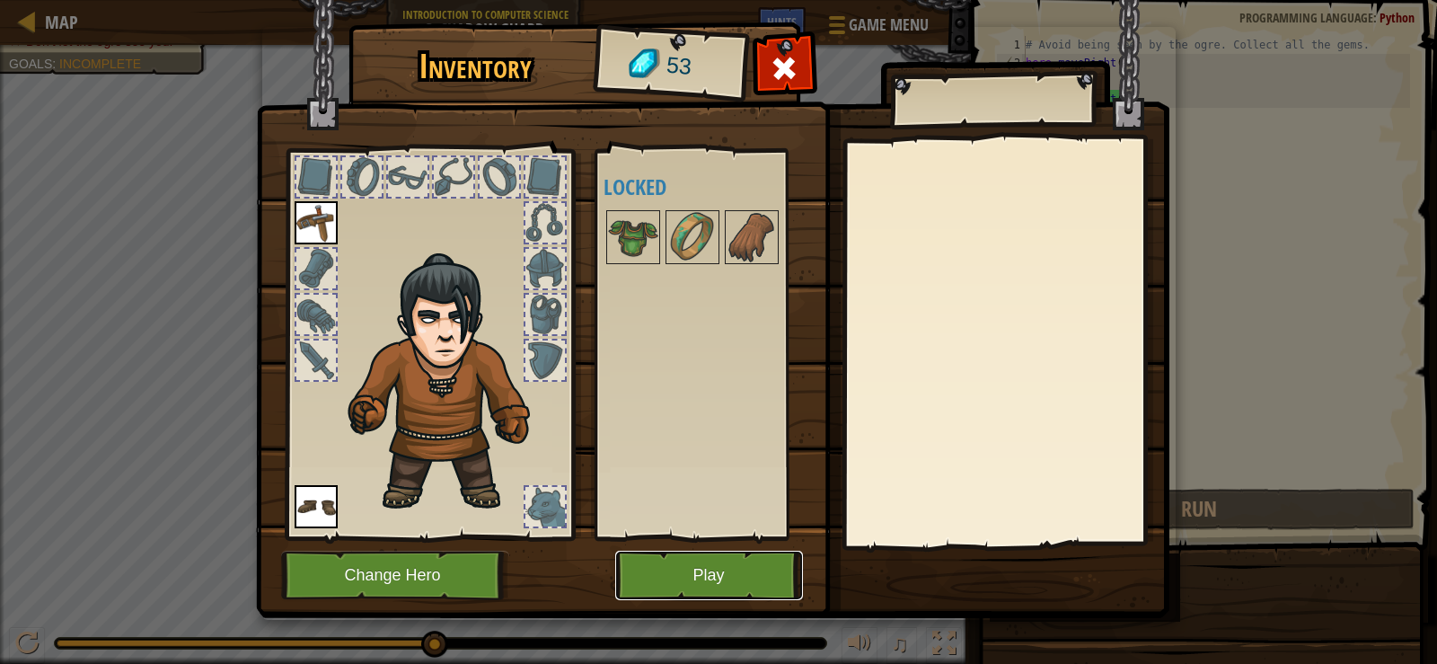
click at [721, 576] on button "Play" at bounding box center [709, 574] width 188 height 49
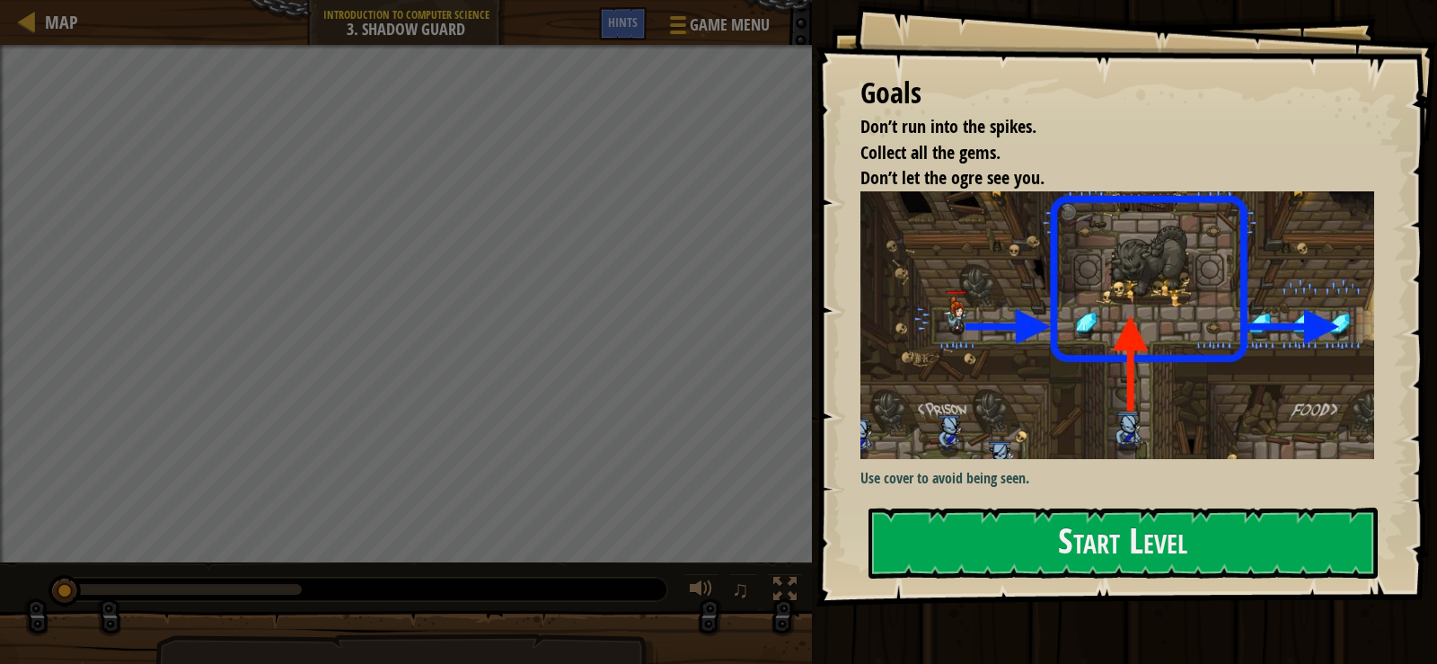
click at [1093, 579] on div "Start Level" at bounding box center [1122, 543] width 509 height 72
click at [1084, 559] on button "Start Level" at bounding box center [1122, 542] width 509 height 71
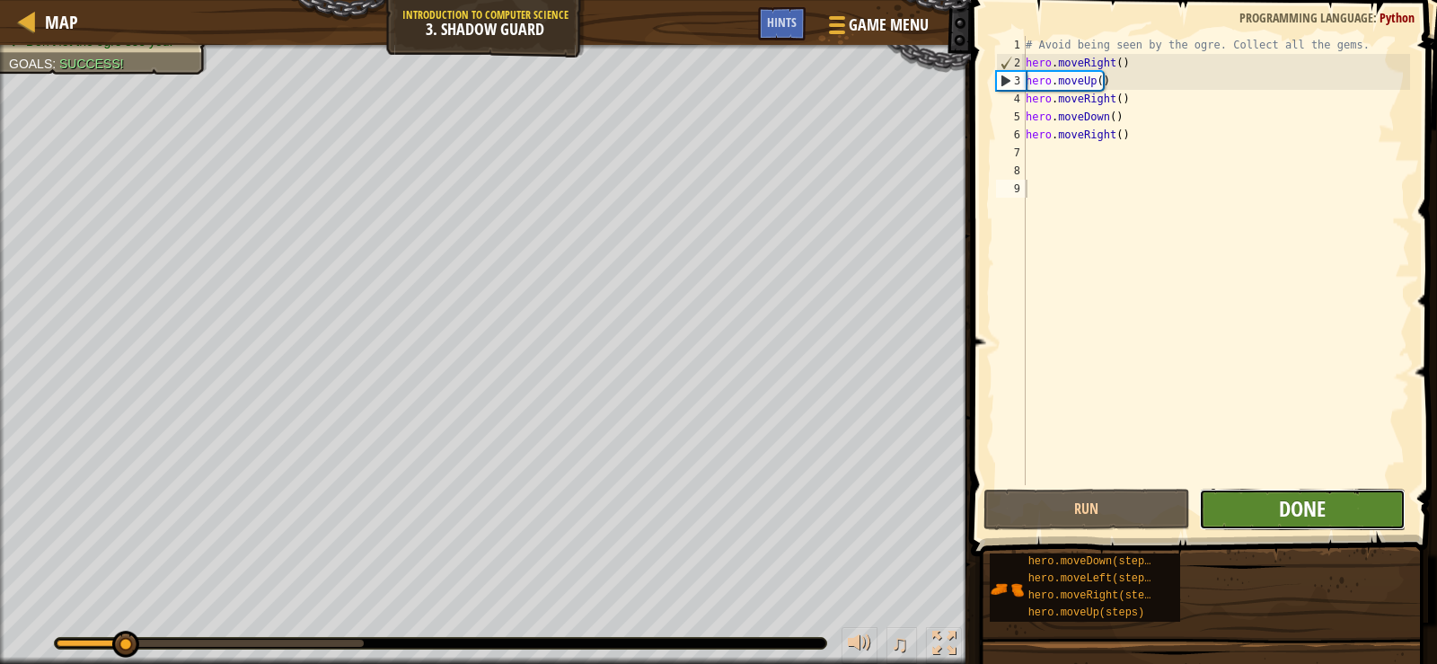
click at [1314, 529] on button "Done" at bounding box center [1302, 508] width 207 height 41
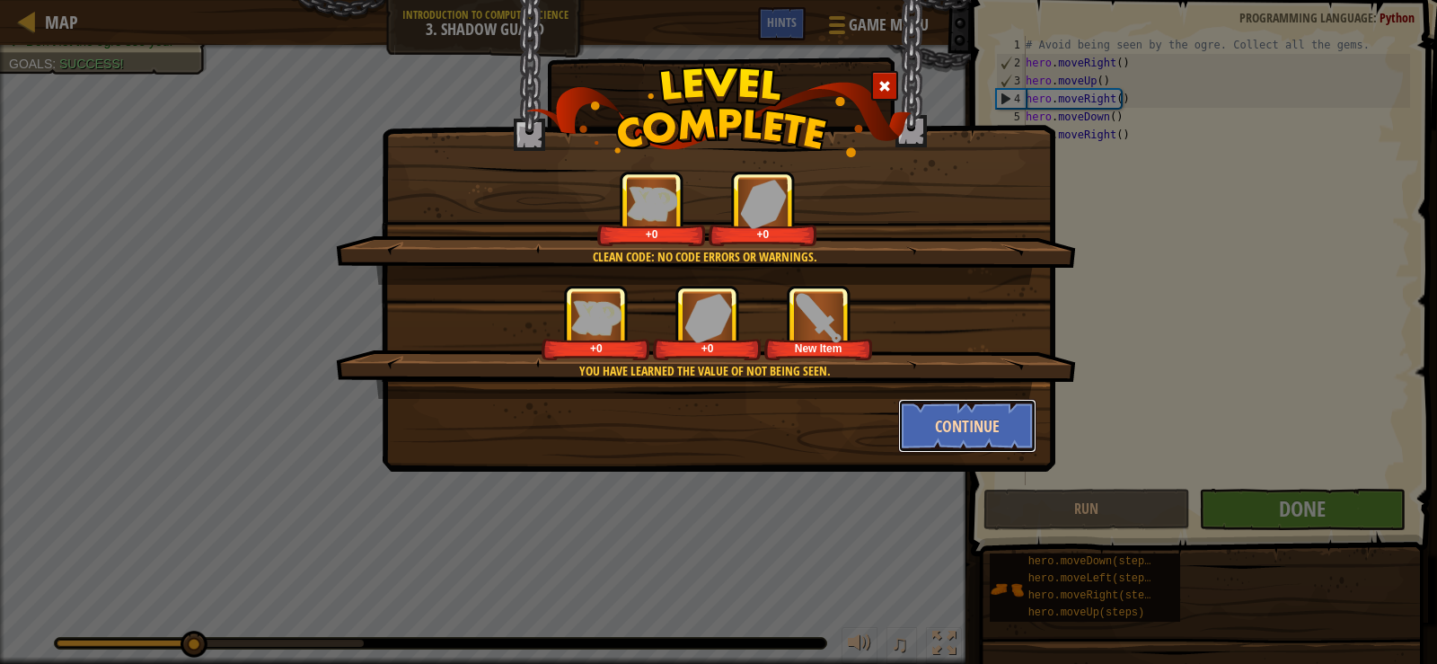
click at [927, 450] on button "Continue" at bounding box center [967, 426] width 139 height 54
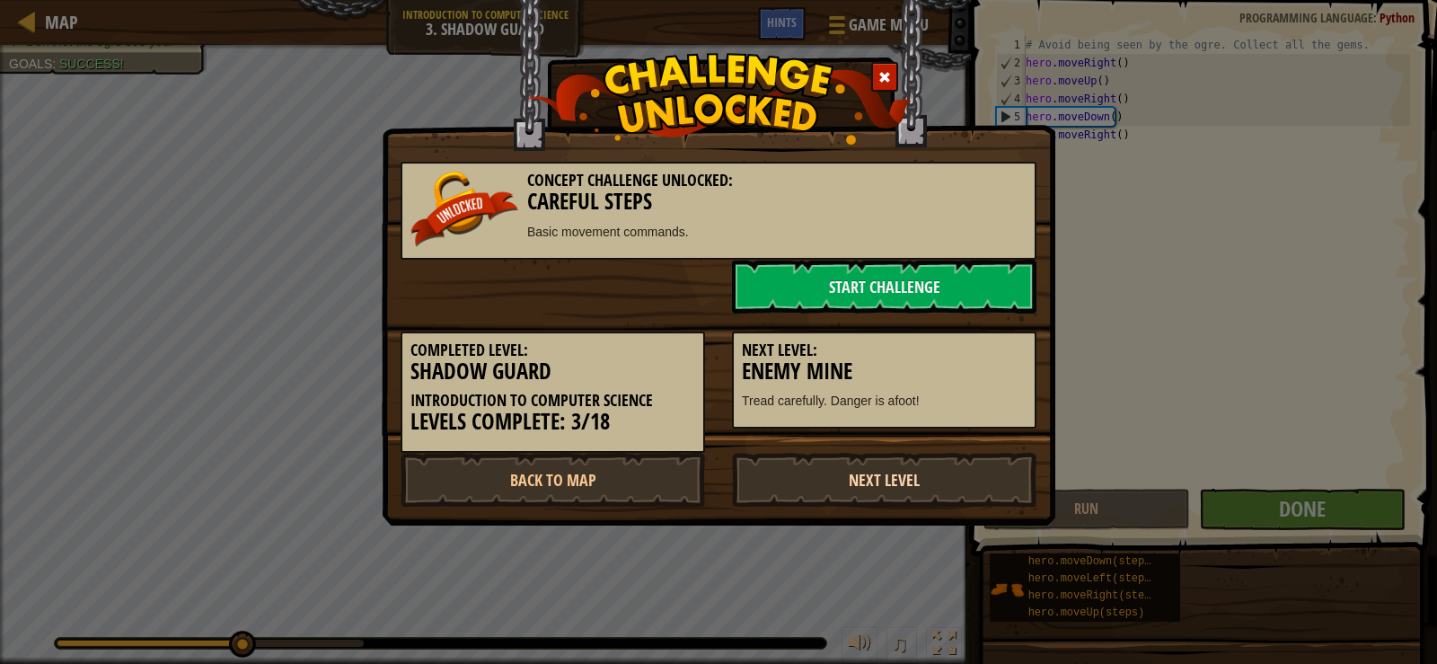
drag, startPoint x: 804, startPoint y: 459, endPoint x: 804, endPoint y: 468, distance: 9.0
click at [804, 467] on link "Next Level" at bounding box center [884, 480] width 304 height 54
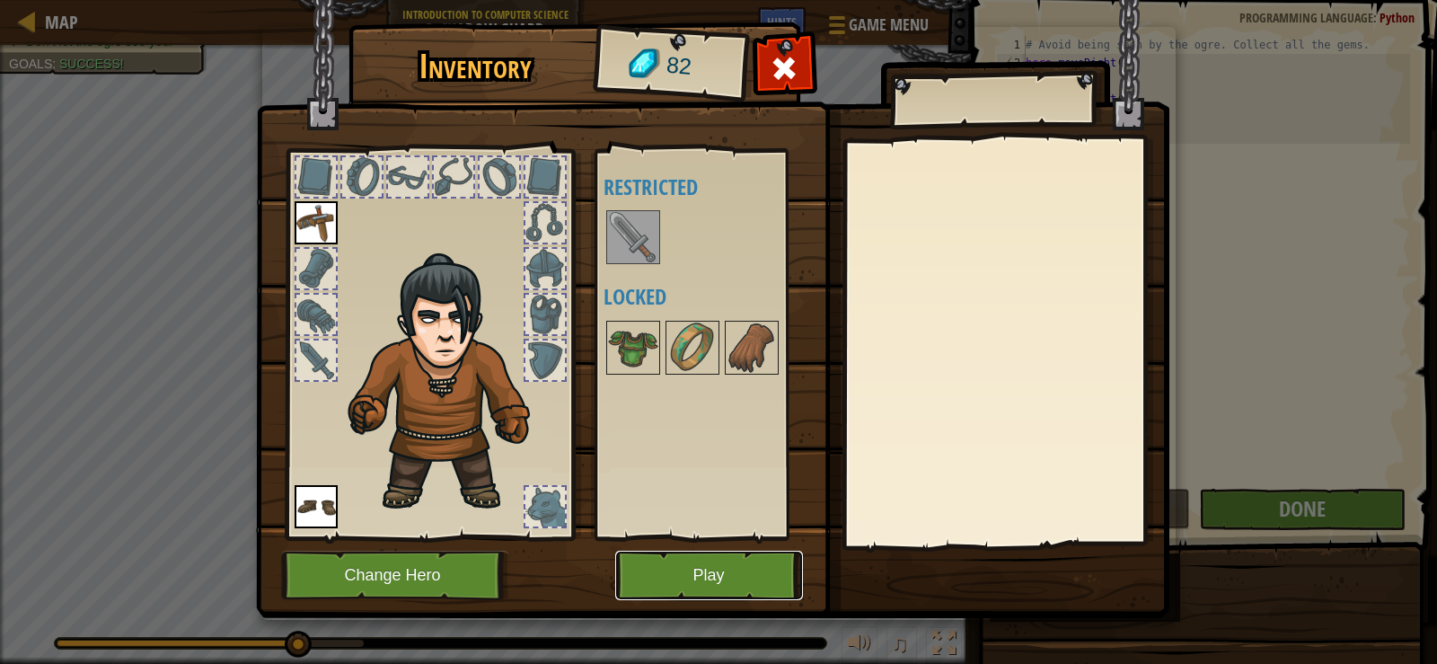
click at [748, 590] on button "Play" at bounding box center [709, 574] width 188 height 49
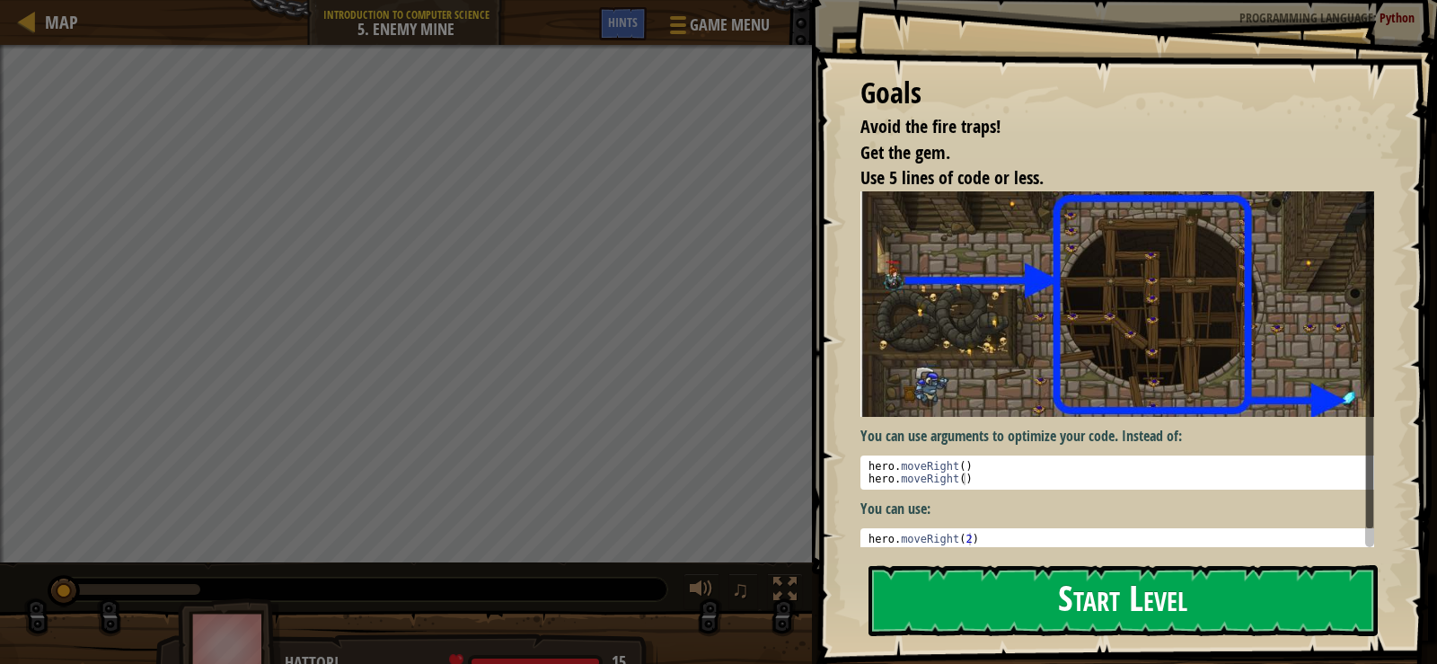
click at [918, 588] on button "Start Level" at bounding box center [1122, 600] width 509 height 71
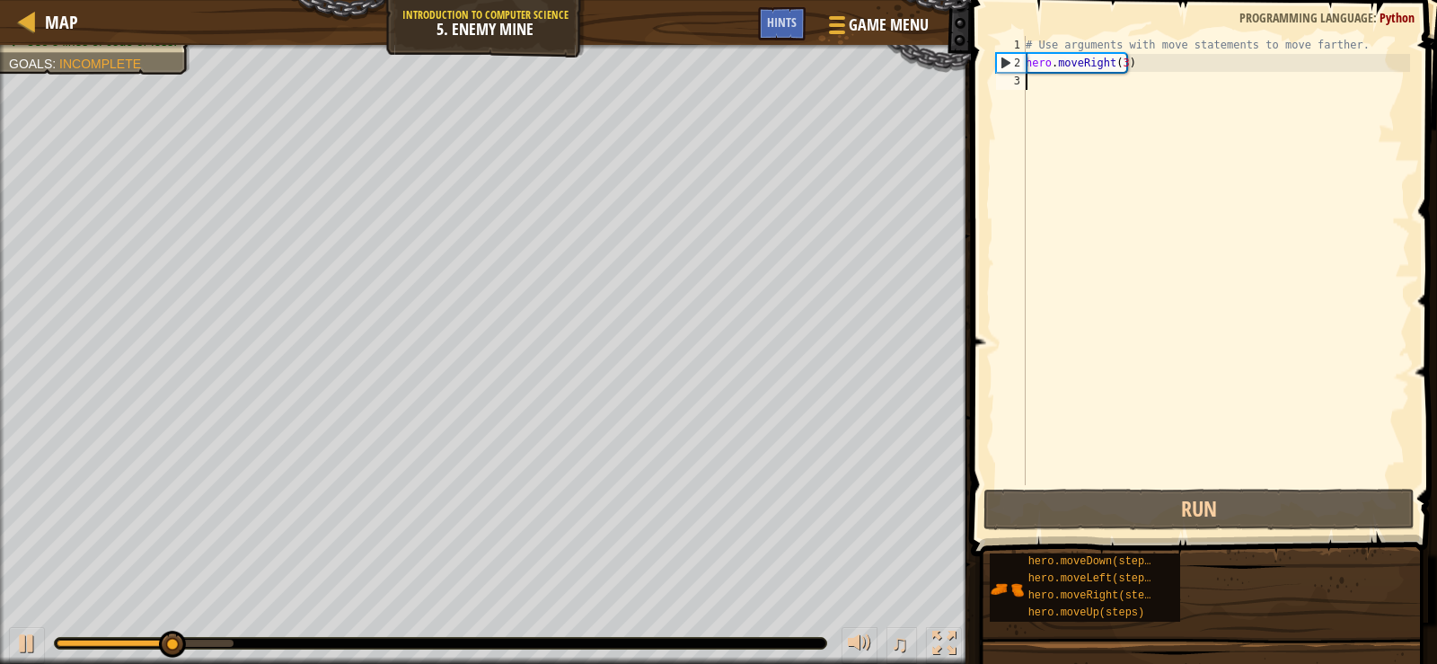
type textarea "h"
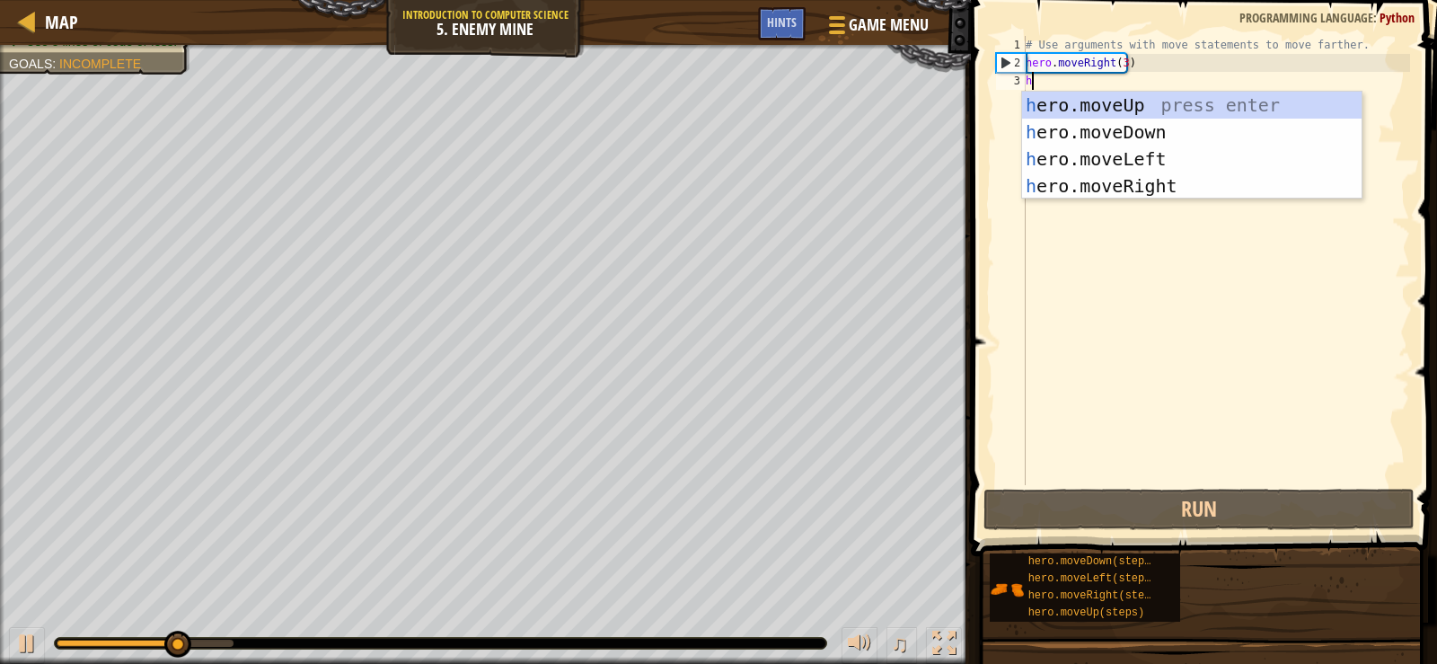
scroll to position [8, 0]
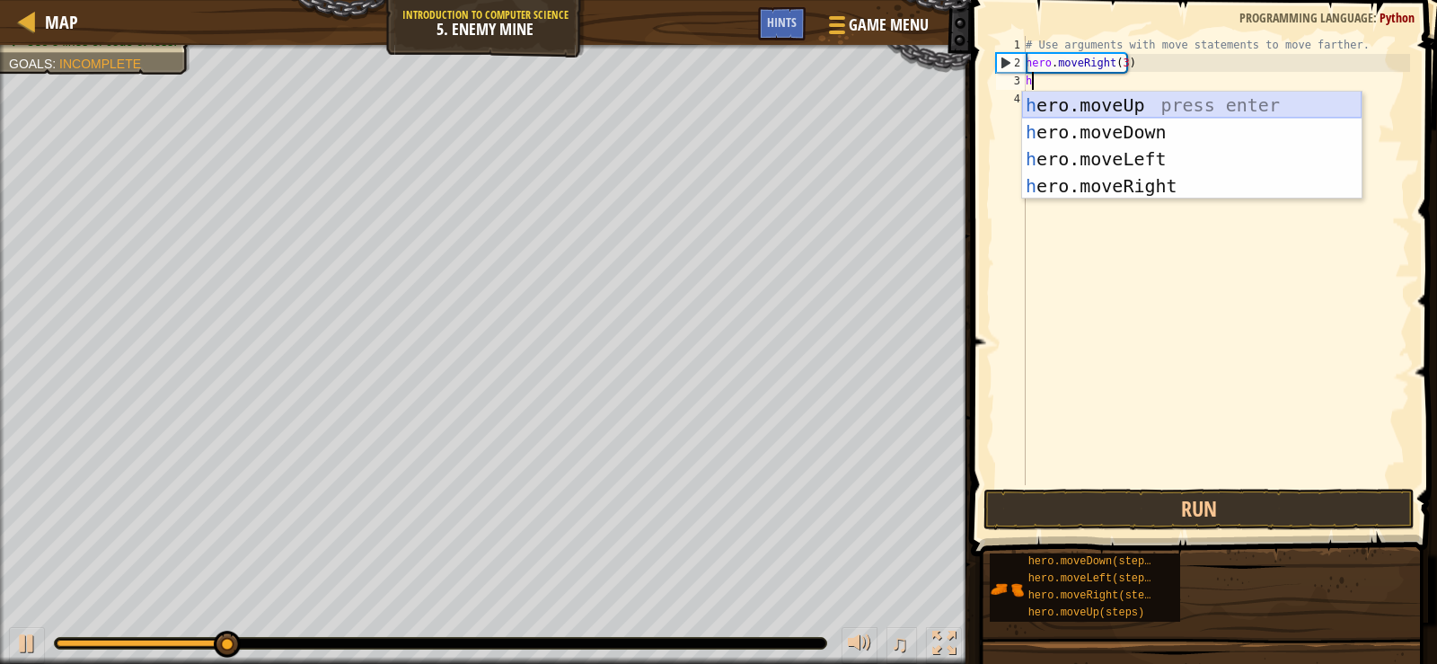
click at [1106, 101] on div "h ero.moveUp press enter h ero.moveDown press enter h ero.moveLeft press enter …" at bounding box center [1191, 173] width 339 height 162
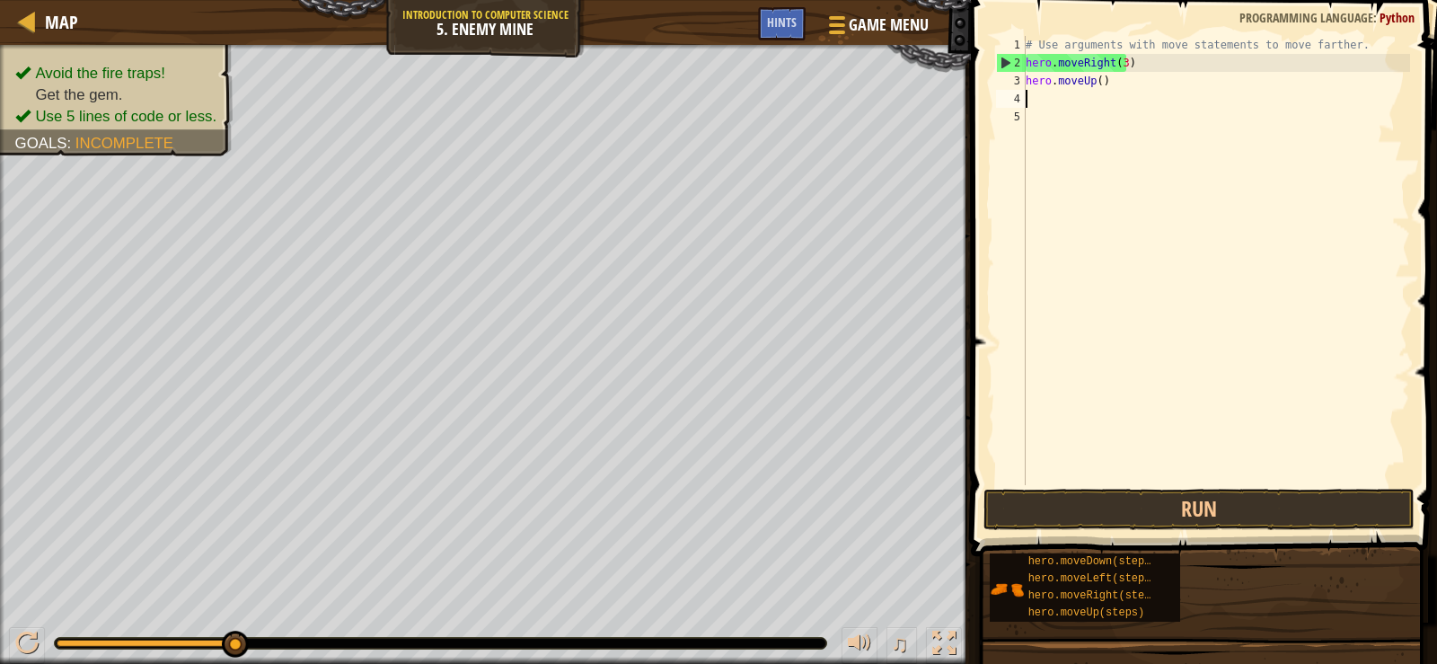
type textarea "h"
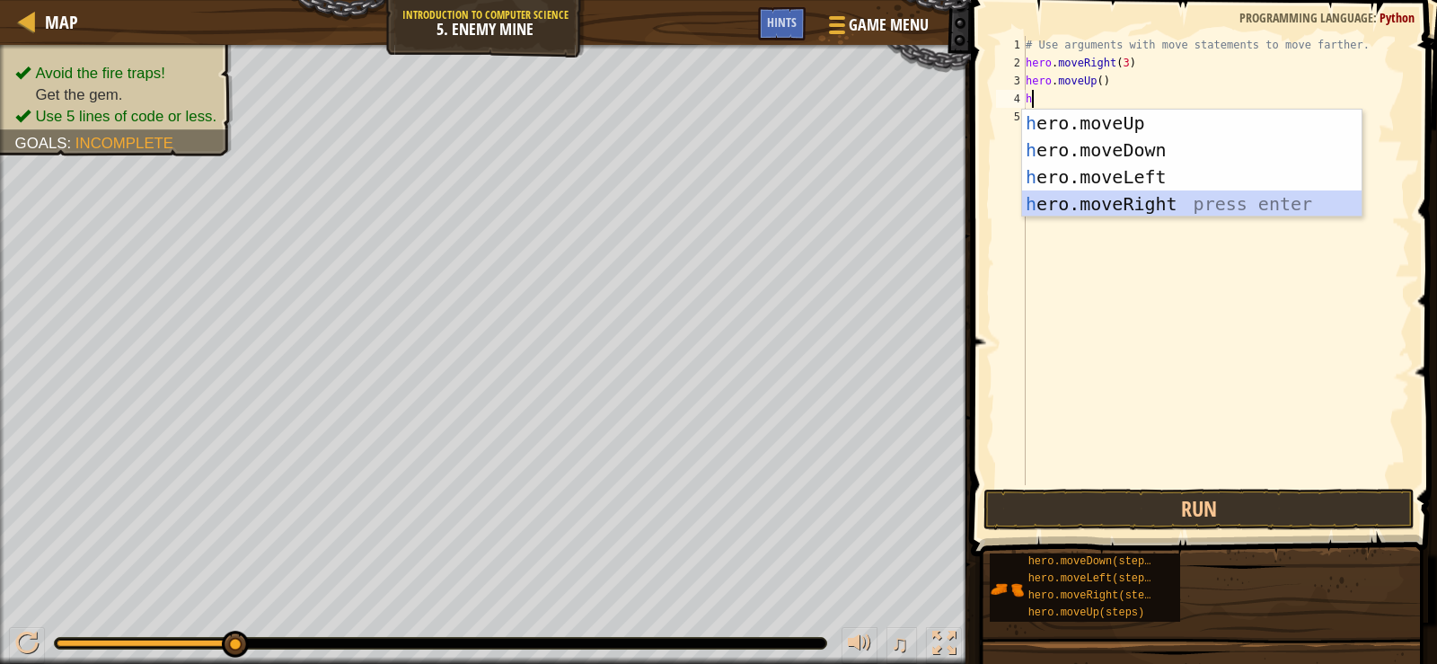
click at [1112, 198] on div "h ero.moveUp press enter h ero.moveDown press enter h ero.moveLeft press enter …" at bounding box center [1191, 191] width 339 height 162
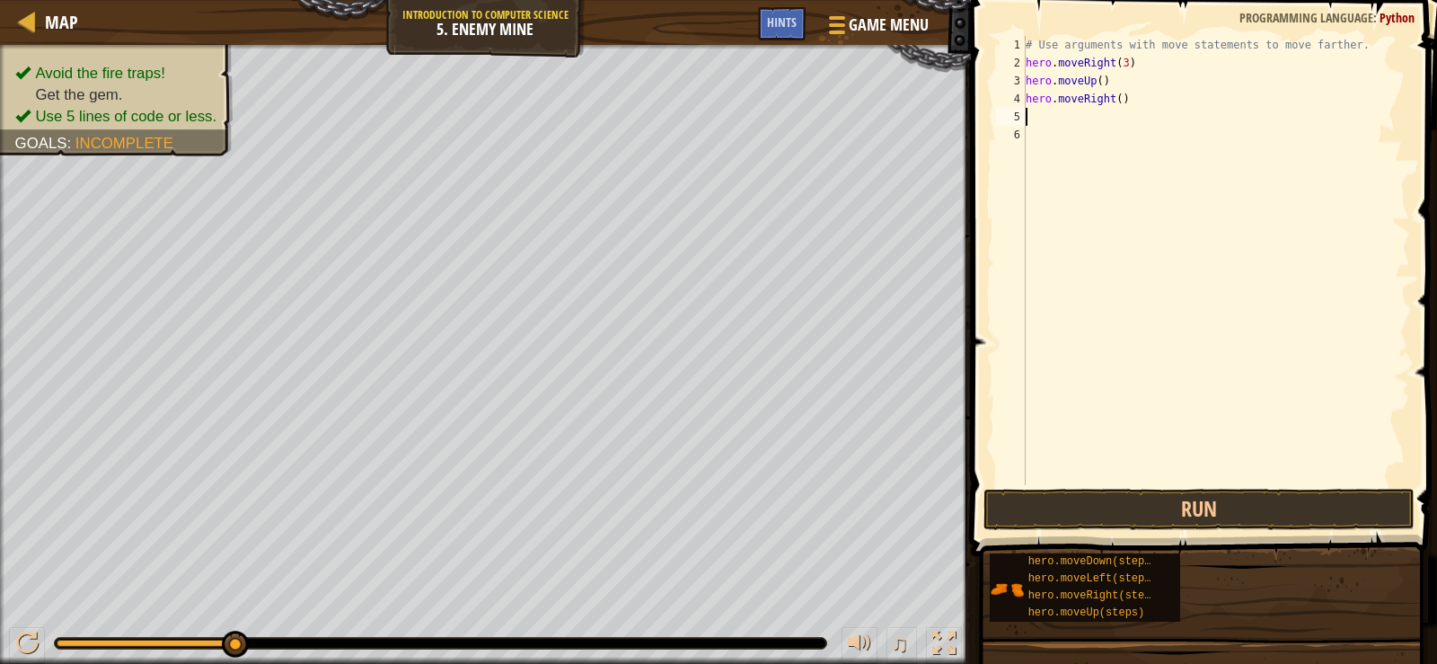
type textarea "h"
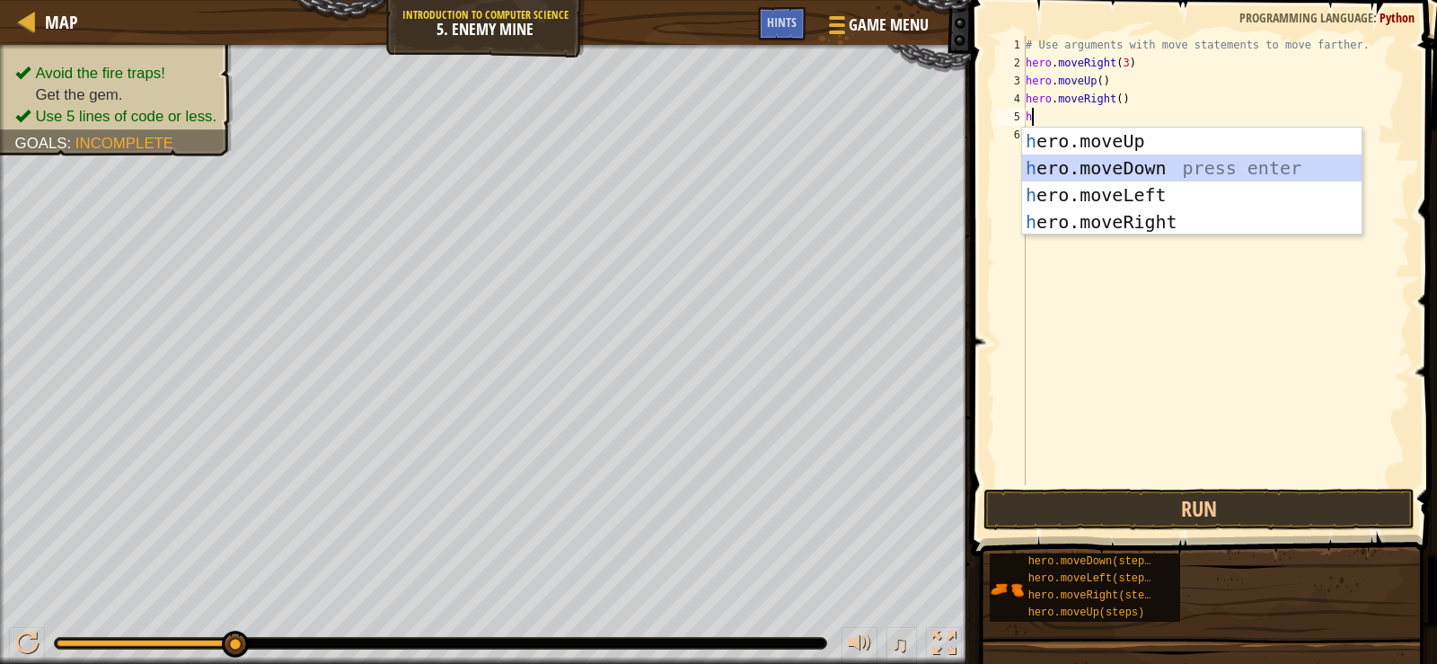
click at [1110, 171] on div "h ero.moveUp press enter h ero.moveDown press enter h ero.moveLeft press enter …" at bounding box center [1191, 208] width 339 height 162
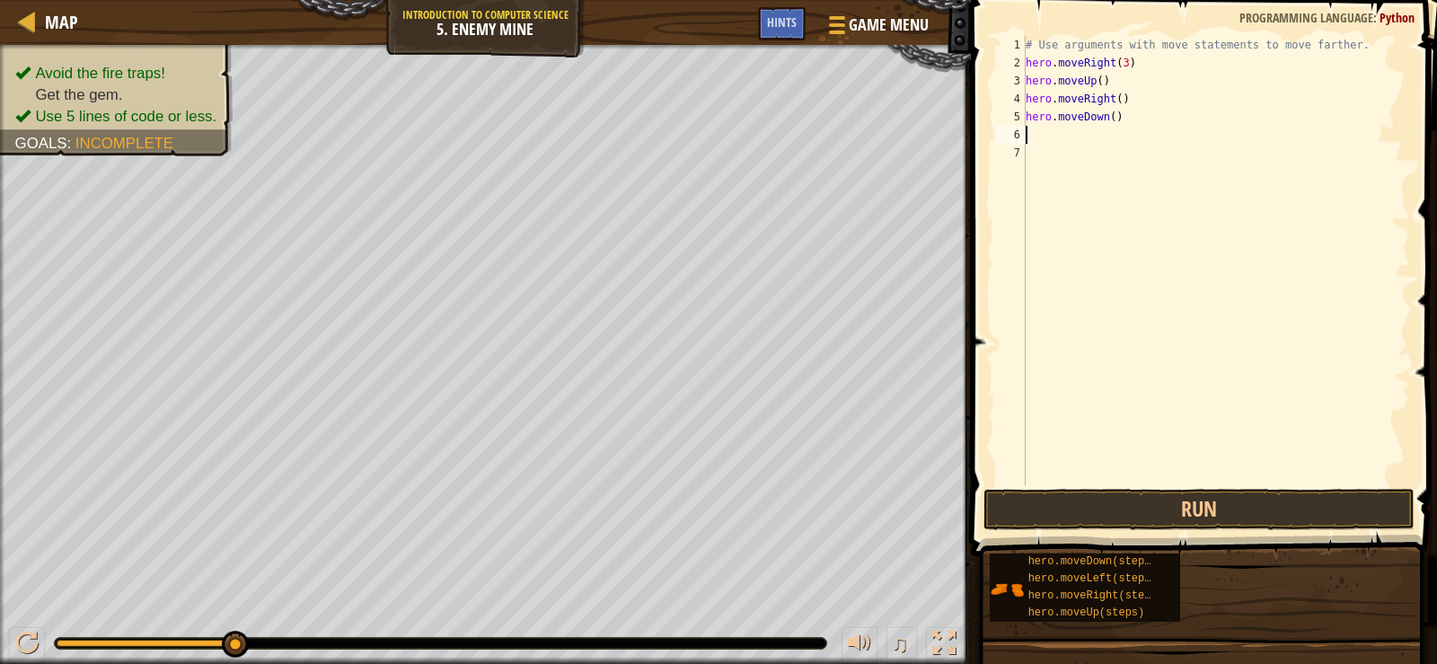
click at [1103, 119] on div "# Use arguments with move statements to move farther. hero . moveRight ( 3 ) he…" at bounding box center [1216, 278] width 388 height 485
click at [1104, 119] on div "# Use arguments with move statements to move farther. hero . moveRight ( 3 ) he…" at bounding box center [1216, 278] width 388 height 485
click at [1108, 117] on div "# Use arguments with move statements to move farther. hero . moveRight ( 3 ) he…" at bounding box center [1216, 278] width 388 height 485
type textarea "hero.moveDown(3)"
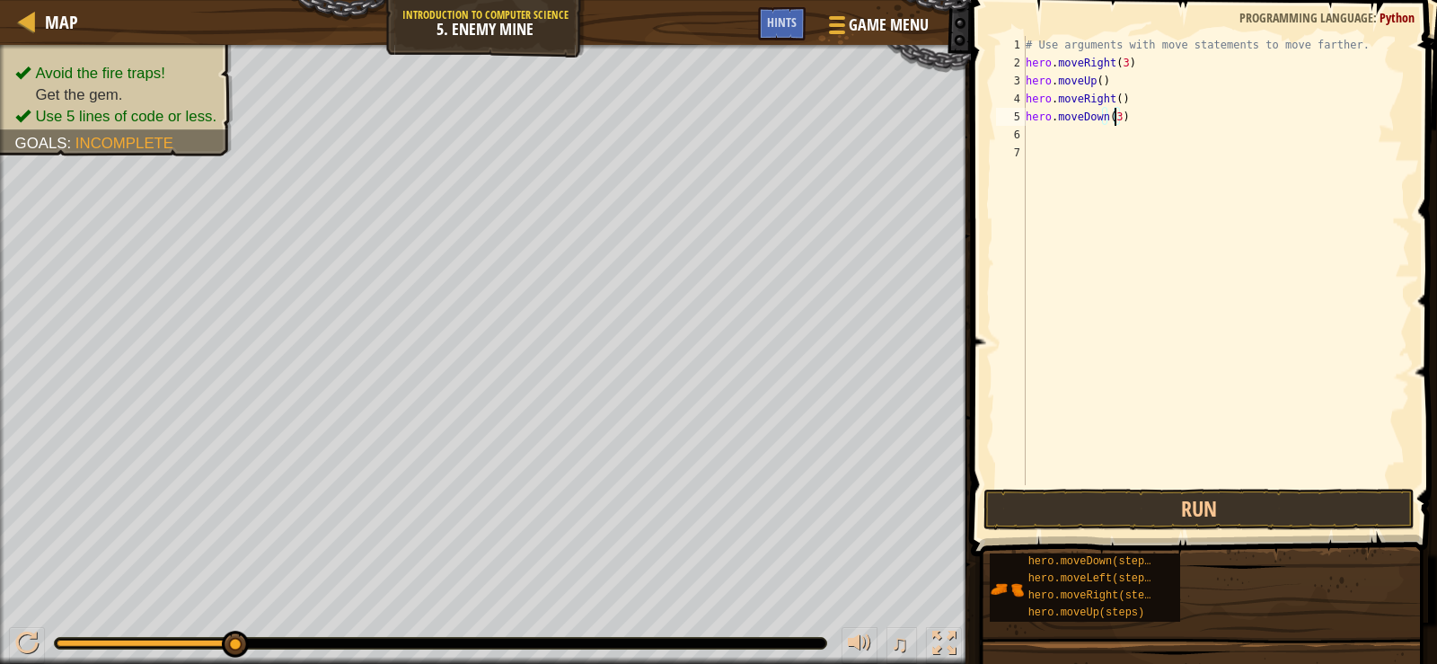
click at [1071, 137] on div "# Use arguments with move statements to move farther. hero . moveRight ( 3 ) he…" at bounding box center [1216, 278] width 388 height 485
type textarea "h"
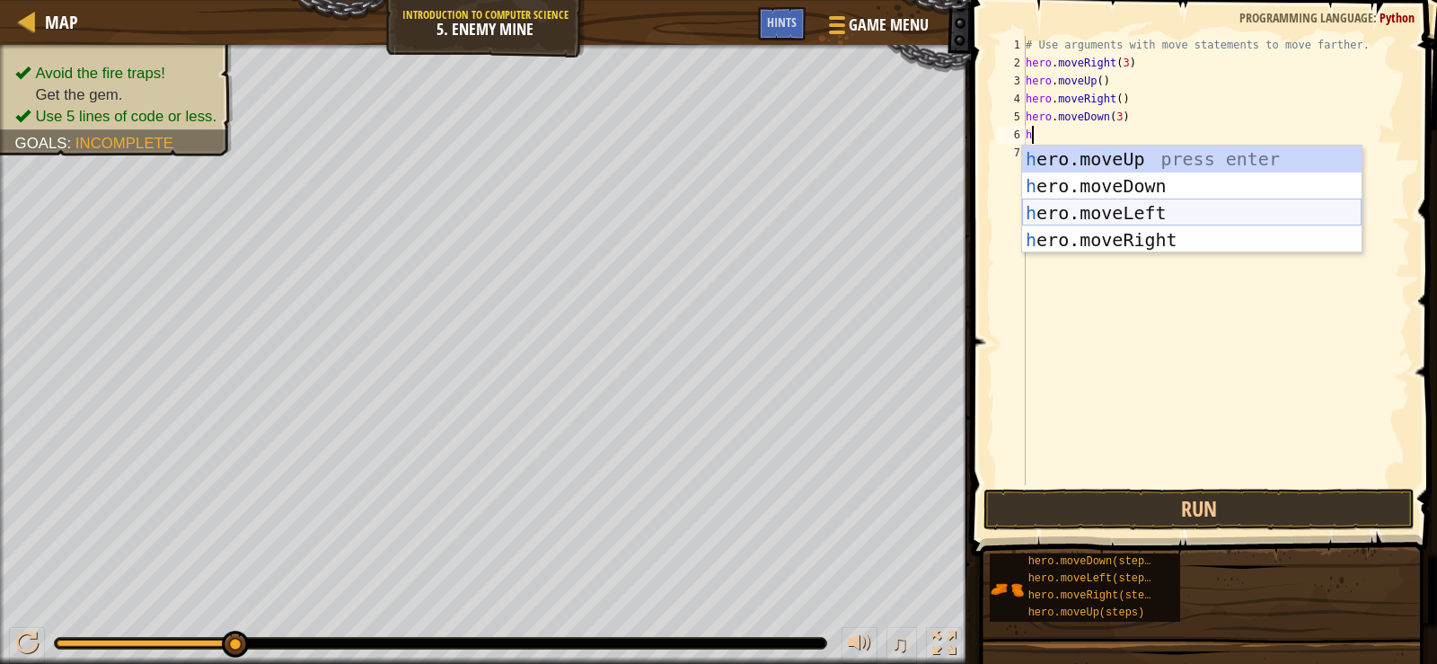
drag, startPoint x: 1086, startPoint y: 210, endPoint x: 1090, endPoint y: 233, distance: 23.8
click at [1086, 214] on div "h ero.moveUp press enter h ero.moveDown press enter h ero.moveLeft press enter …" at bounding box center [1191, 226] width 339 height 162
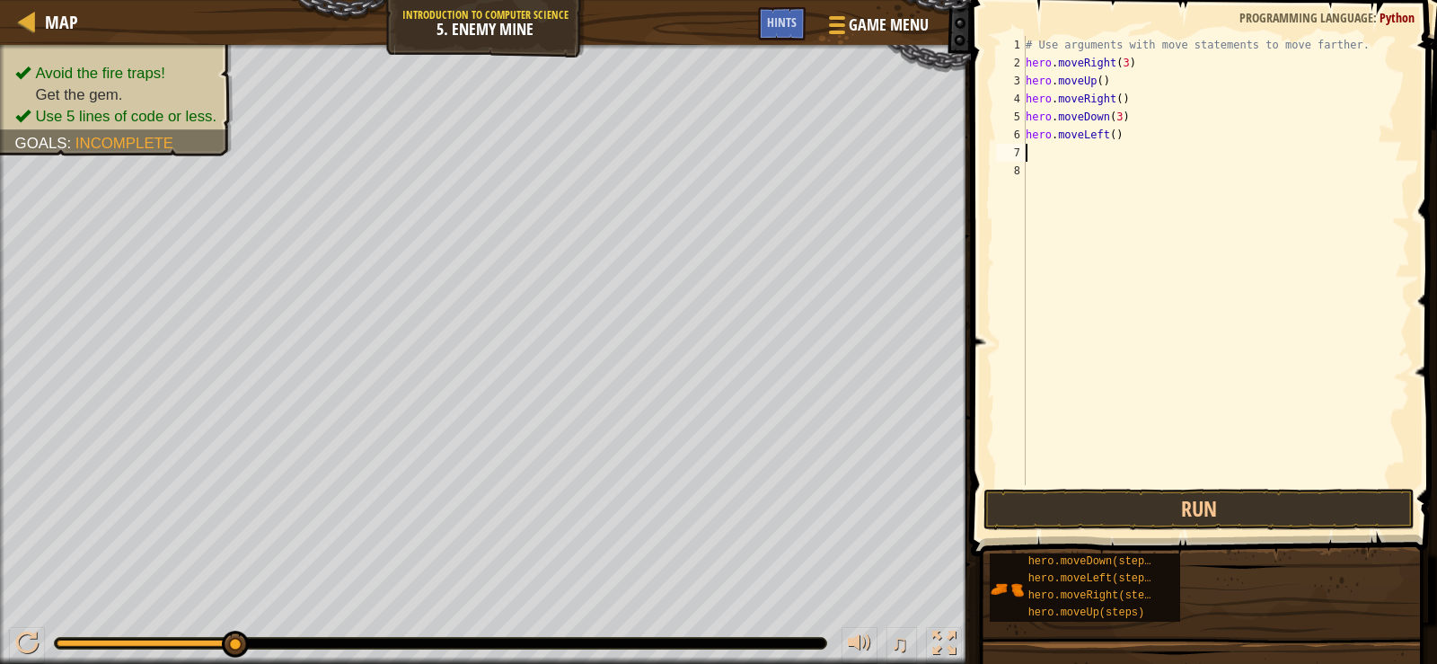
click at [1125, 139] on div "# Use arguments with move statements to move farther. hero . moveRight ( 3 ) he…" at bounding box center [1216, 278] width 388 height 485
type textarea "h"
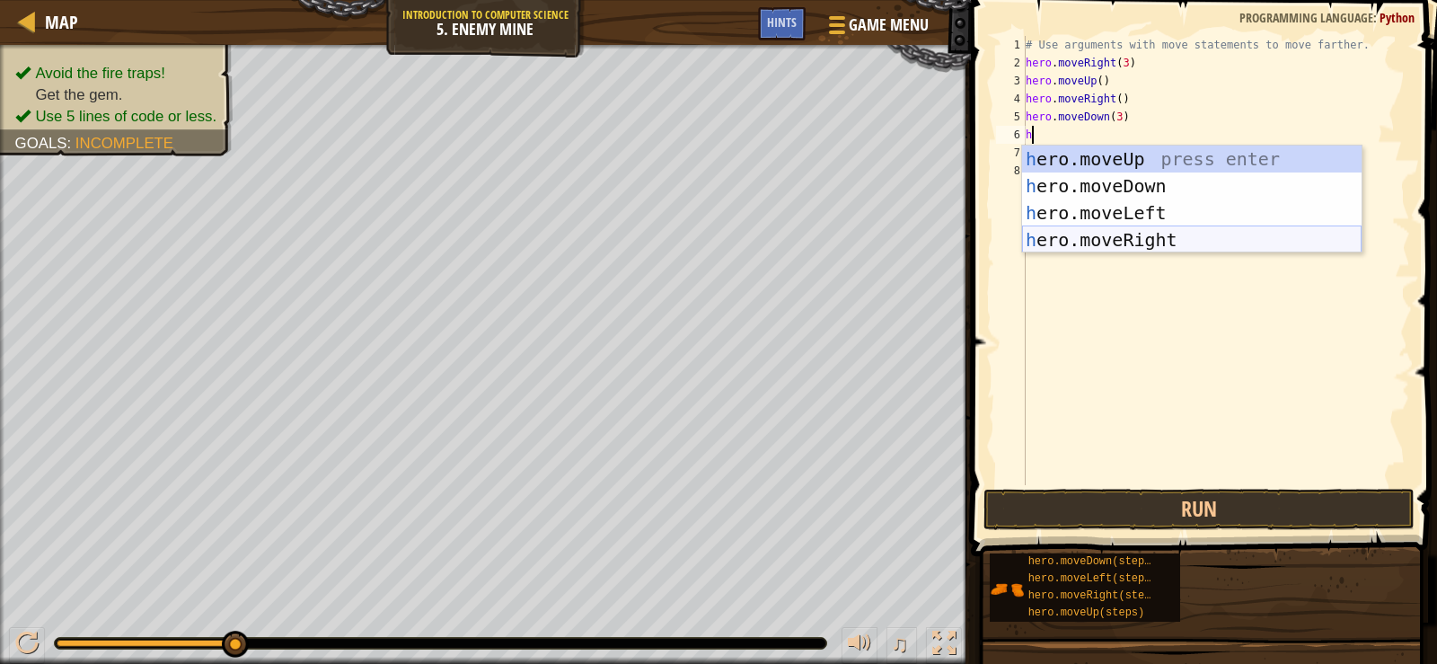
click at [1147, 233] on div "h ero.moveUp press enter h ero.moveDown press enter h ero.moveLeft press enter …" at bounding box center [1191, 226] width 339 height 162
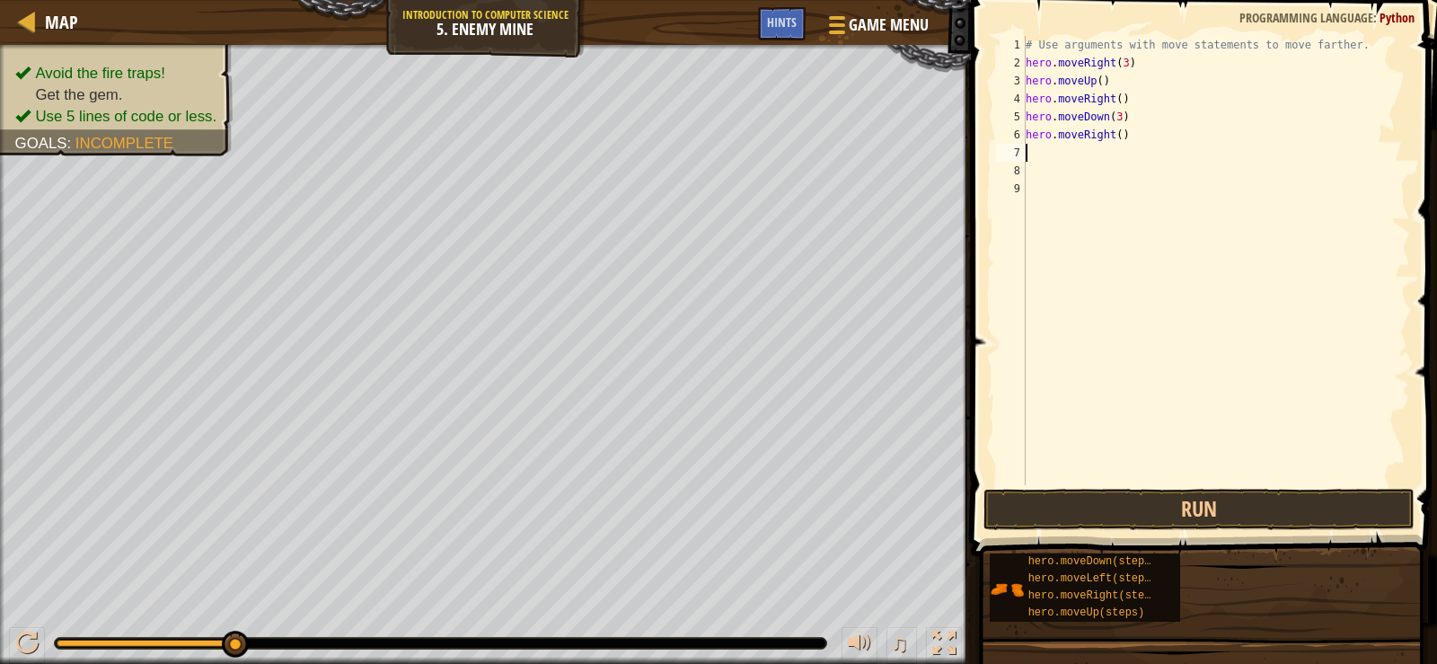
click at [1115, 145] on div "# Use arguments with move statements to move farther. hero . moveRight ( 3 ) he…" at bounding box center [1216, 278] width 388 height 485
click at [1112, 137] on div "# Use arguments with move statements to move farther. hero . moveRight ( 3 ) he…" at bounding box center [1216, 278] width 388 height 485
type textarea "hero.moveRight(2)"
click at [1096, 505] on button "Run" at bounding box center [1198, 508] width 431 height 41
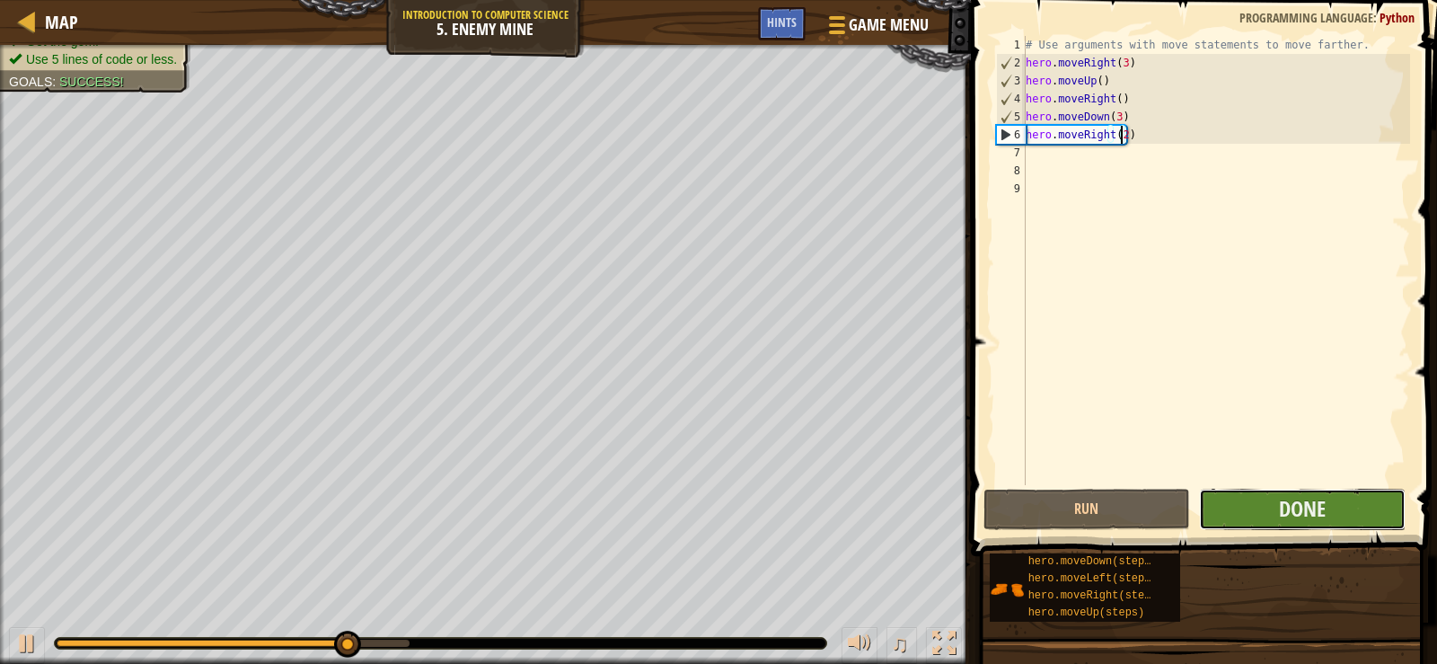
click at [1269, 514] on button "Done" at bounding box center [1302, 508] width 207 height 41
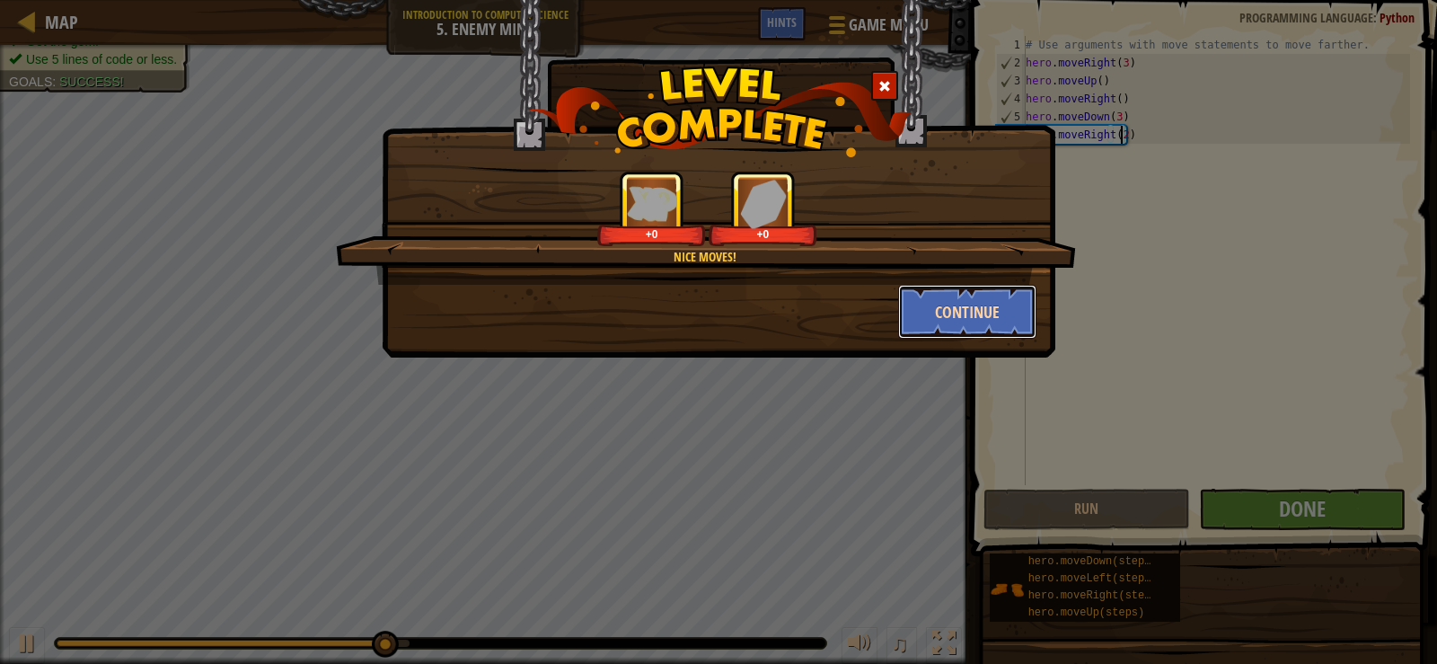
click at [968, 330] on button "Continue" at bounding box center [967, 312] width 139 height 54
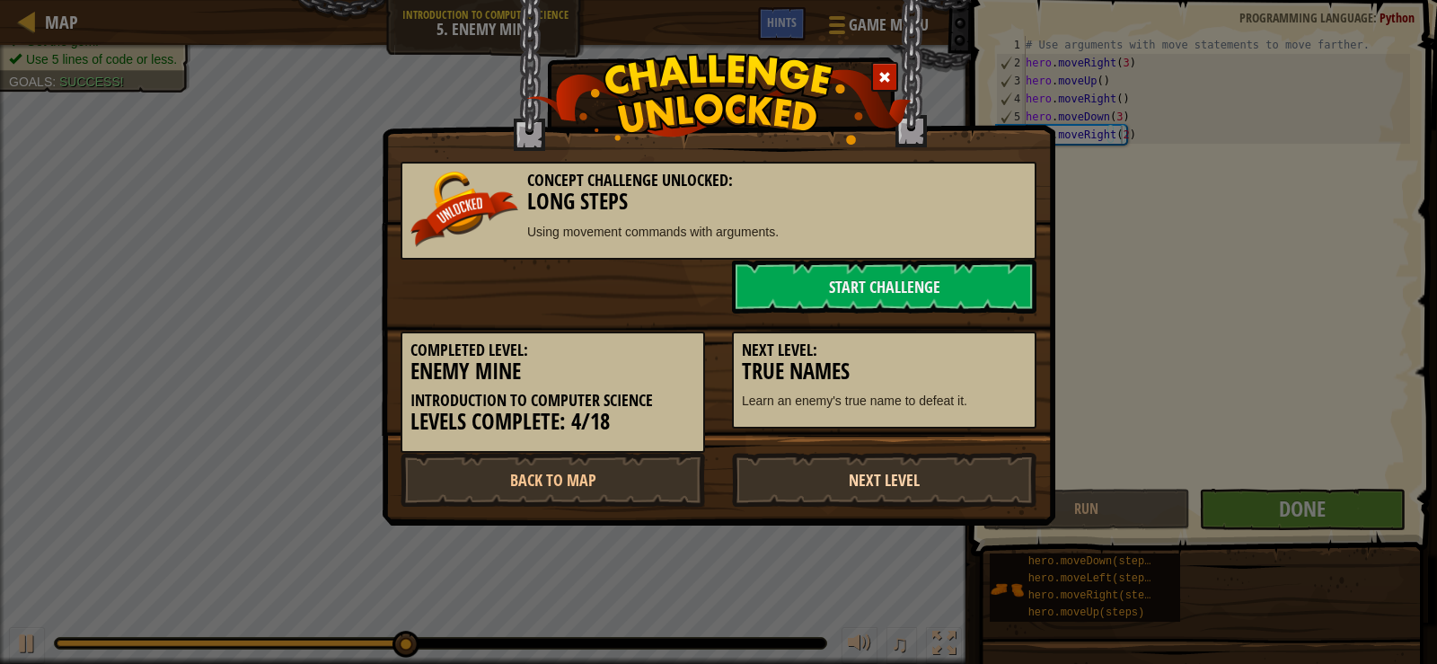
click at [904, 471] on link "Next Level" at bounding box center [884, 480] width 304 height 54
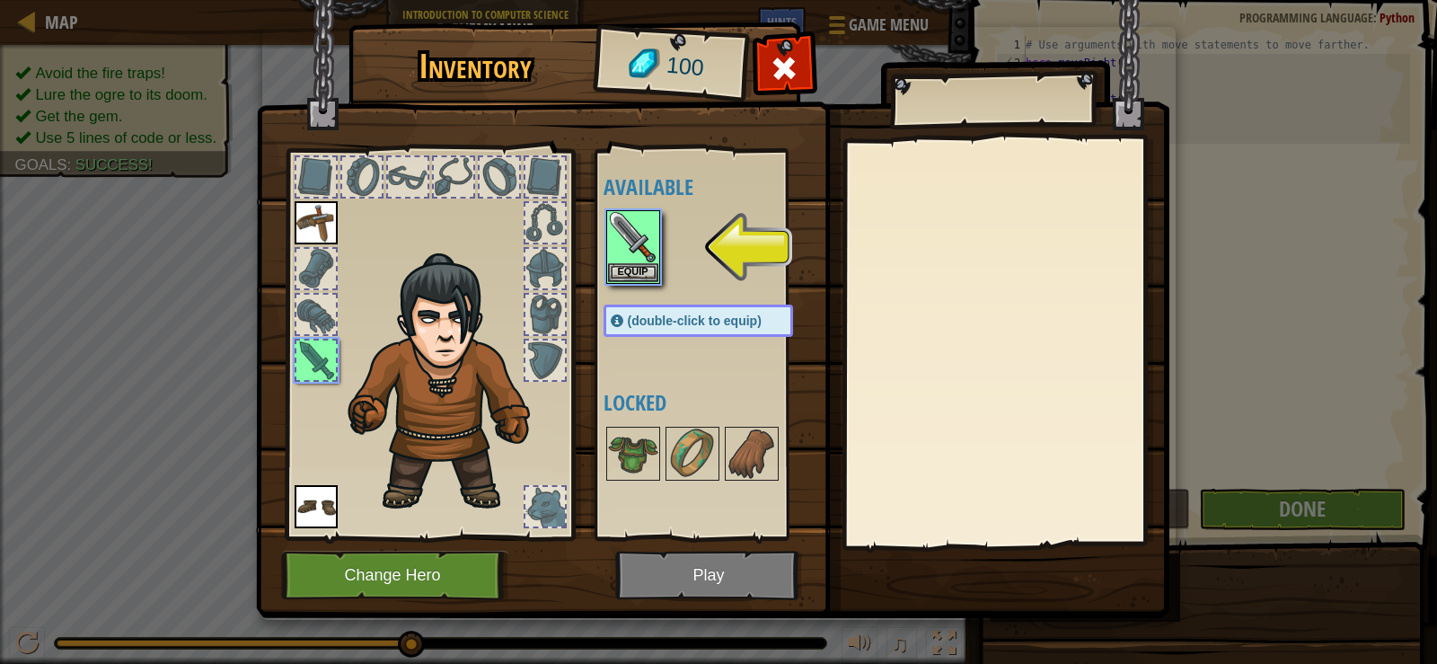
click at [709, 568] on img at bounding box center [712, 292] width 913 height 652
click at [629, 277] on button "Equip" at bounding box center [633, 271] width 50 height 19
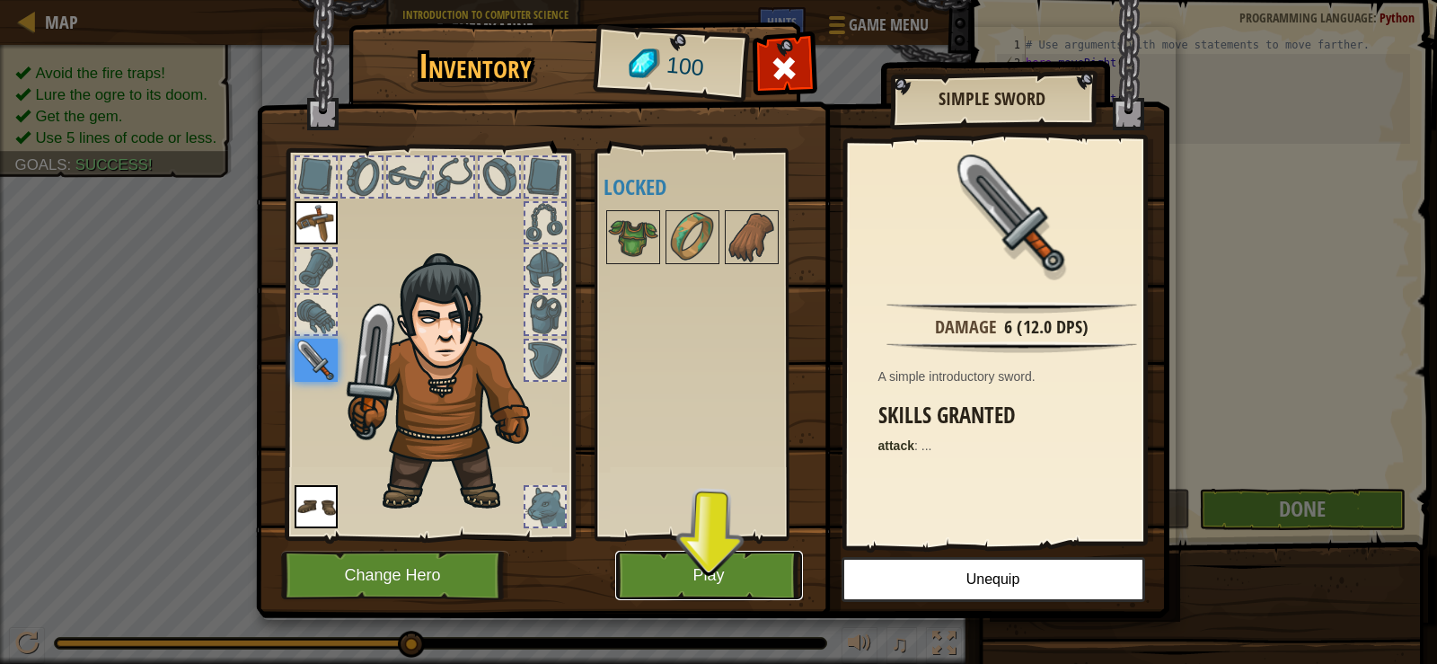
click at [771, 568] on button "Play" at bounding box center [709, 574] width 188 height 49
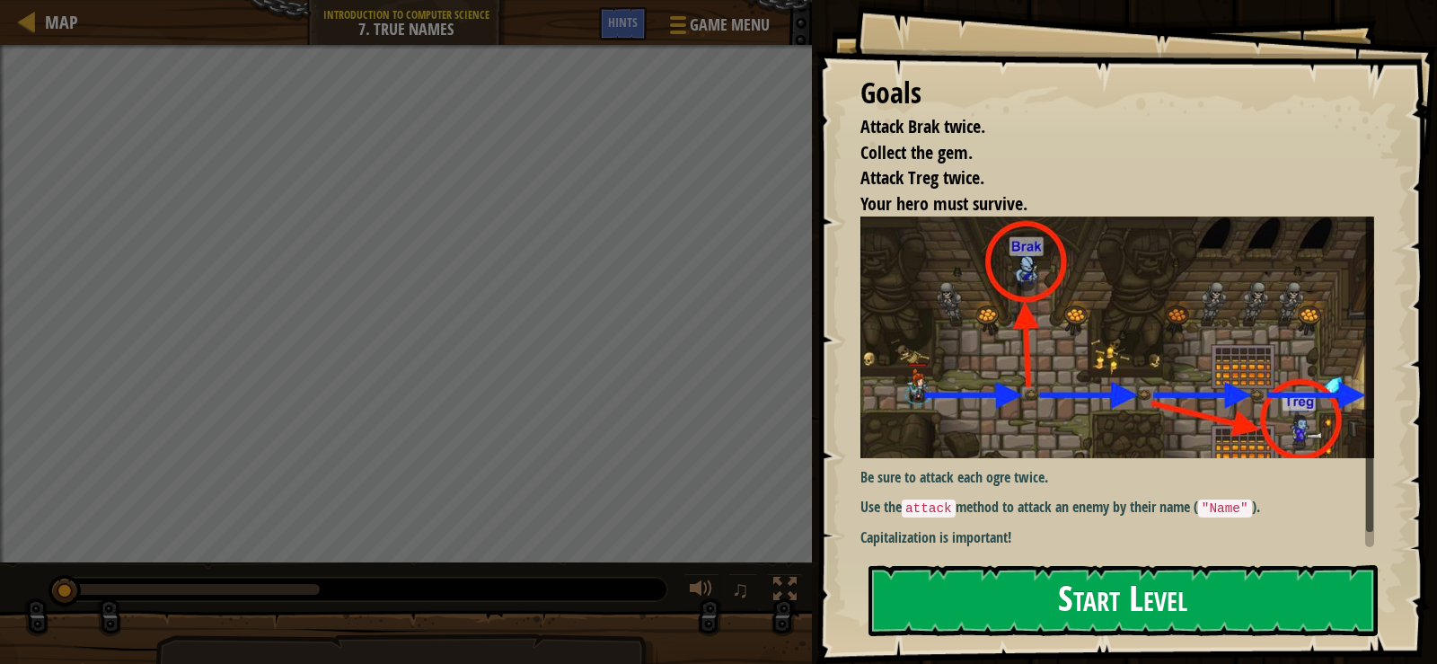
click at [1086, 431] on div "Goals Attack Brak twice. Collect the gem. Attack Treg twice. Your hero must sur…" at bounding box center [1125, 332] width 621 height 664
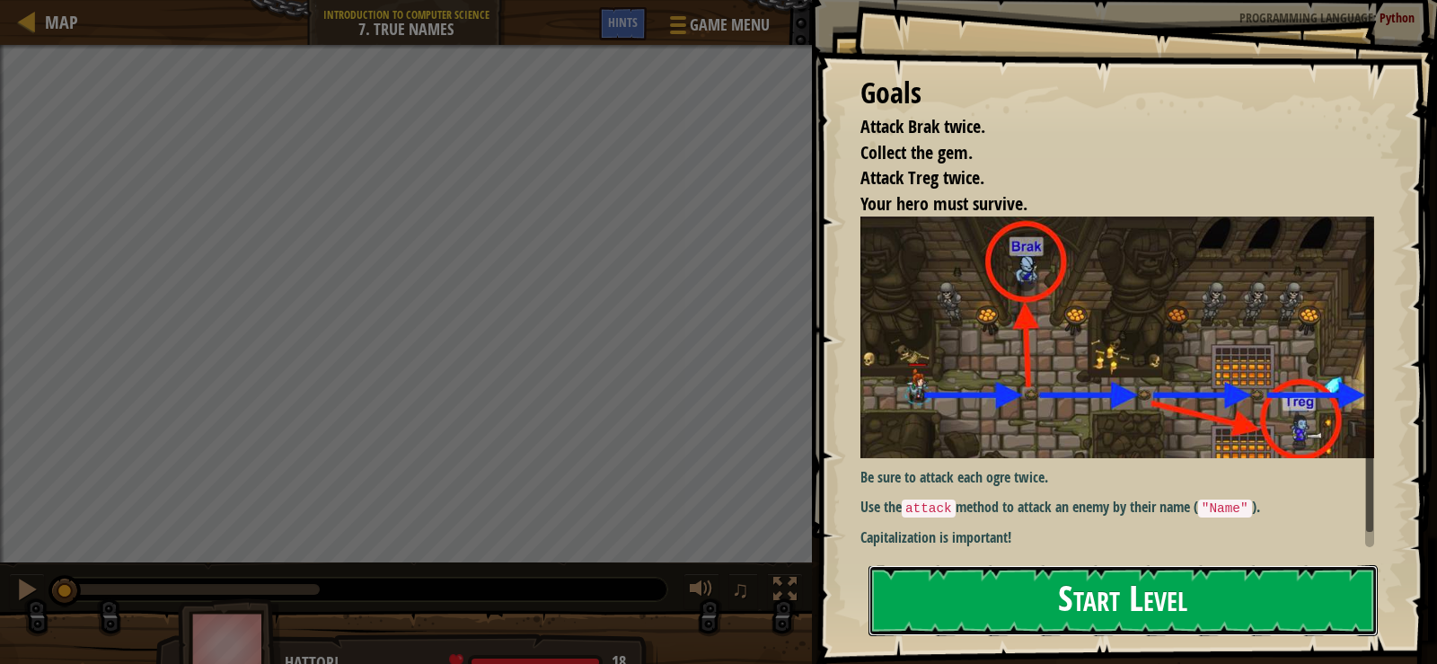
click at [1055, 572] on button "Start Level" at bounding box center [1122, 600] width 509 height 71
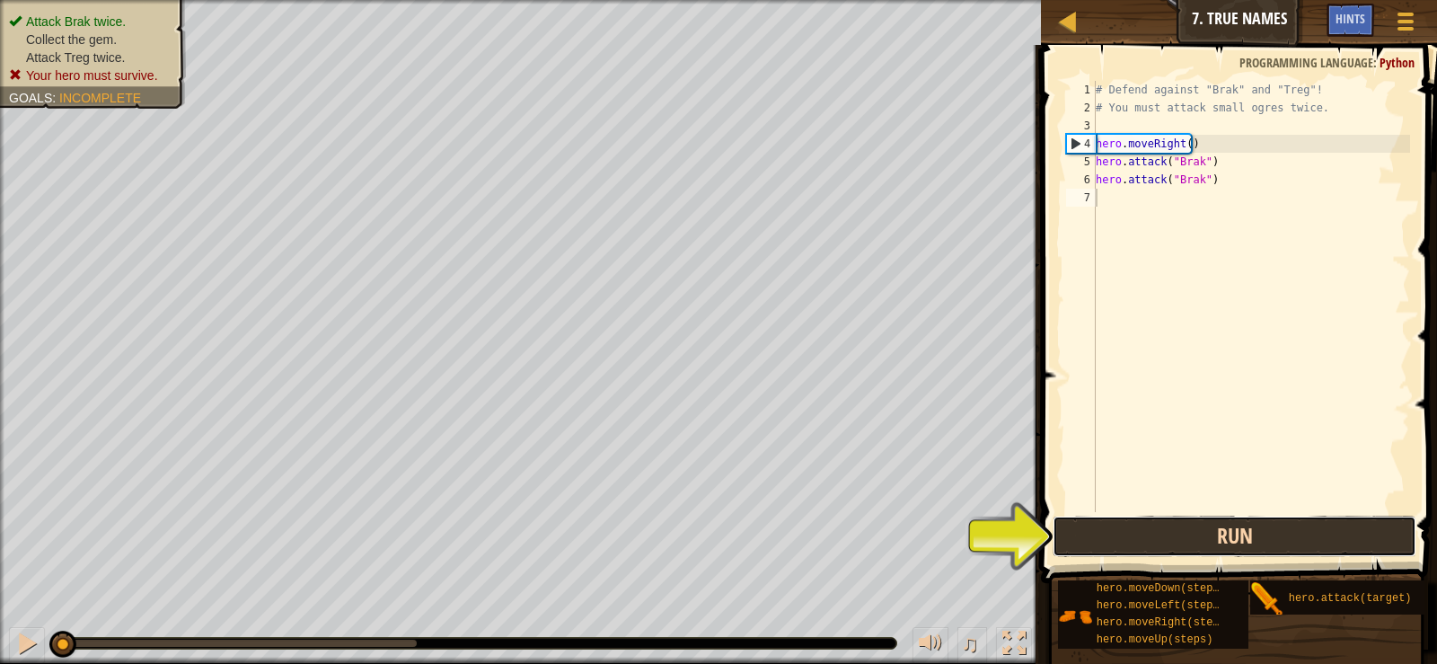
click at [1202, 536] on button "Run" at bounding box center [1233, 535] width 363 height 41
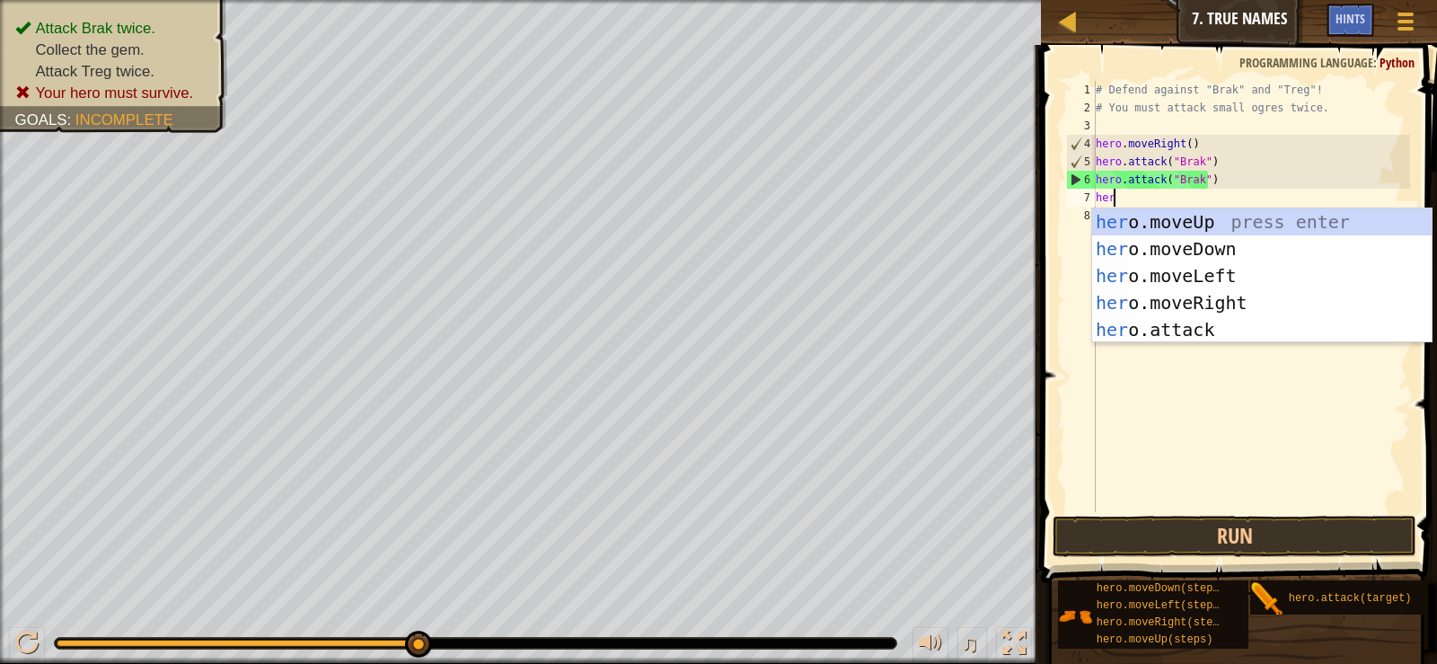
scroll to position [8, 1]
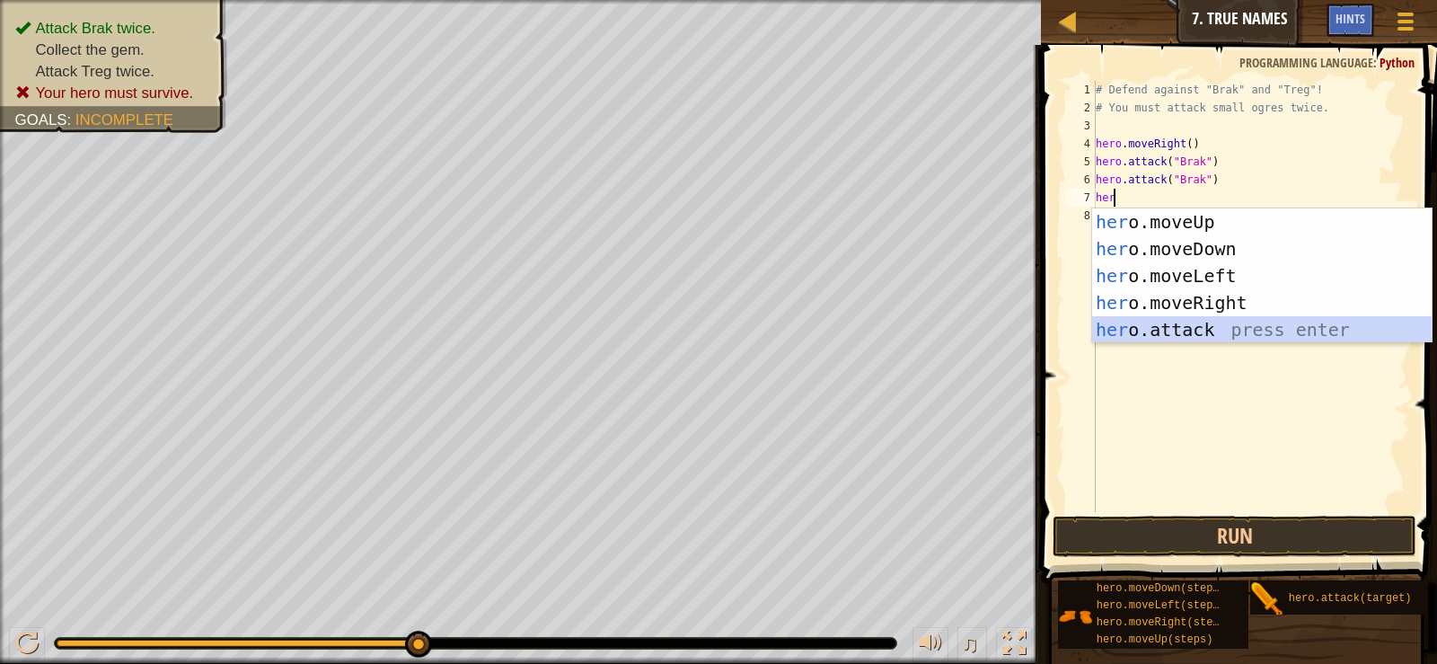
drag, startPoint x: 1193, startPoint y: 324, endPoint x: 1196, endPoint y: 314, distance: 10.2
click at [1194, 323] on div "her o.moveUp press enter her o.moveDown press enter her o.moveLeft press enter …" at bounding box center [1261, 302] width 339 height 189
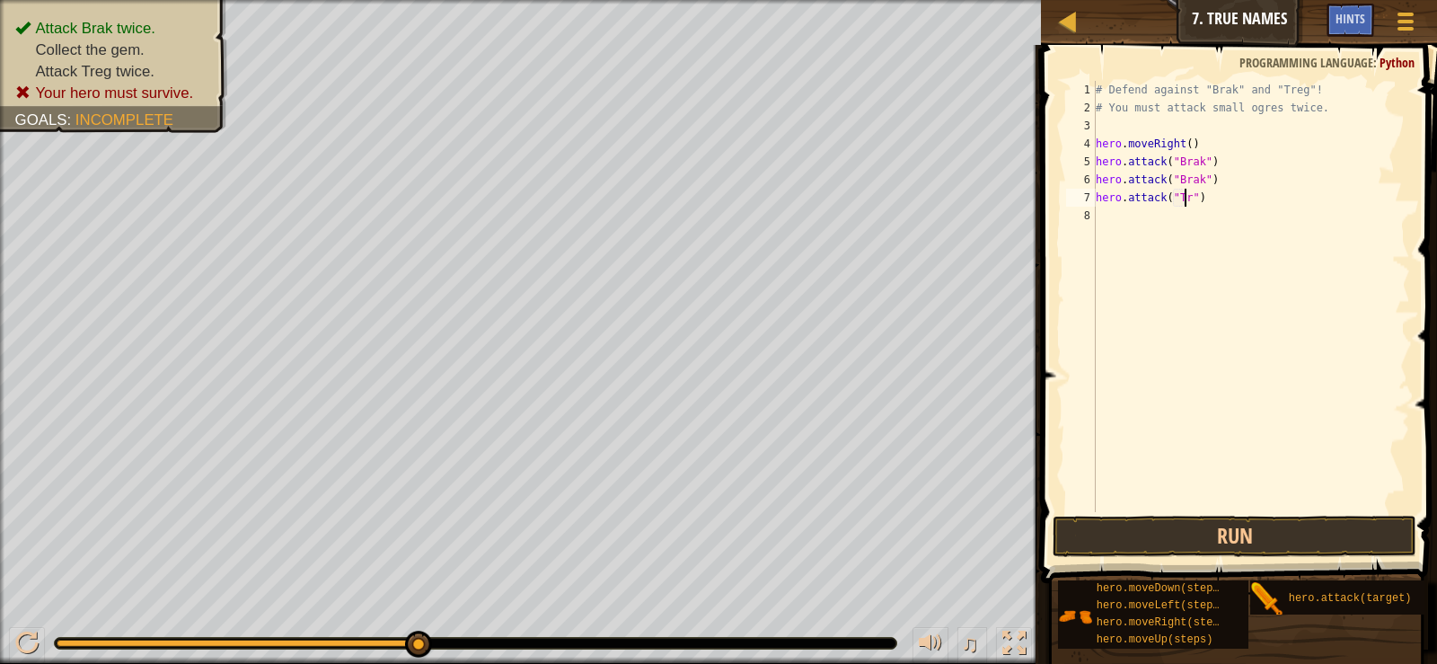
scroll to position [8, 8]
type textarea "hero.attack("Treg")"
click at [1208, 515] on button "Run" at bounding box center [1233, 535] width 363 height 41
